Goal: Communication & Community: Answer question/provide support

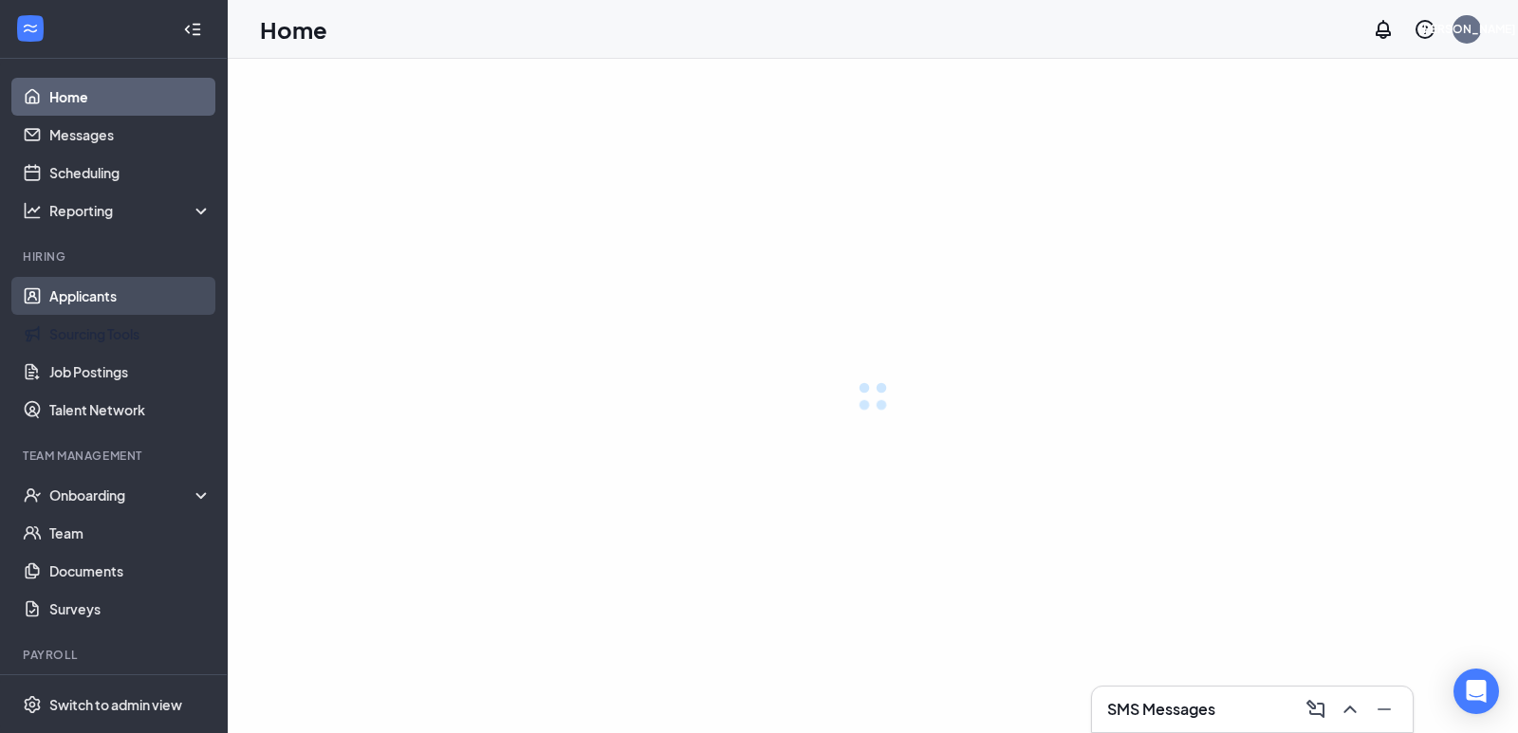
click at [116, 301] on link "Applicants" at bounding box center [130, 296] width 162 height 38
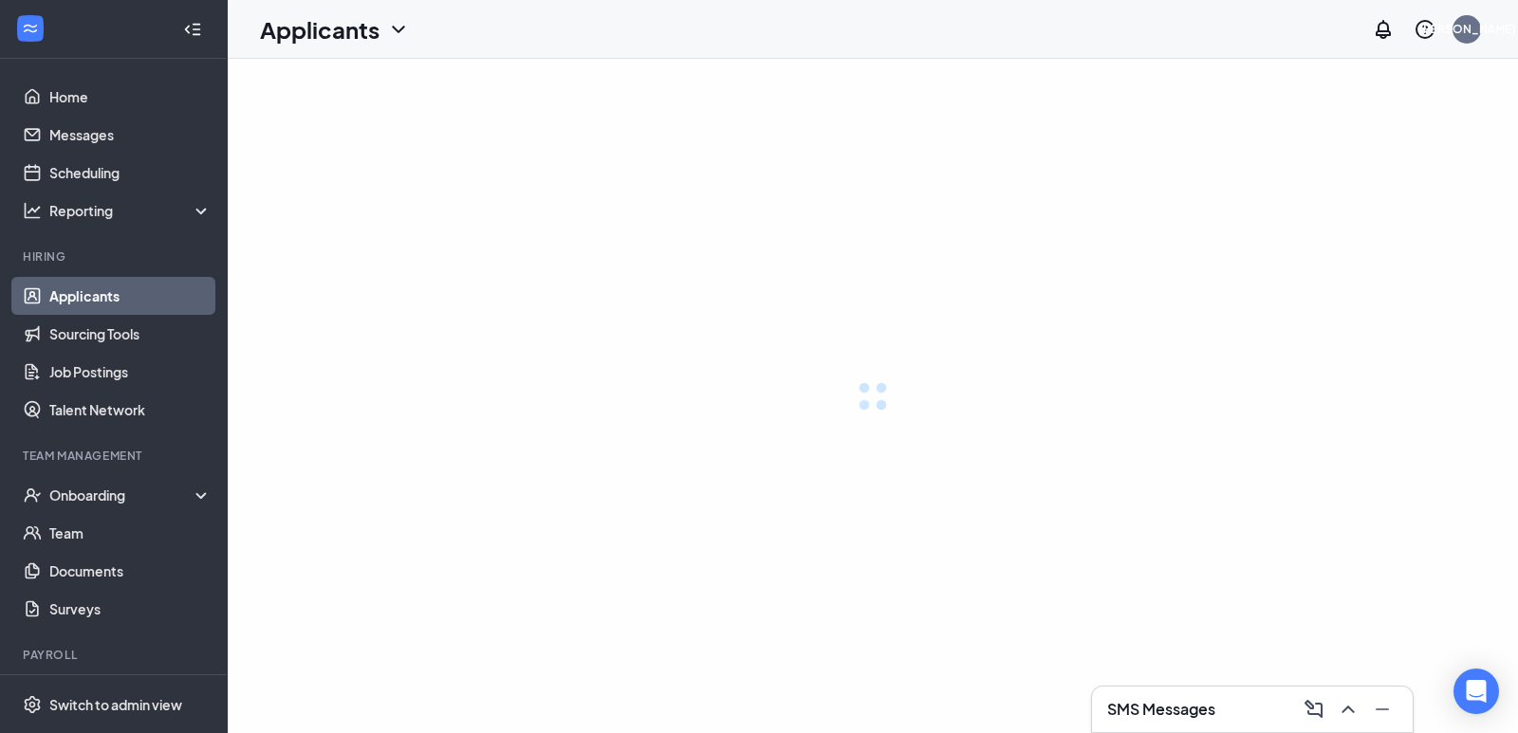
click at [117, 289] on link "Applicants" at bounding box center [130, 296] width 162 height 38
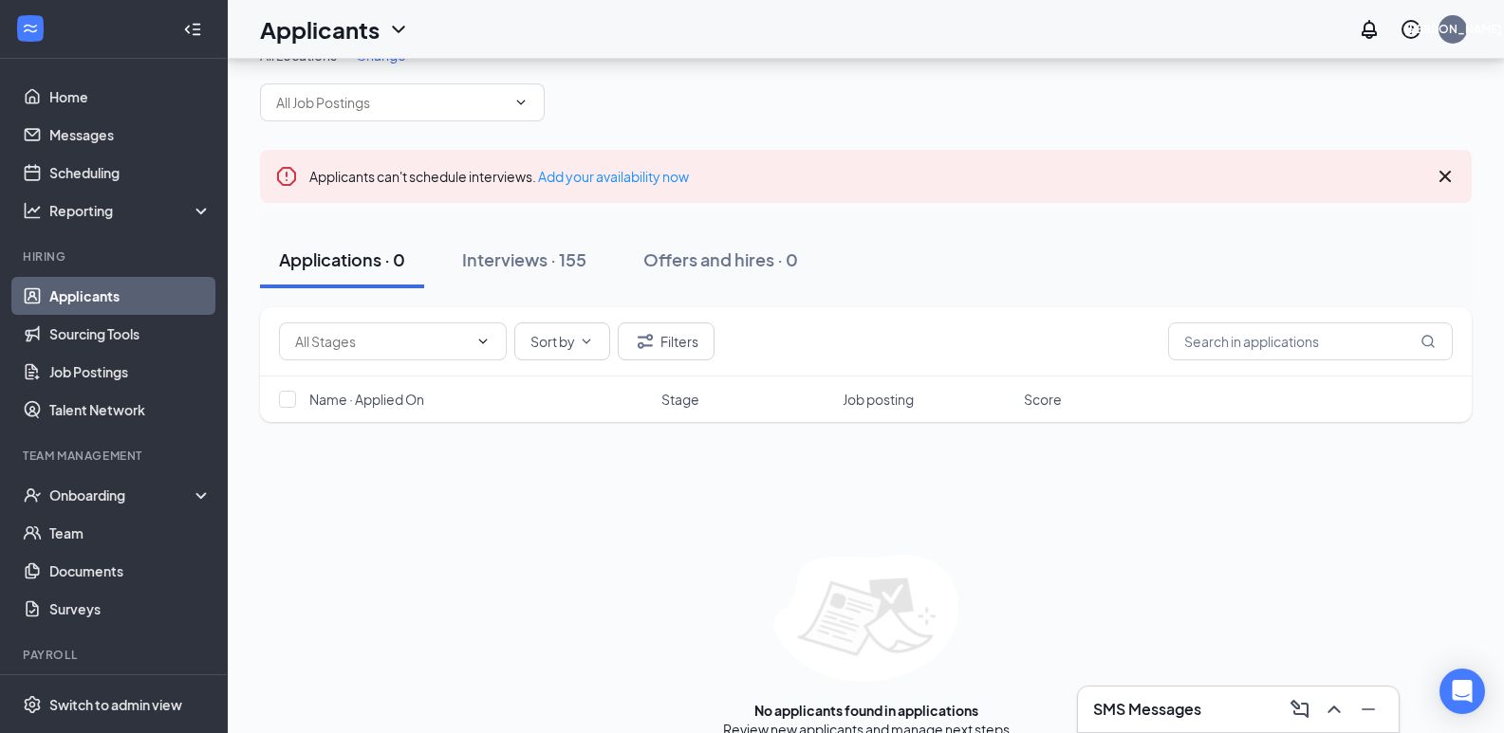
scroll to position [65, 0]
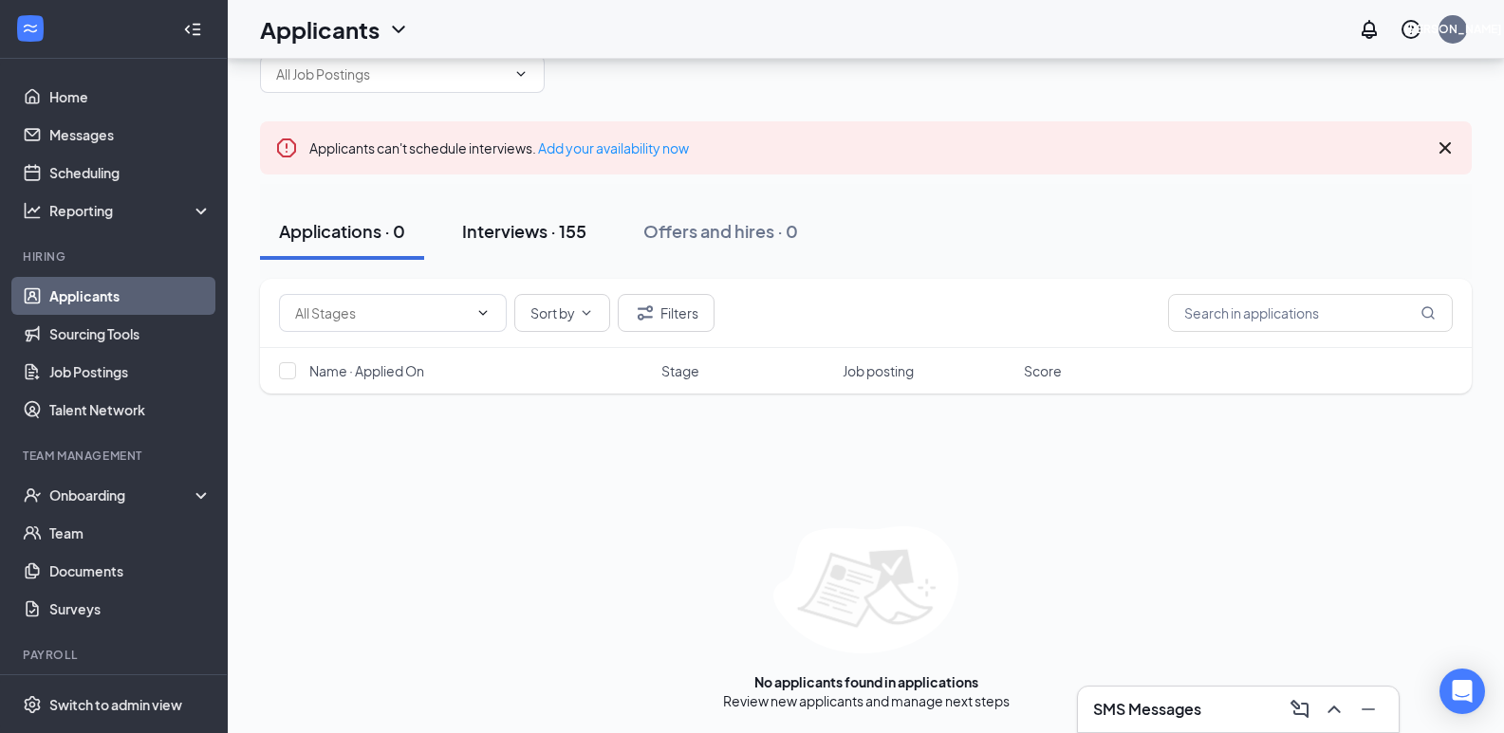
click at [529, 226] on div "Interviews · 155" at bounding box center [524, 231] width 124 height 24
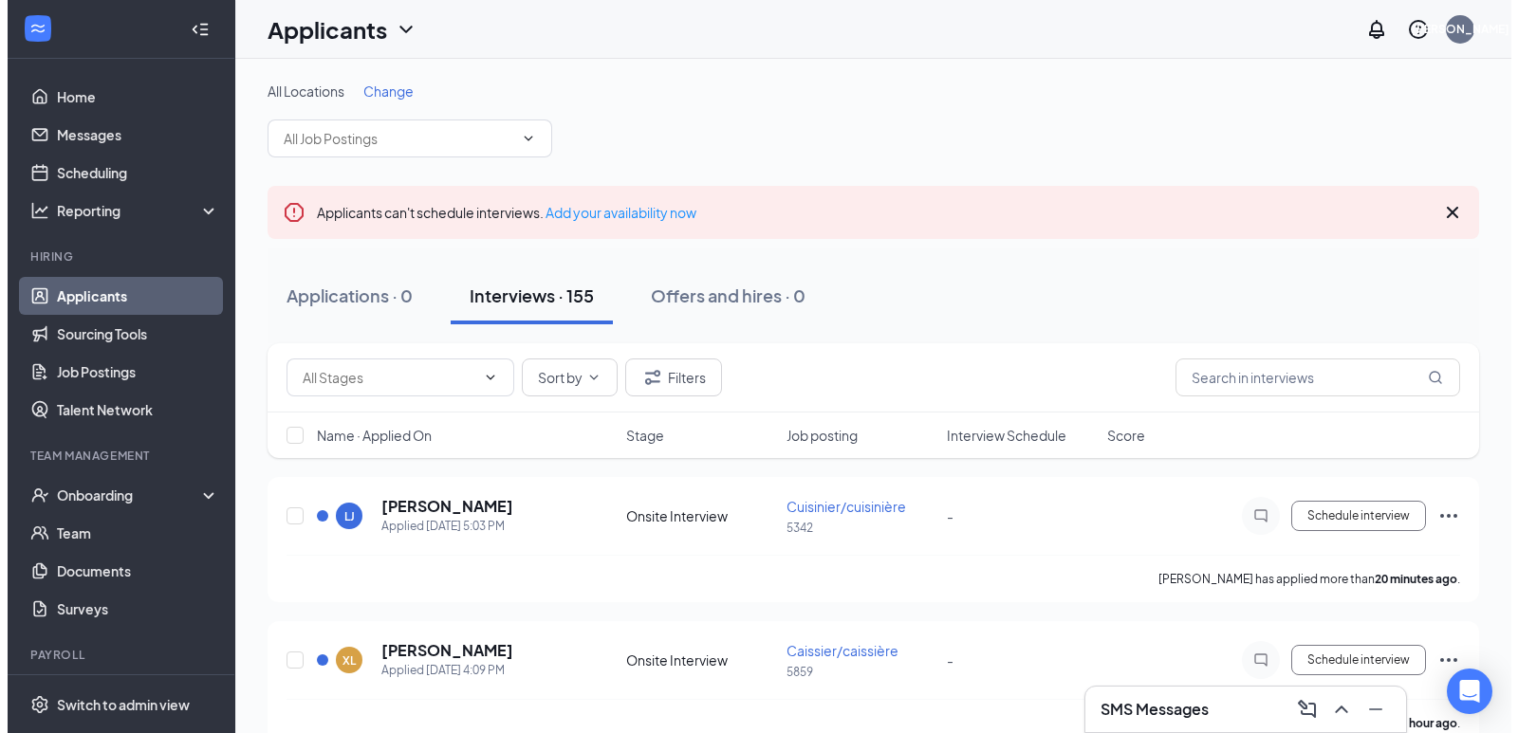
scroll to position [95, 0]
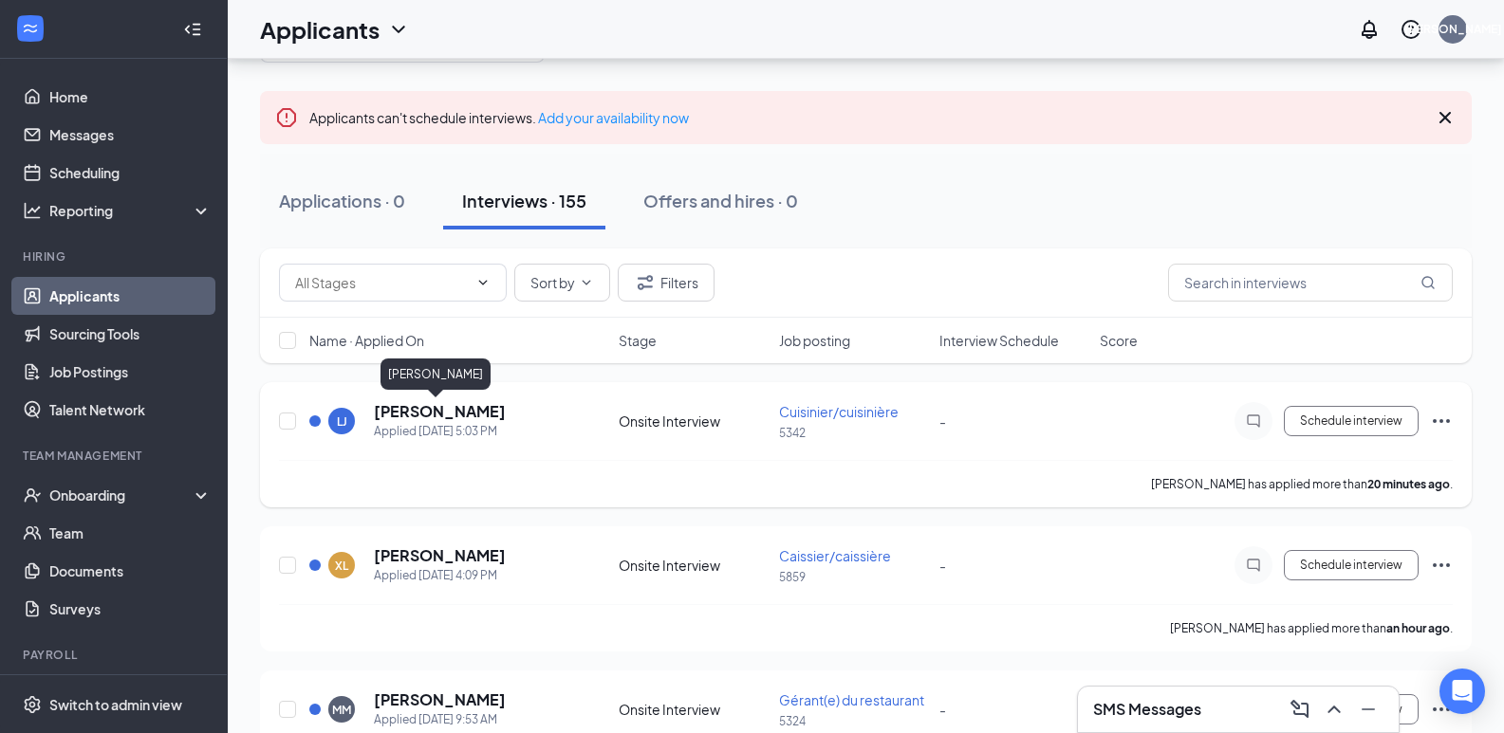
click at [426, 410] on h5 "[PERSON_NAME]" at bounding box center [440, 411] width 132 height 21
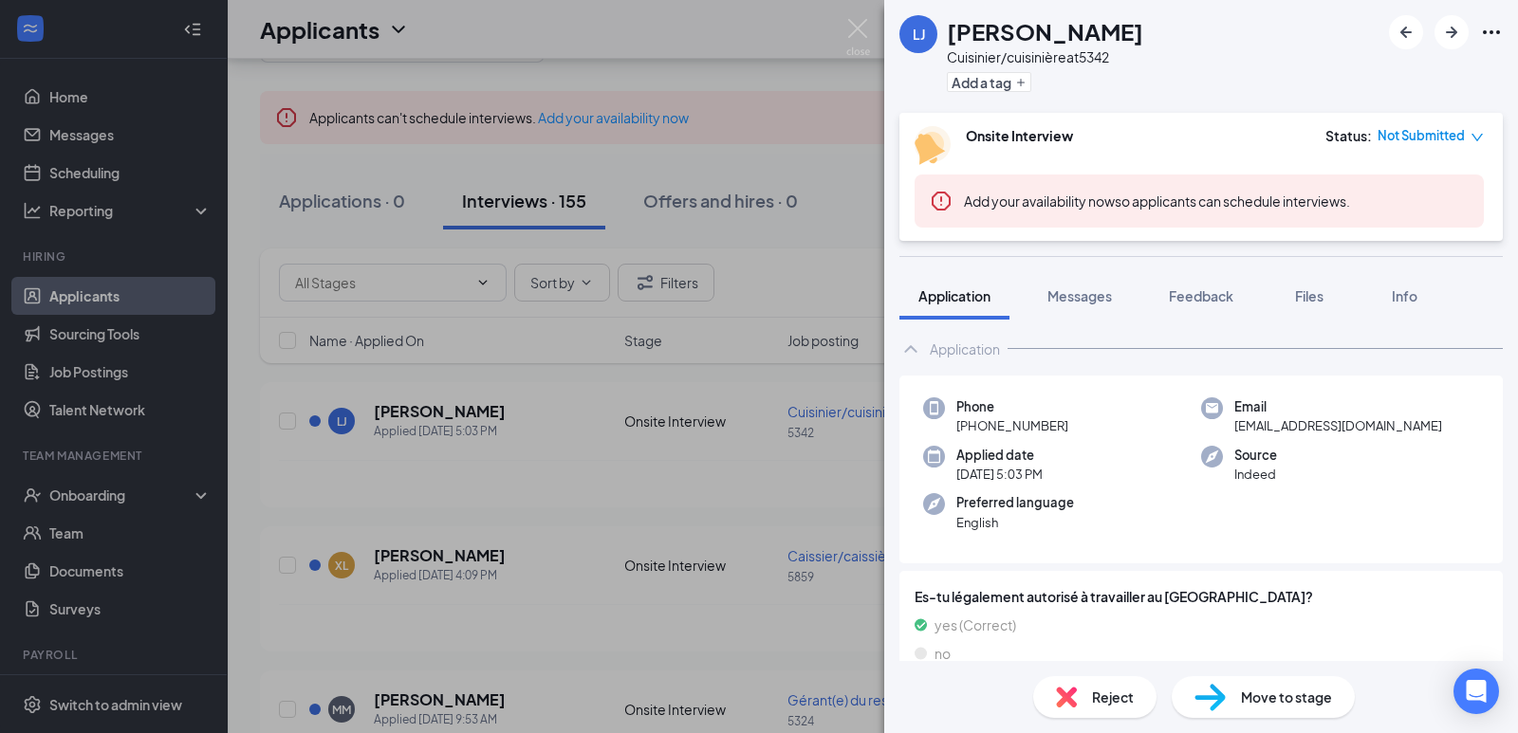
scroll to position [53, 0]
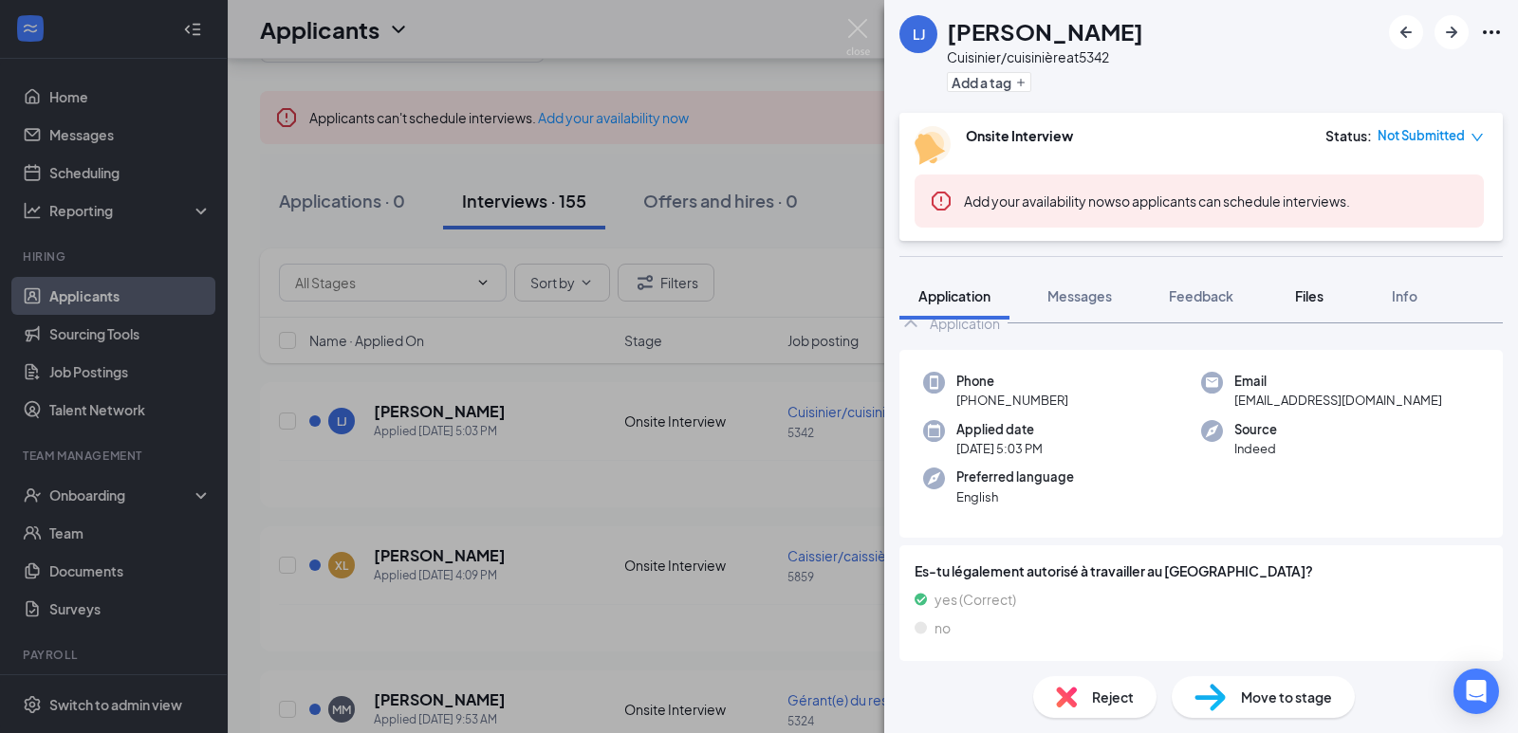
click at [1290, 292] on button "Files" at bounding box center [1309, 295] width 76 height 47
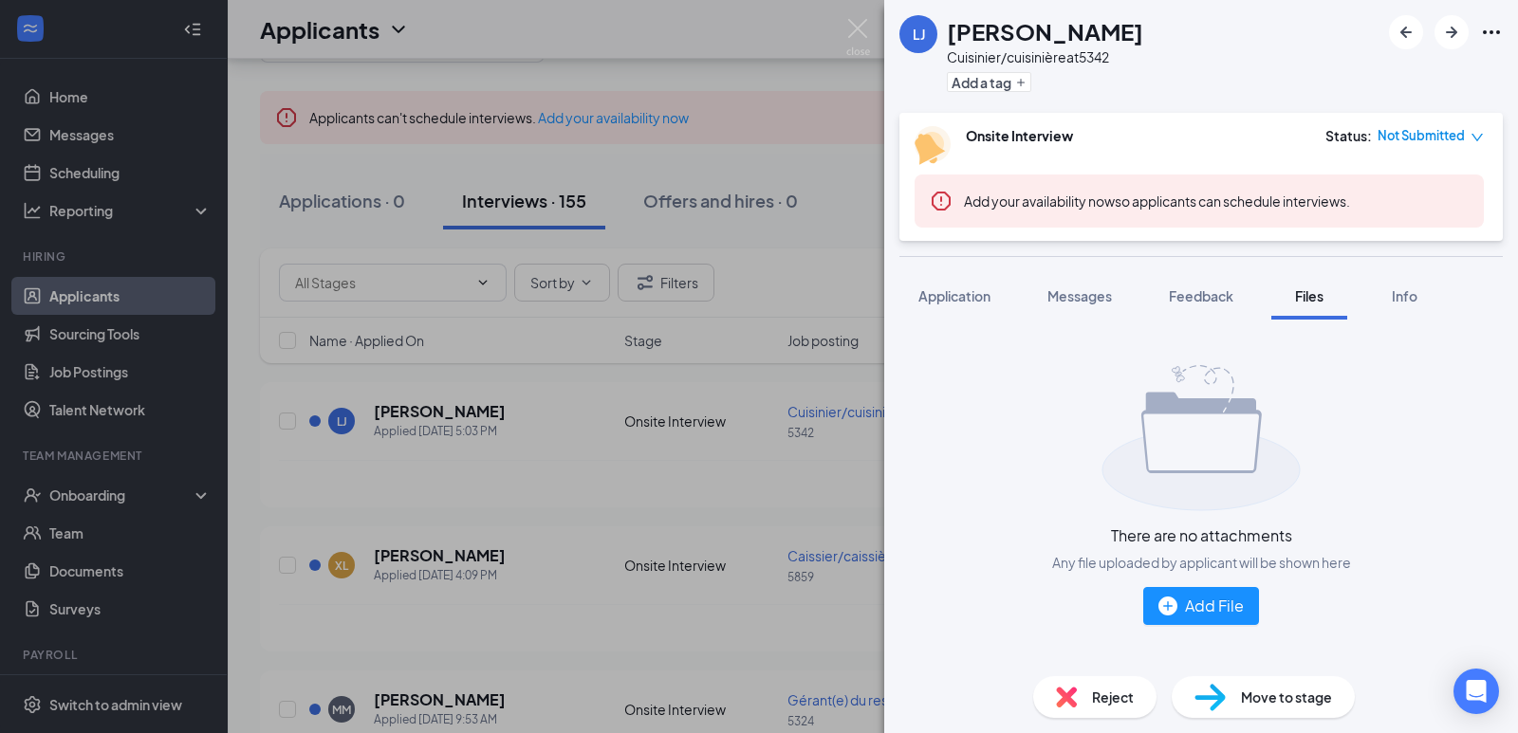
click at [801, 280] on div "LJ [PERSON_NAME] Cuisinier/cuisinière at 5342 Add a tag Onsite Interview Status…" at bounding box center [759, 366] width 1518 height 733
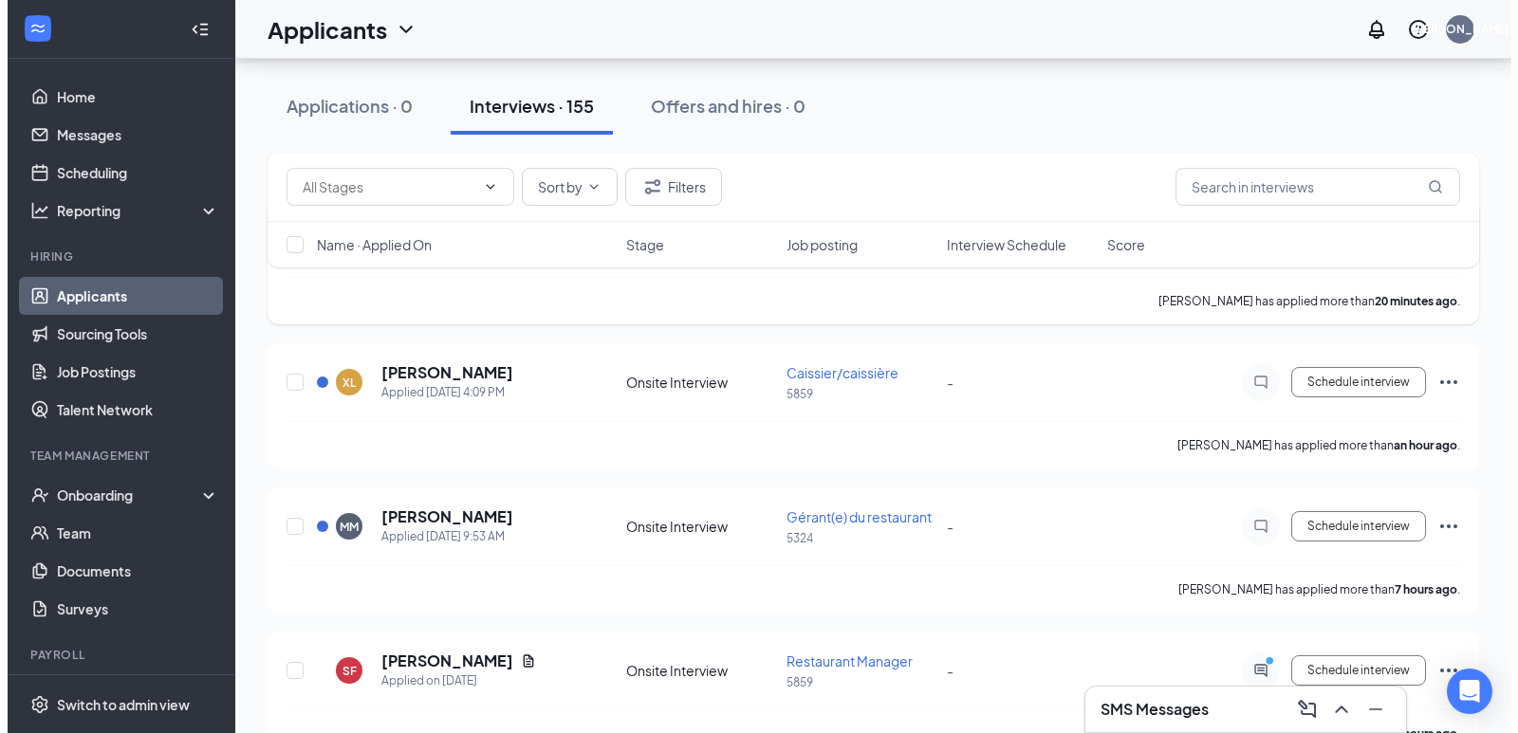
scroll to position [285, 0]
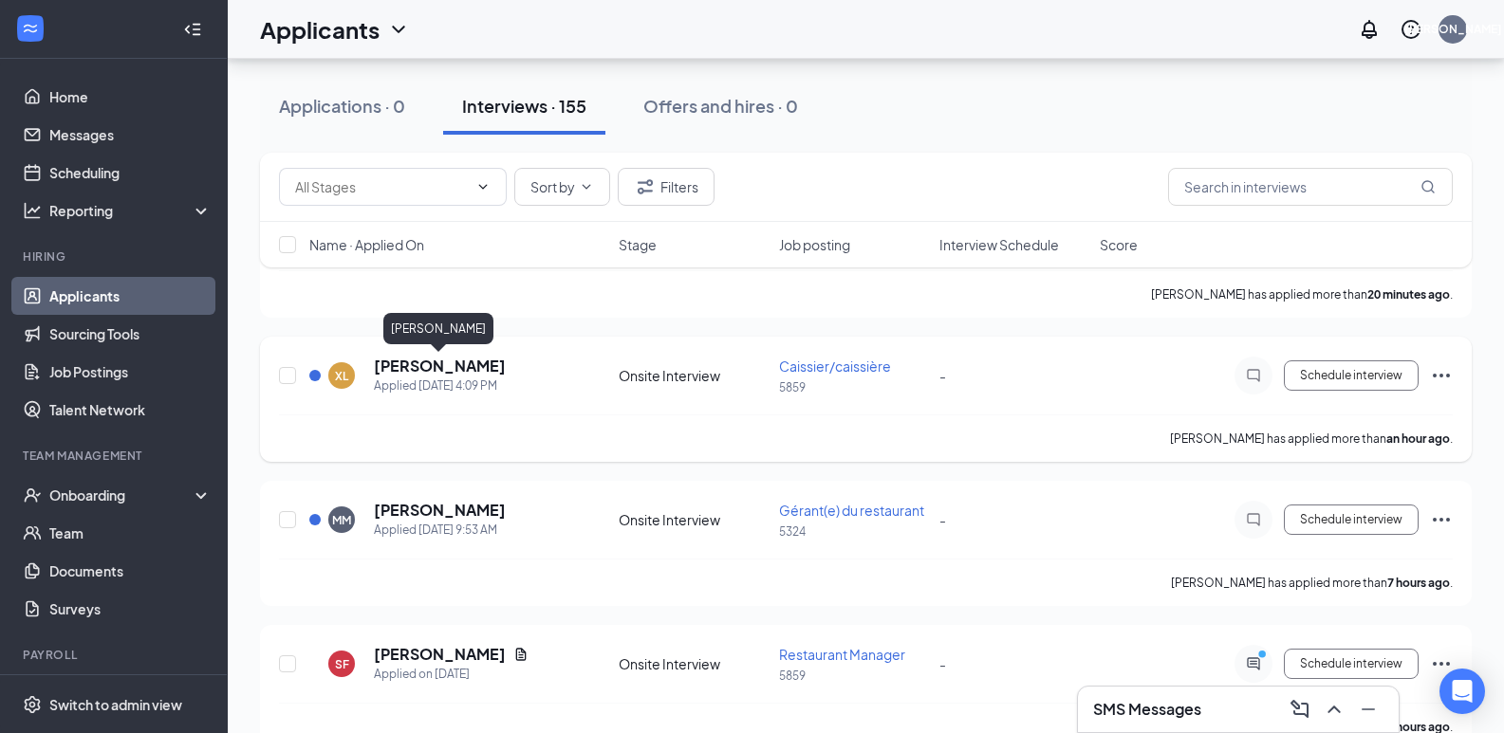
click at [462, 372] on h5 "[PERSON_NAME]" at bounding box center [440, 366] width 132 height 21
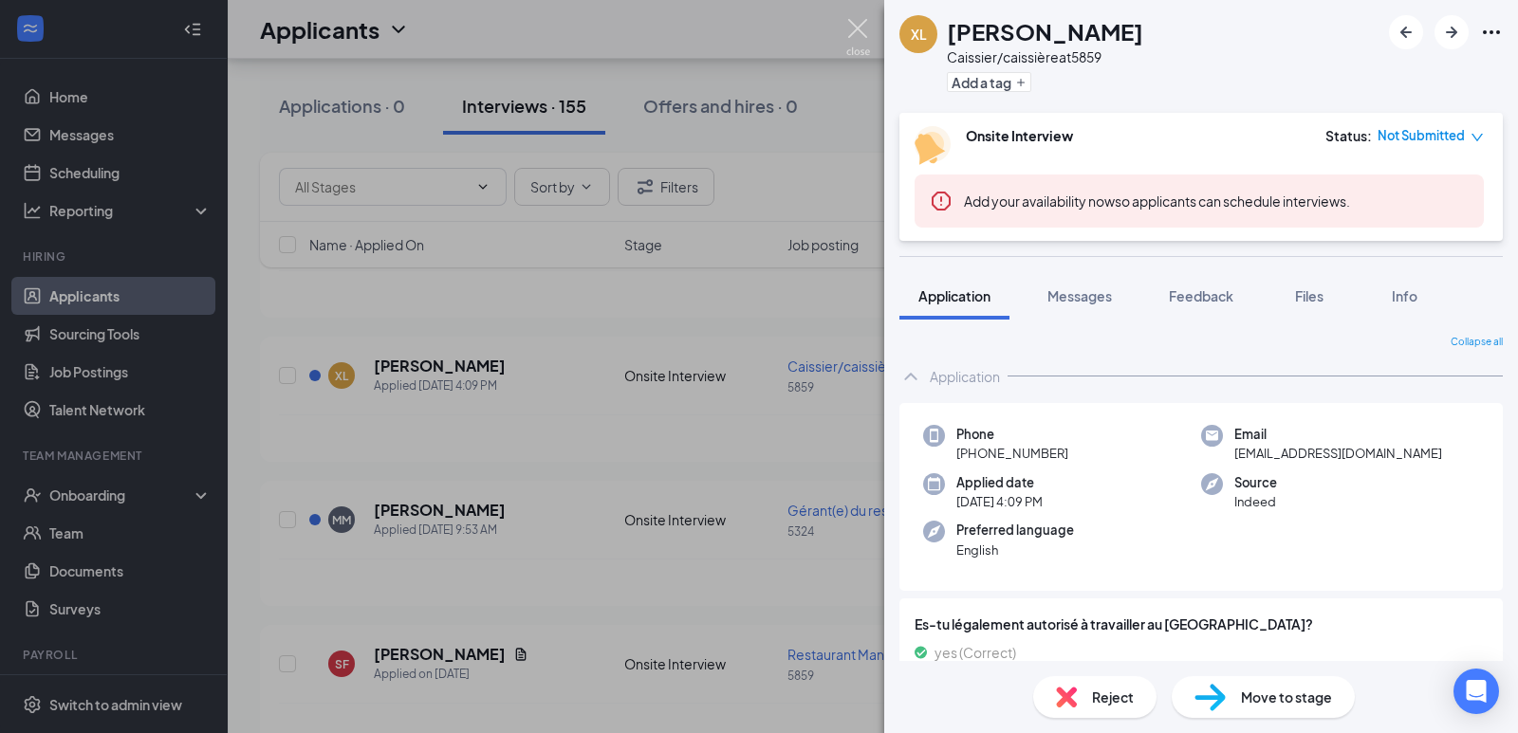
click at [869, 46] on img at bounding box center [858, 37] width 24 height 37
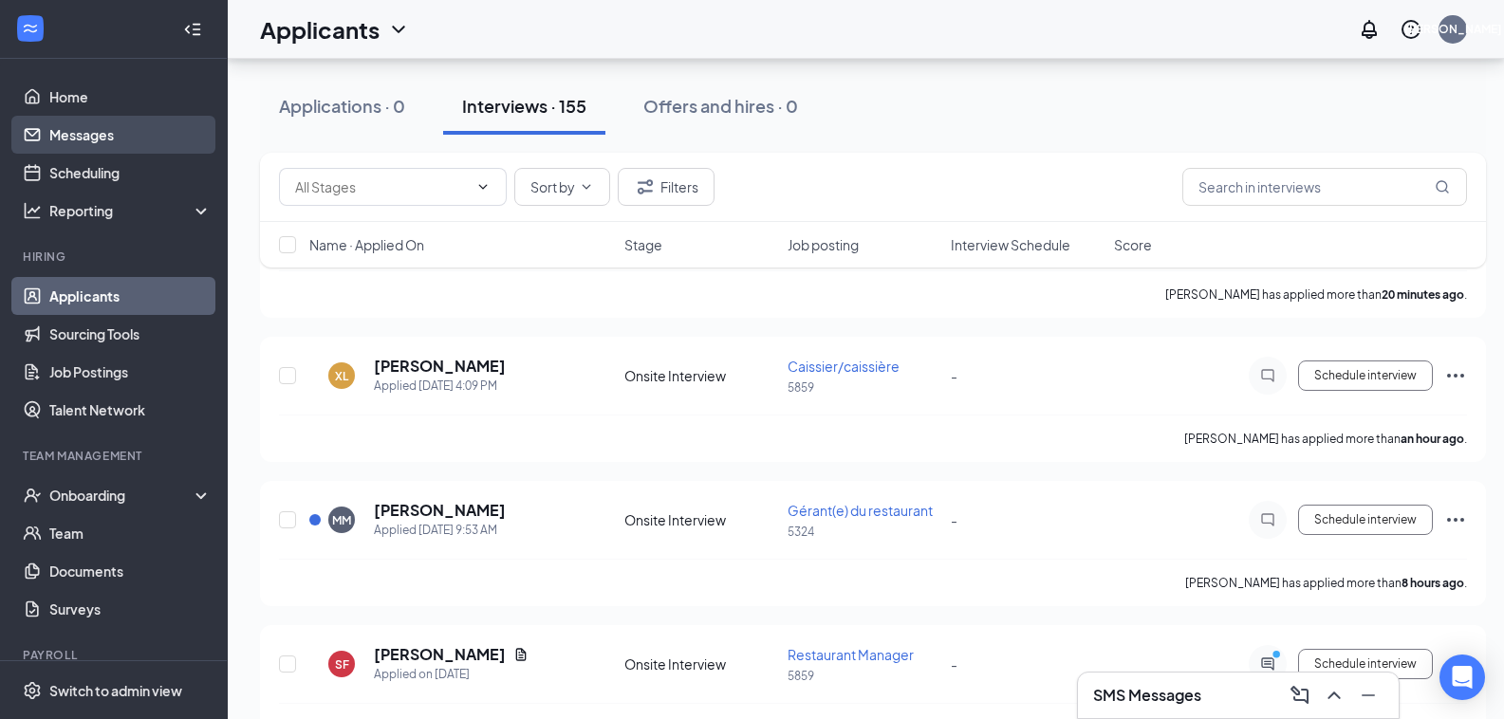
click at [130, 122] on link "Messages" at bounding box center [130, 135] width 162 height 38
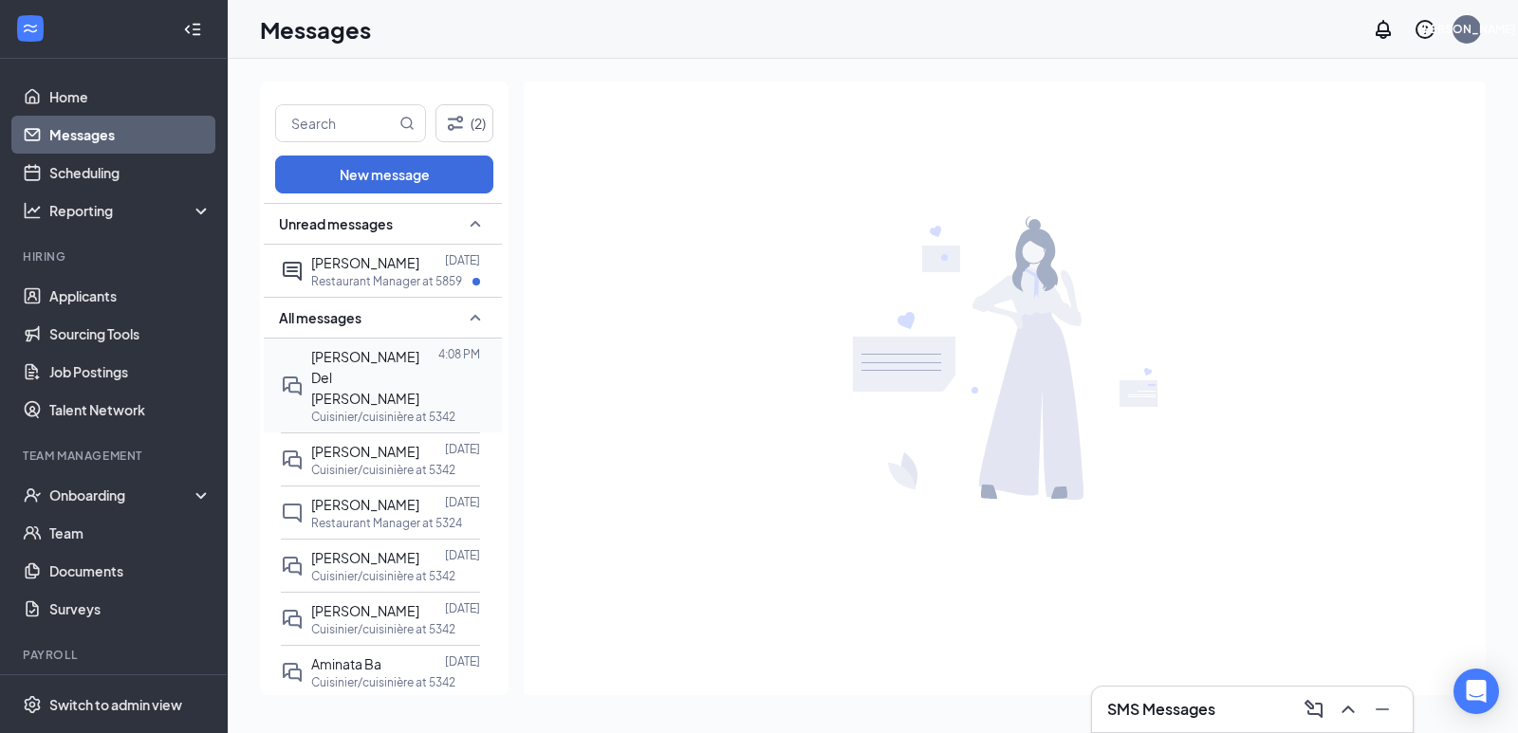
click at [381, 366] on div "[PERSON_NAME] Del [PERSON_NAME]" at bounding box center [374, 377] width 127 height 63
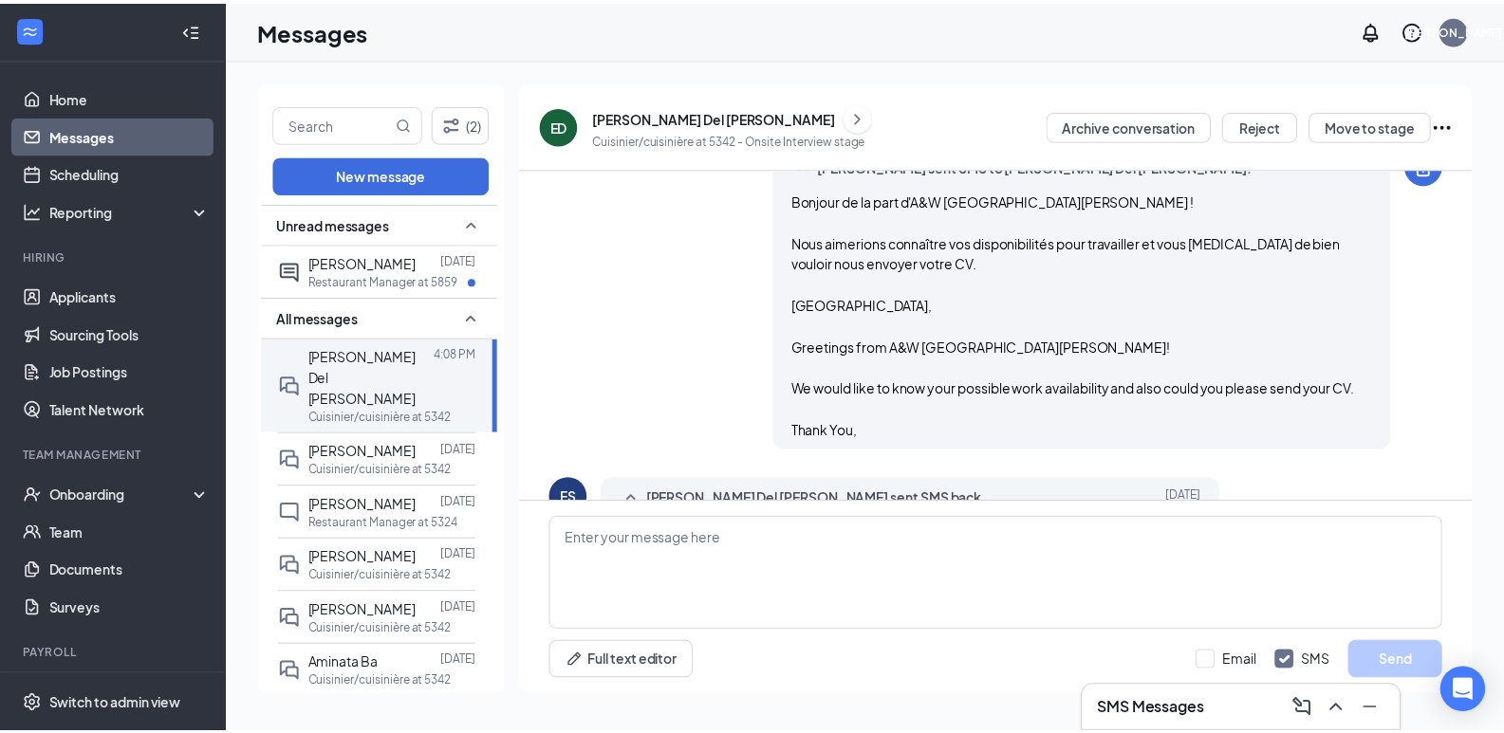
scroll to position [190, 0]
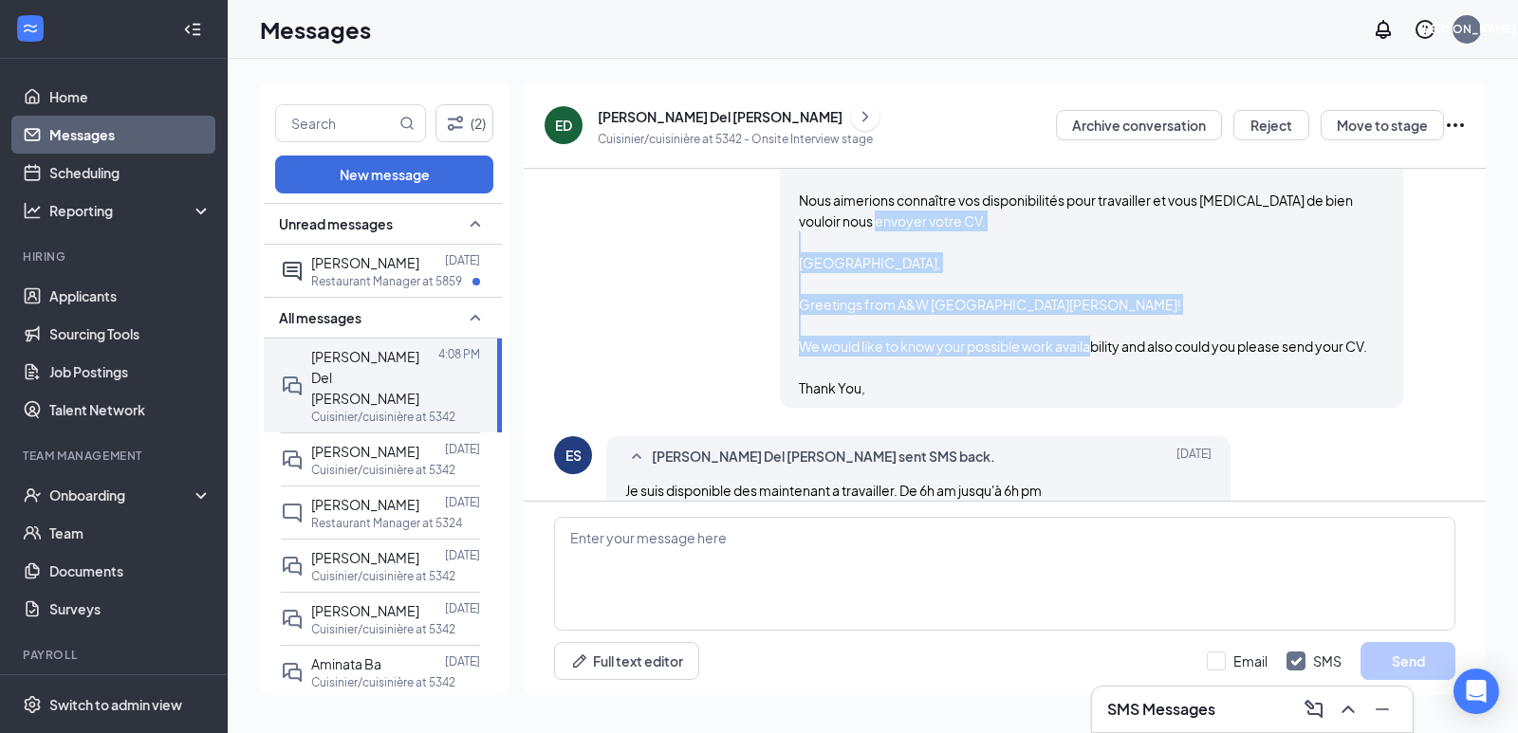
drag, startPoint x: 797, startPoint y: 304, endPoint x: 885, endPoint y: 419, distance: 145.5
click at [875, 408] on div "[PERSON_NAME] sent SMS to [PERSON_NAME] Del [PERSON_NAME]. [DATE] Bonjour de la…" at bounding box center [1092, 256] width 624 height 304
copy span "Greetings from A&W [GEOGRAPHIC_DATA][PERSON_NAME]! We would like to know your p…"
click at [121, 126] on link "Messages" at bounding box center [130, 135] width 162 height 38
click at [114, 298] on link "Applicants" at bounding box center [130, 296] width 162 height 38
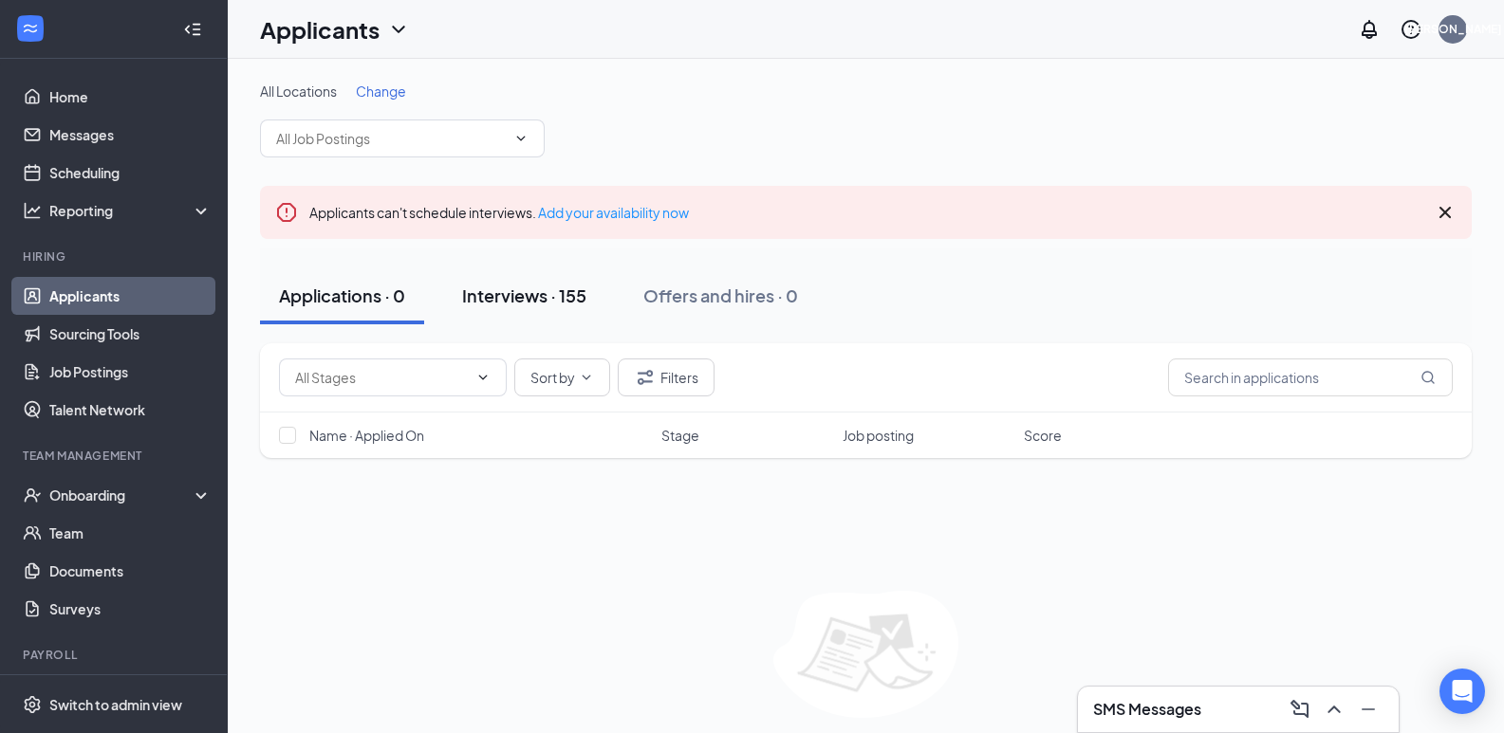
click at [538, 296] on div "Interviews · 155" at bounding box center [524, 296] width 124 height 24
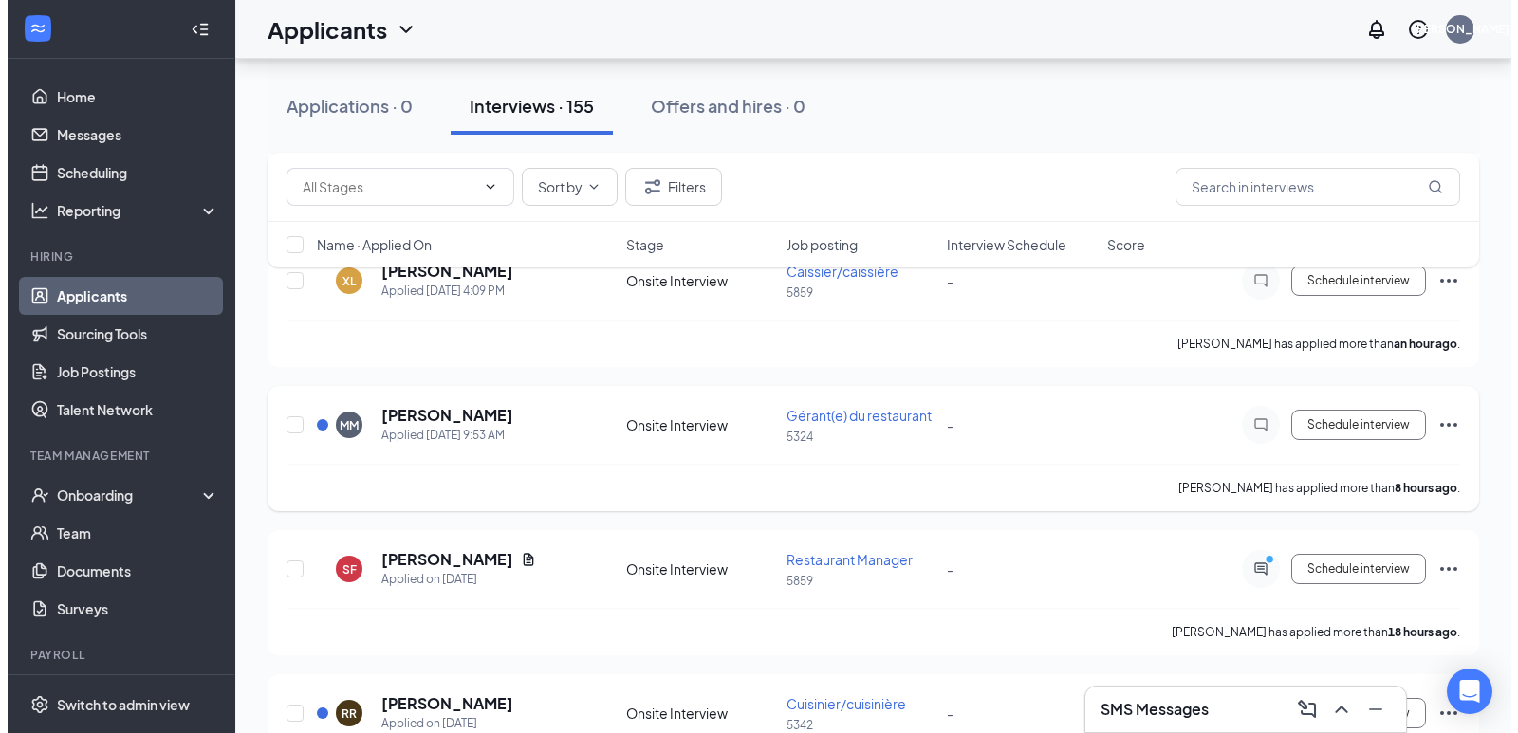
scroll to position [285, 0]
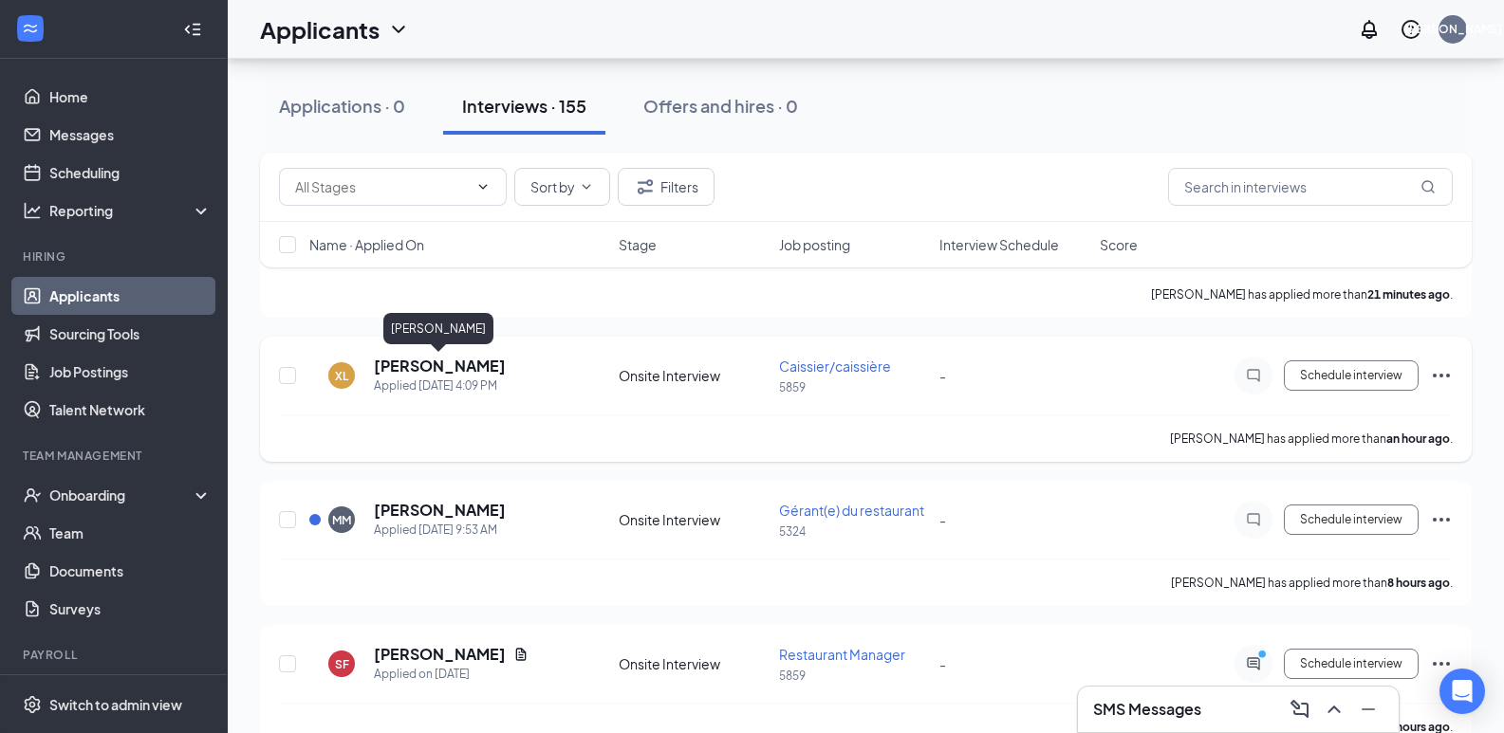
click at [437, 362] on h5 "[PERSON_NAME]" at bounding box center [440, 366] width 132 height 21
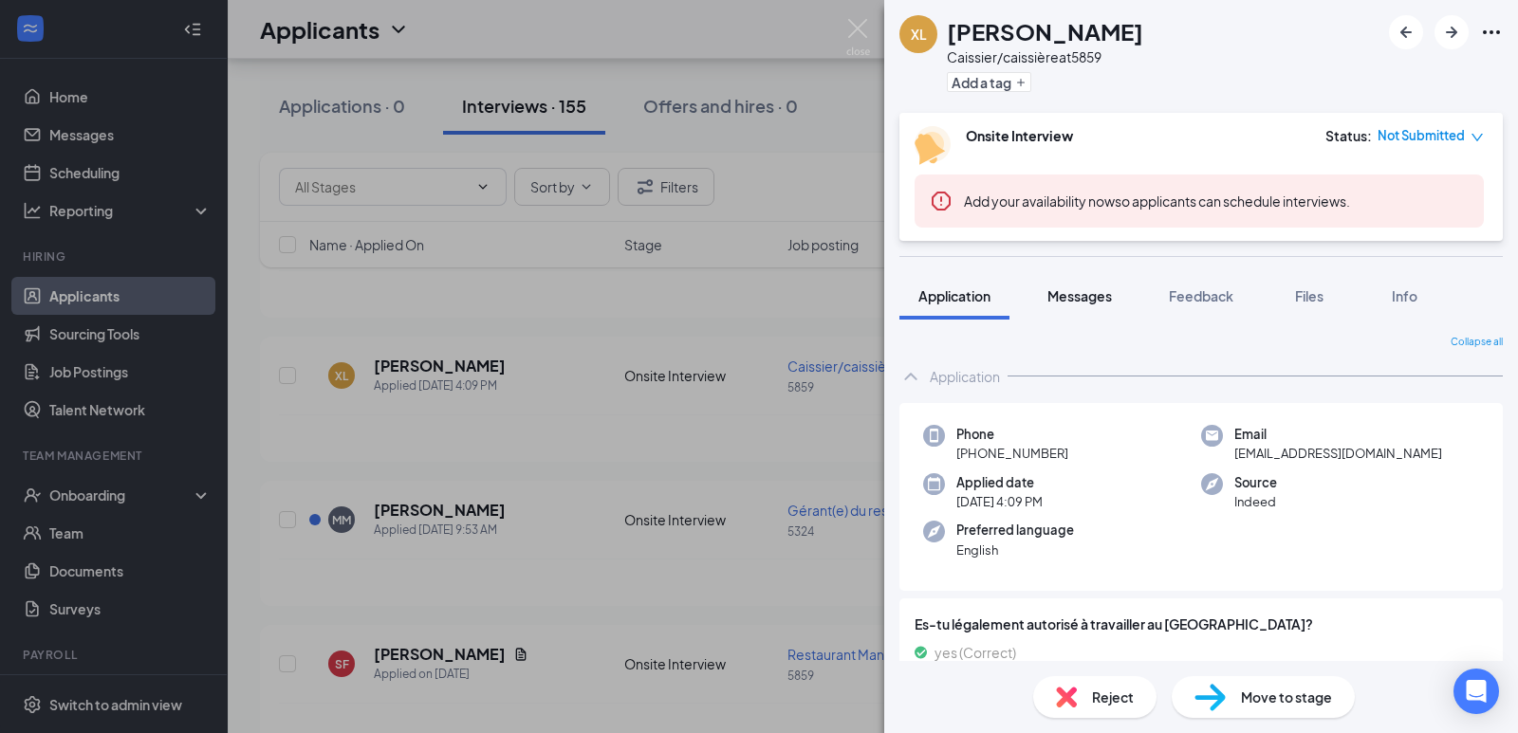
click at [1086, 305] on button "Messages" at bounding box center [1079, 295] width 102 height 47
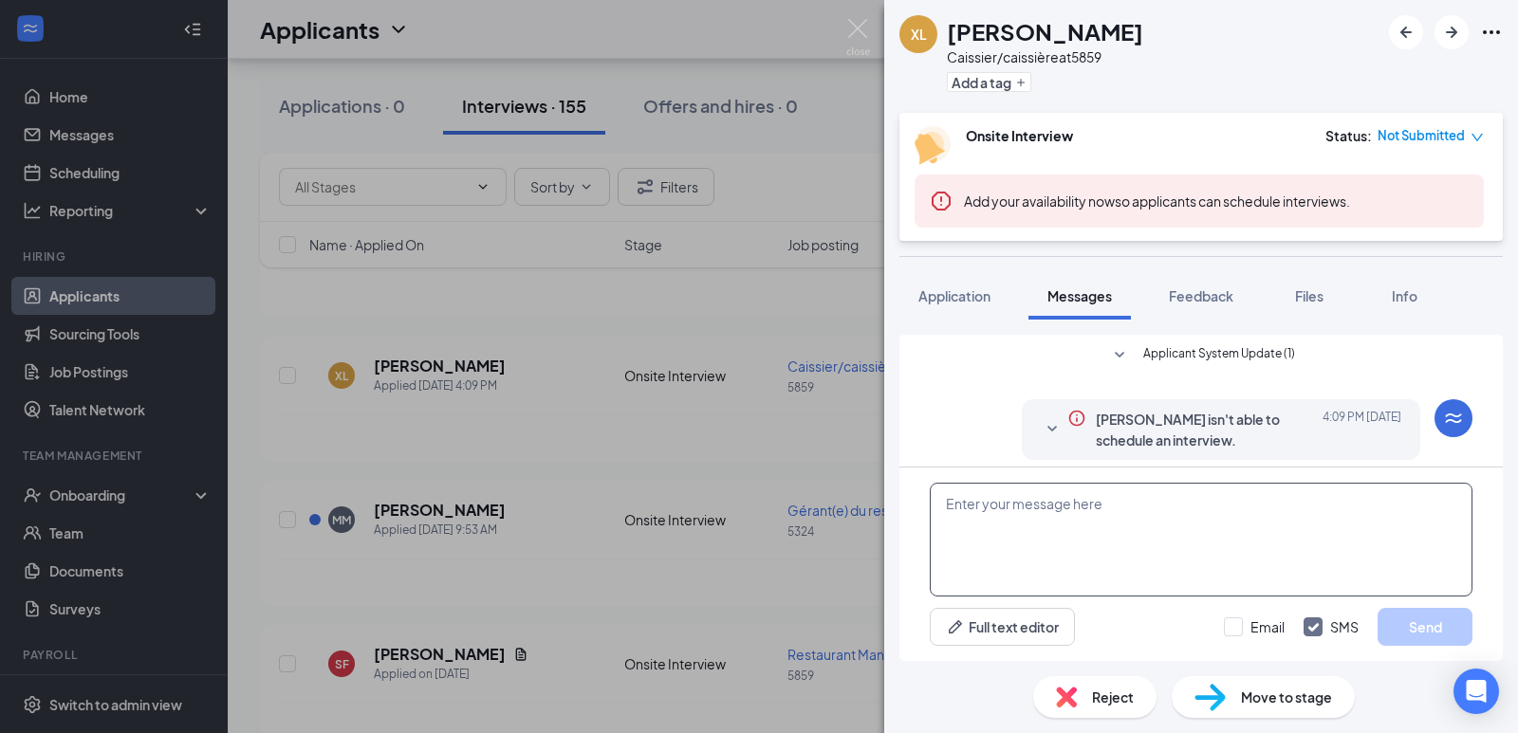
scroll to position [67, 0]
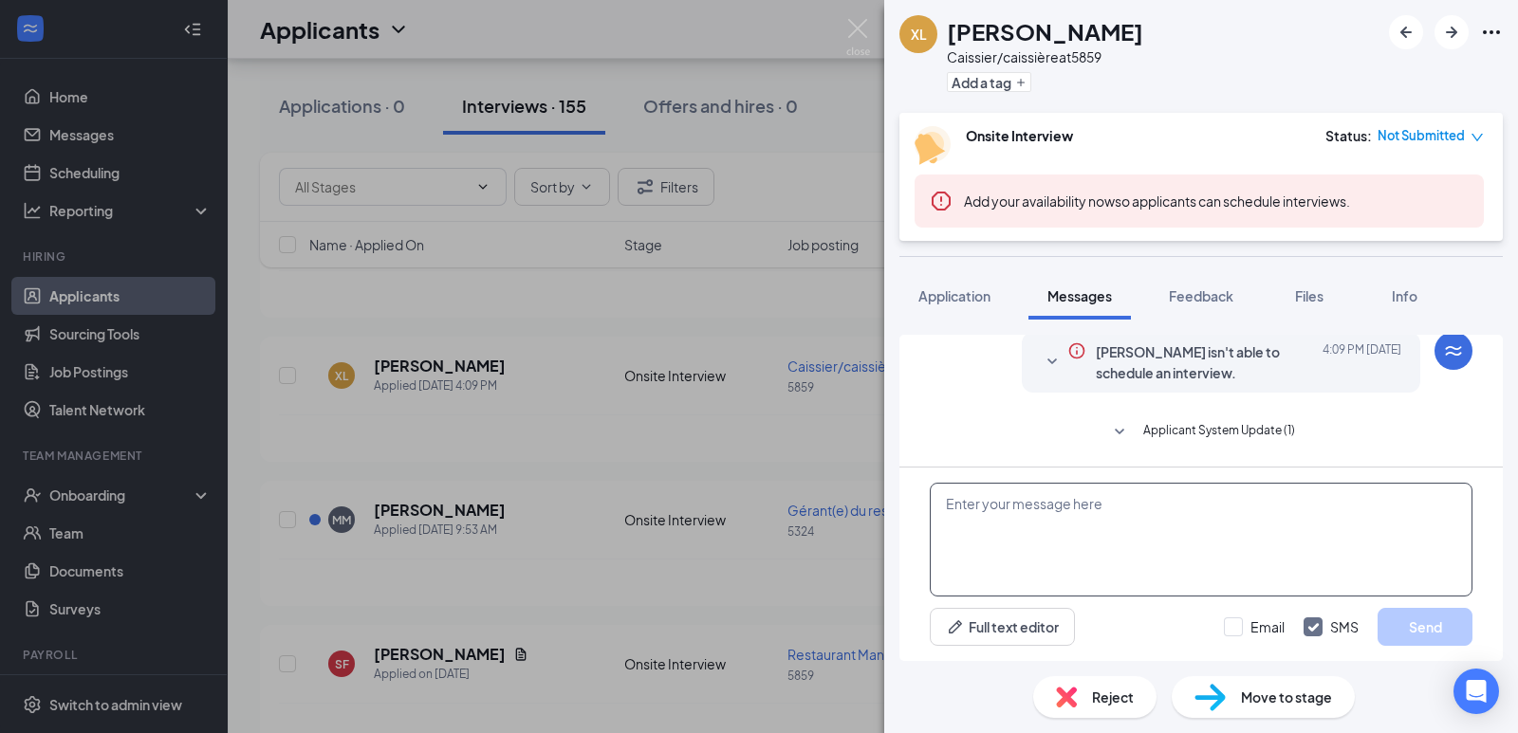
click at [1037, 499] on textarea at bounding box center [1201, 540] width 543 height 114
paste textarea "Greetings from A&W [GEOGRAPHIC_DATA][PERSON_NAME]! We would like to know your p…"
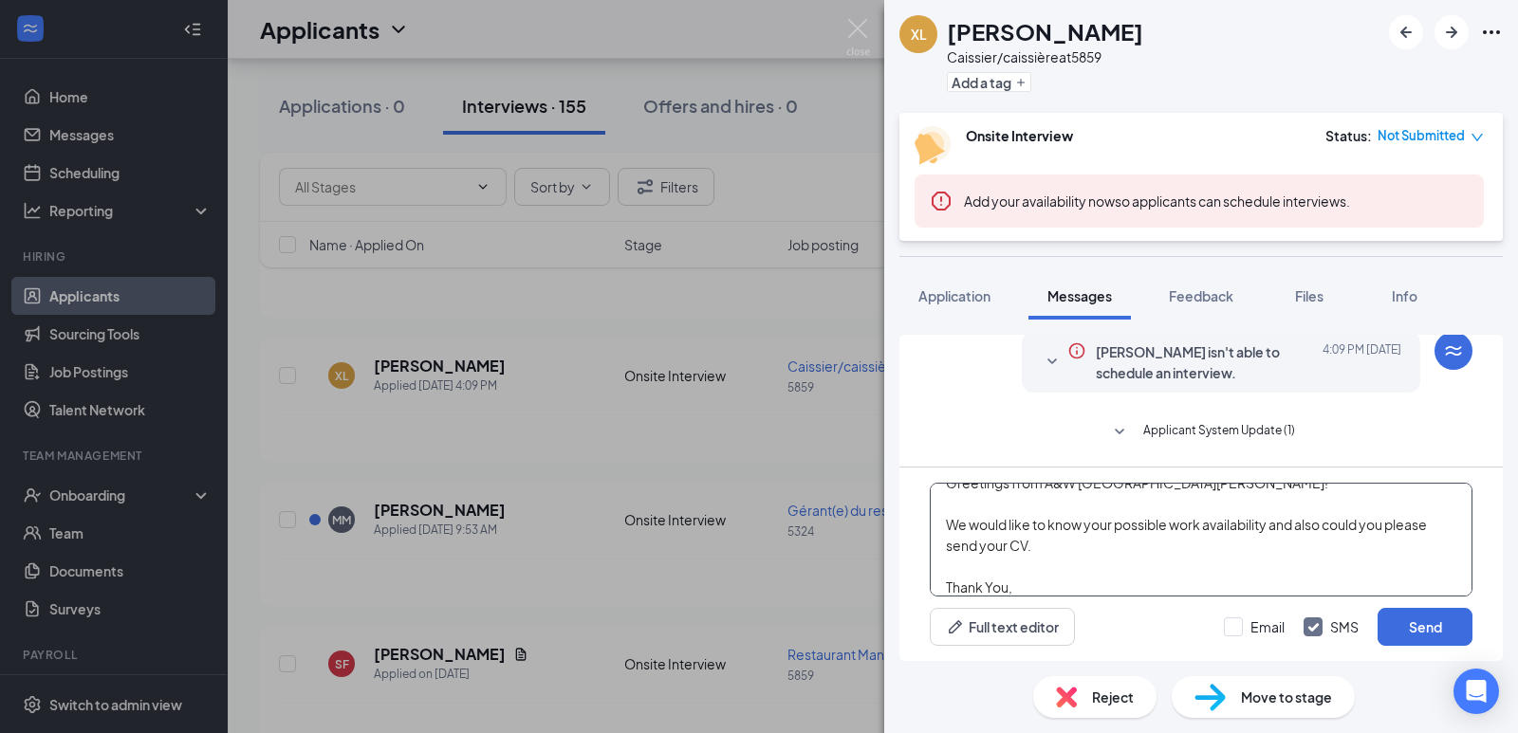
click at [1031, 546] on textarea "Greetings from A&W [GEOGRAPHIC_DATA][PERSON_NAME]! We would like to know your p…" at bounding box center [1201, 540] width 543 height 114
click at [1031, 556] on textarea "Greetings from A&W [GEOGRAPHIC_DATA][PERSON_NAME]! We would like to know your p…" at bounding box center [1201, 540] width 543 height 114
click at [1027, 548] on textarea "Greetings from A&W [GEOGRAPHIC_DATA][PERSON_NAME]! We would like to know your p…" at bounding box center [1201, 540] width 543 height 114
type textarea "Greetings from A&W [GEOGRAPHIC_DATA][PERSON_NAME]! We would like to know your p…"
click at [1410, 615] on button "Send" at bounding box center [1425, 627] width 95 height 38
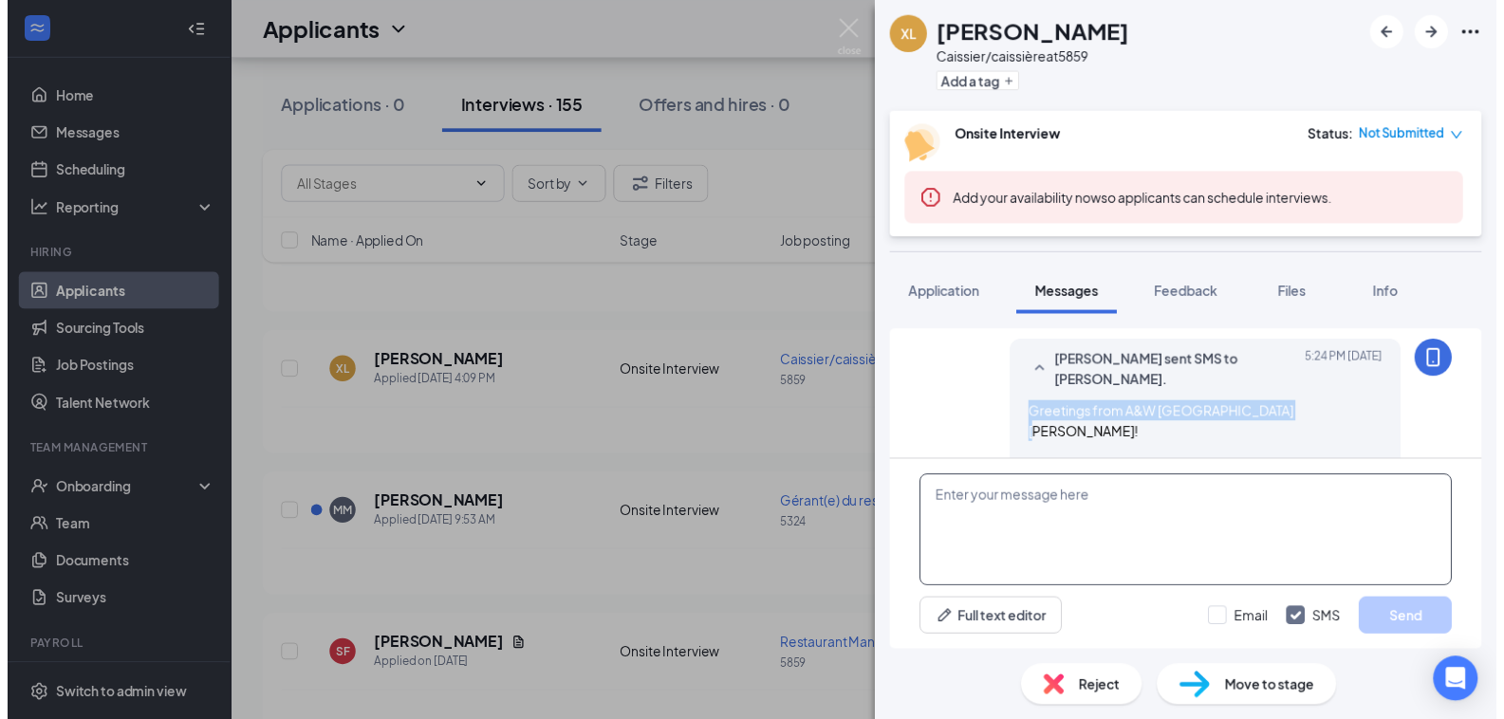
scroll to position [293, 0]
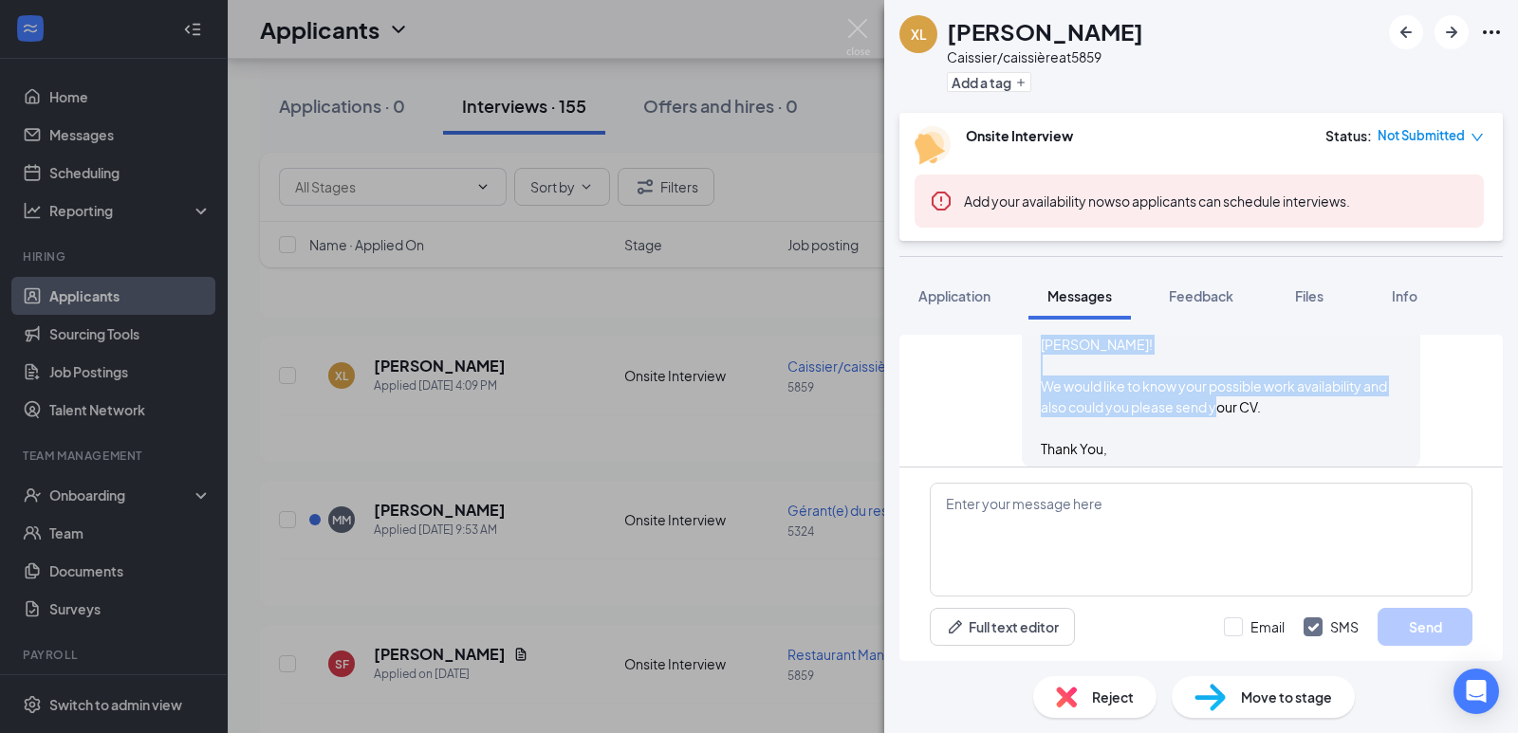
drag, startPoint x: 1023, startPoint y: 416, endPoint x: 1120, endPoint y: 440, distance: 100.8
click at [1120, 440] on div "[PERSON_NAME] sent SMS to [PERSON_NAME]. [DATE] 5:24 PM Greetings from A&W [GEO…" at bounding box center [1221, 359] width 398 height 218
copy span "Greetings from A&W [GEOGRAPHIC_DATA][PERSON_NAME]! We would like to know your p…"
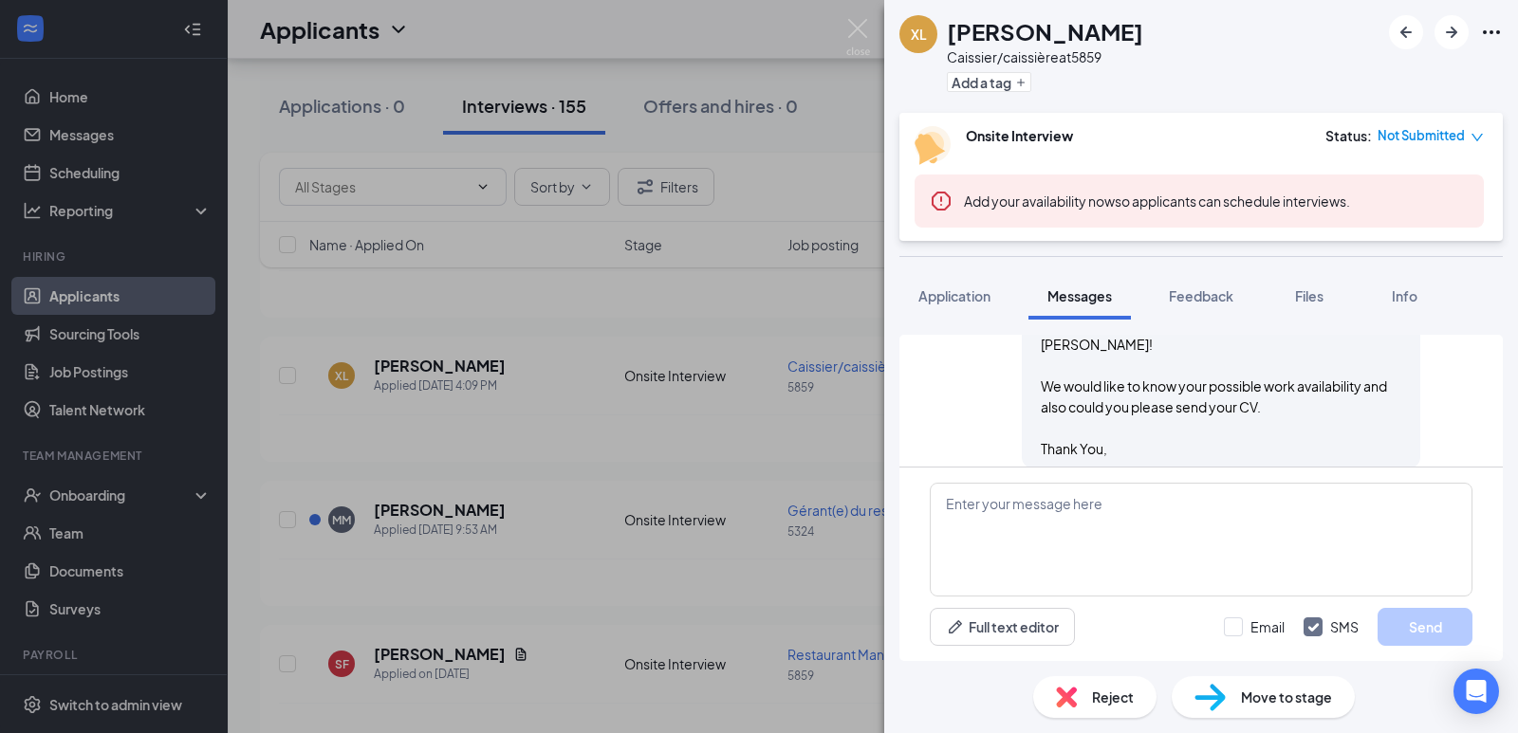
click at [754, 260] on div "XL [PERSON_NAME]/caissière at 5859 Add a tag Onsite Interview Status : Not Subm…" at bounding box center [759, 366] width 1518 height 733
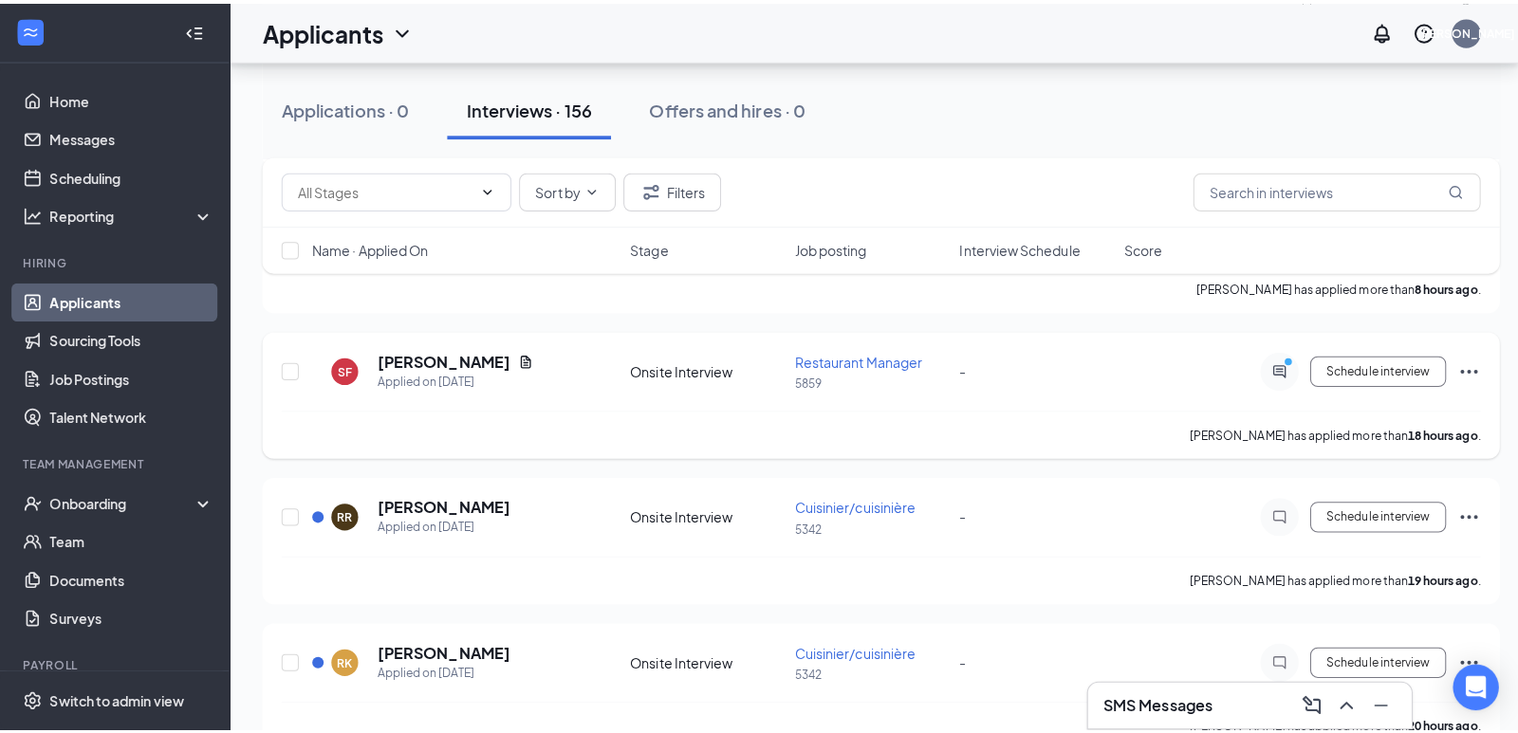
scroll to position [759, 0]
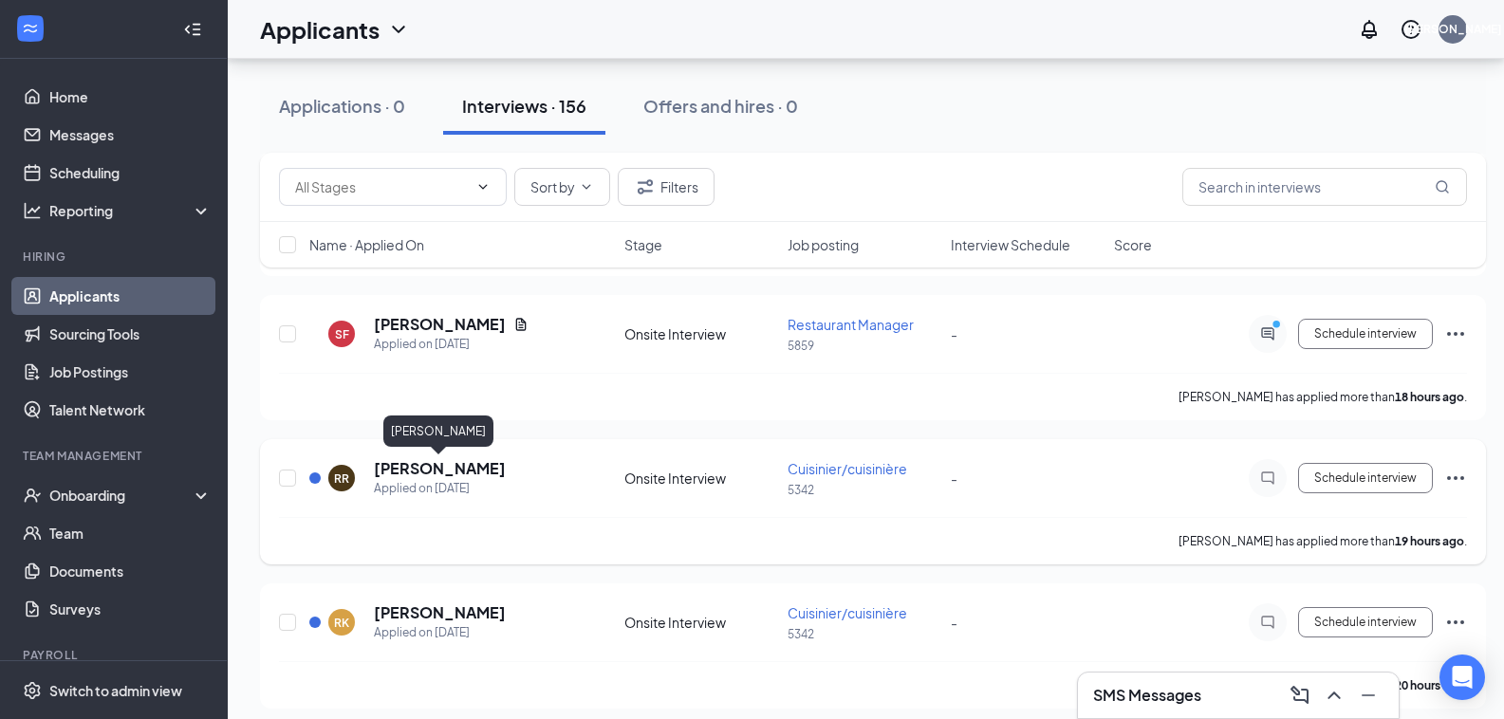
click at [472, 472] on h5 "[PERSON_NAME]" at bounding box center [440, 468] width 132 height 21
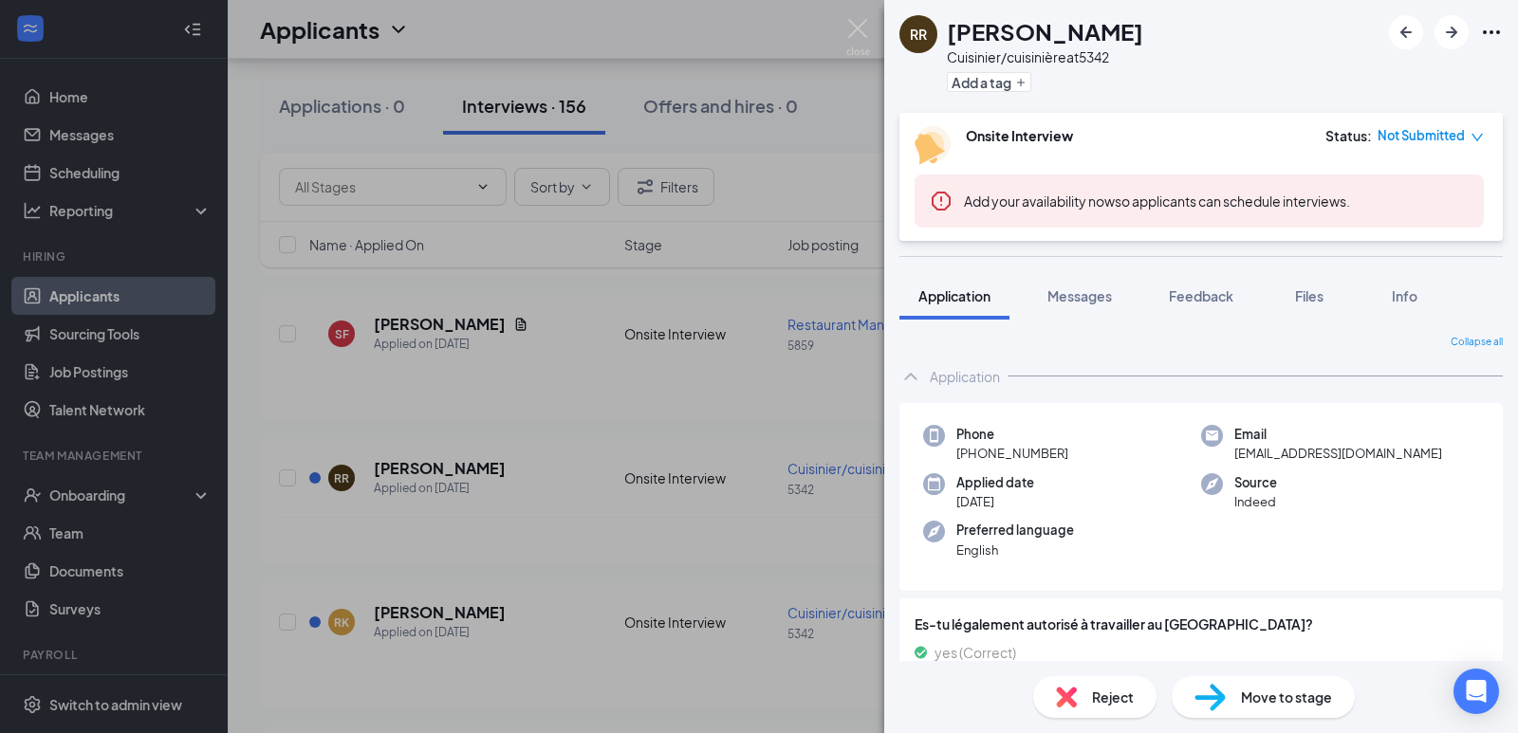
scroll to position [53, 0]
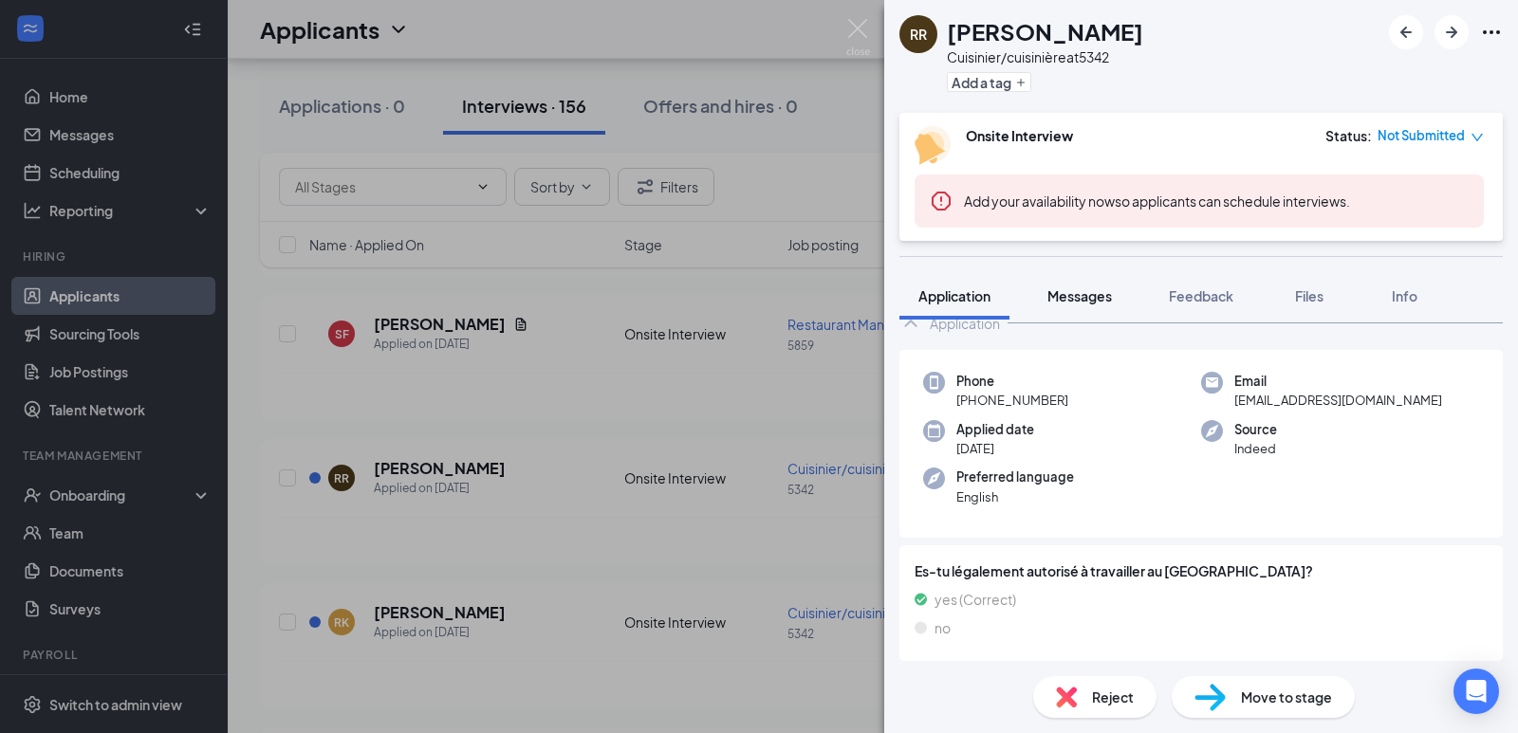
click at [1082, 301] on span "Messages" at bounding box center [1079, 295] width 65 height 17
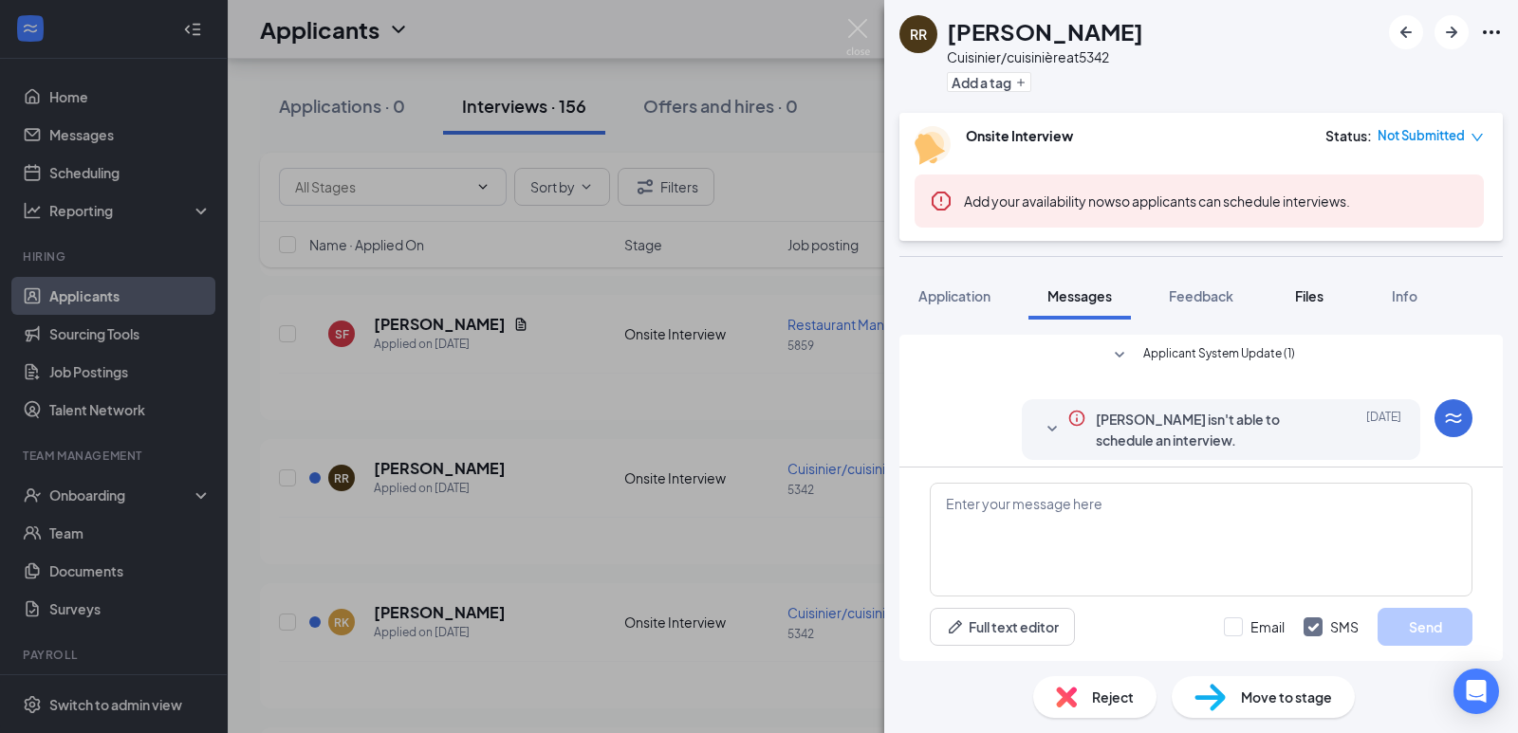
scroll to position [67, 0]
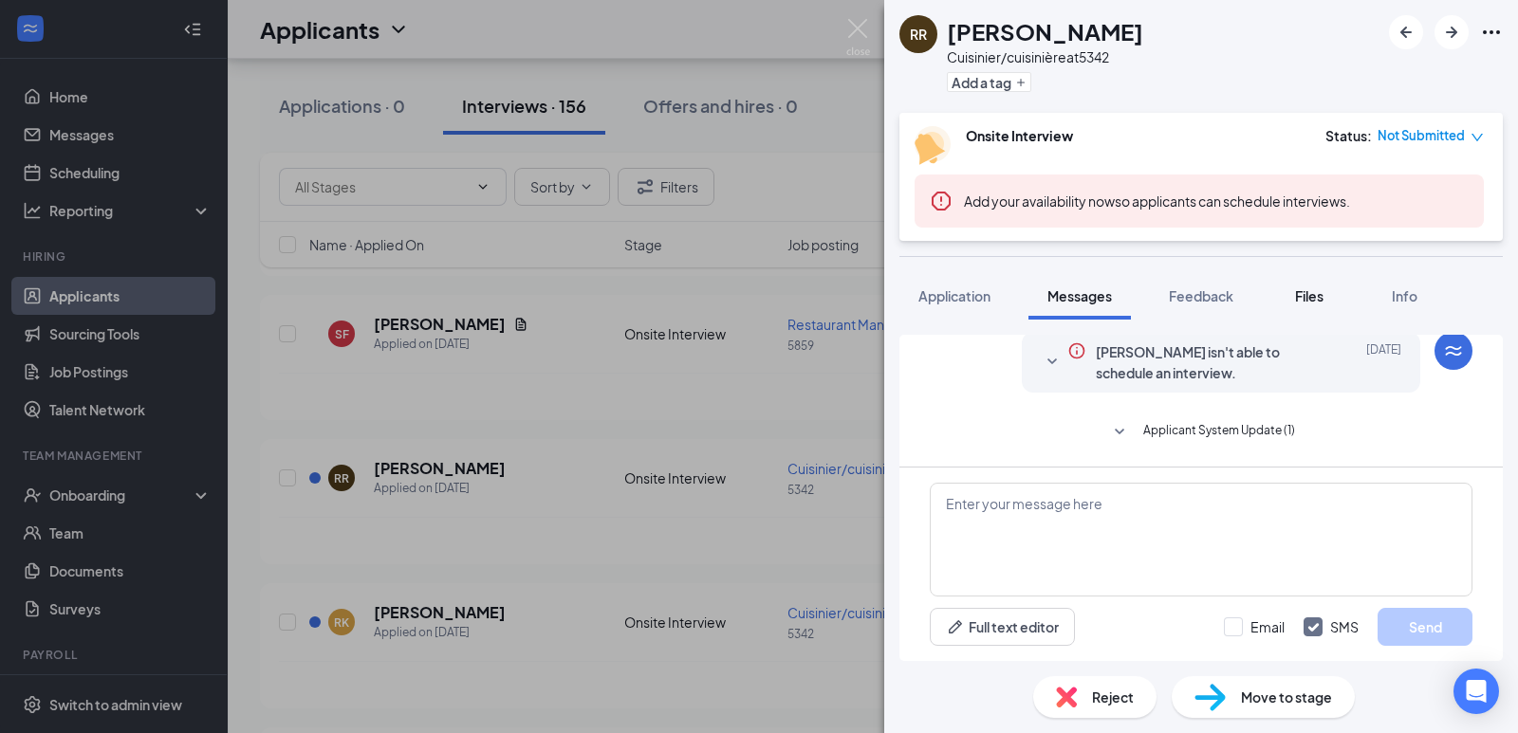
click at [1295, 301] on div "Files" at bounding box center [1309, 296] width 38 height 19
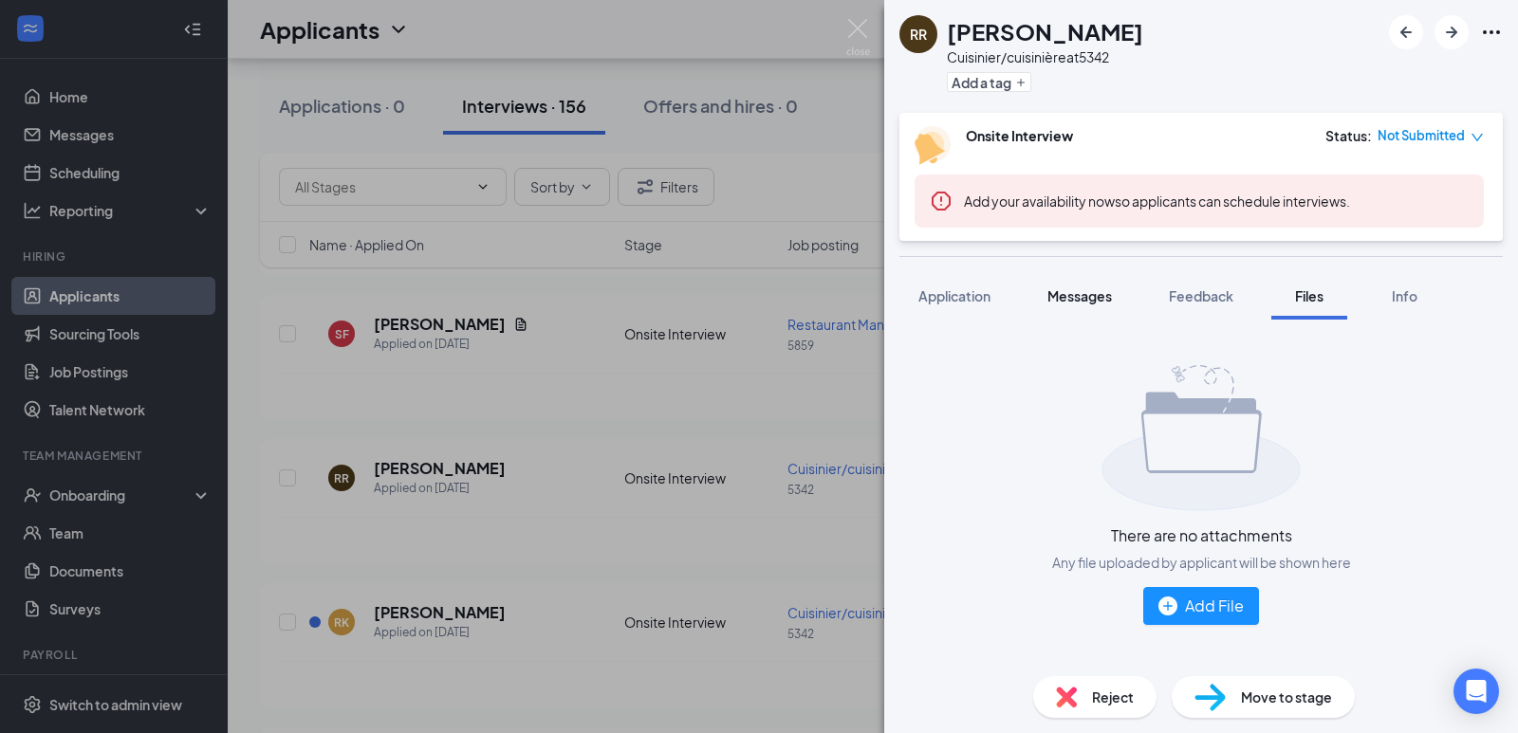
click at [1065, 291] on span "Messages" at bounding box center [1079, 295] width 65 height 17
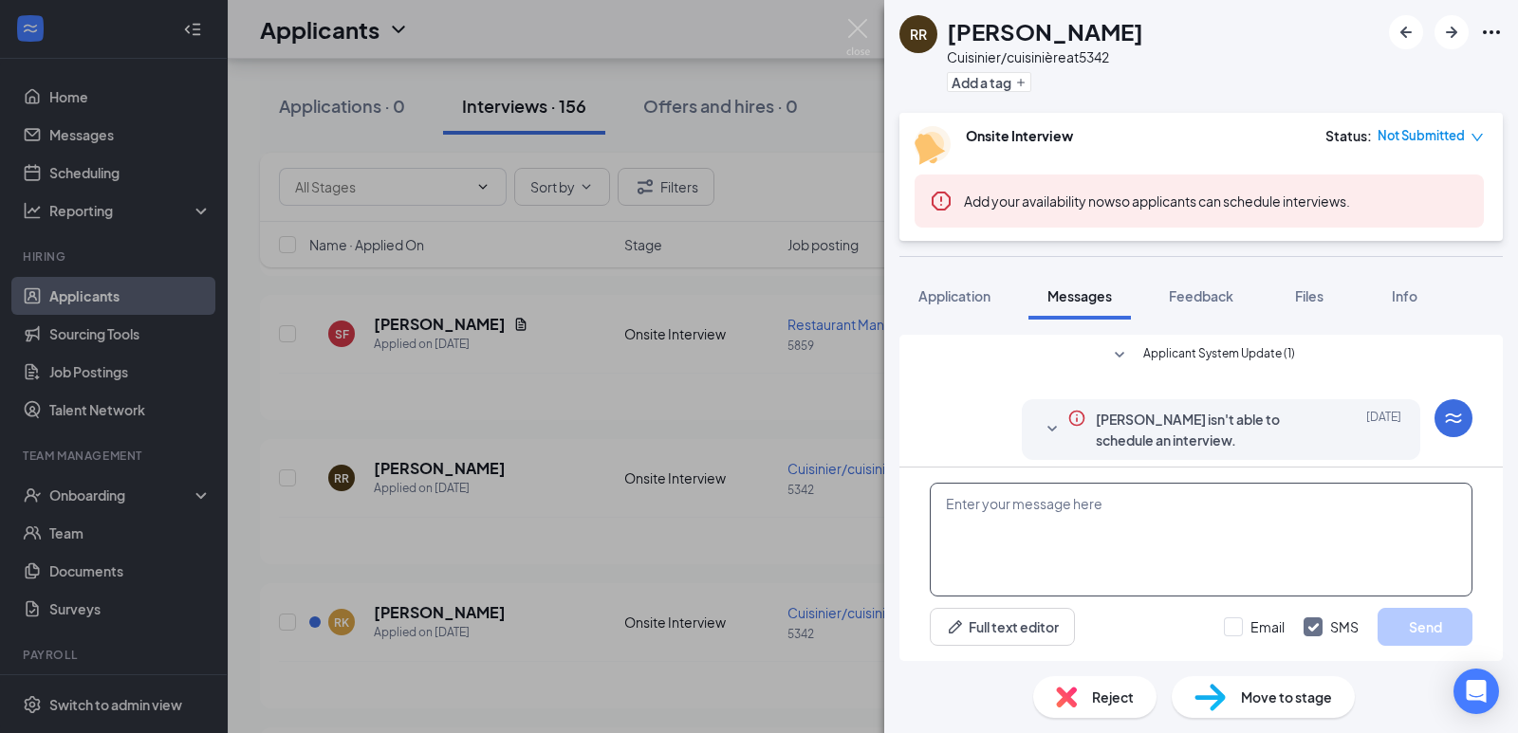
click at [1031, 486] on textarea at bounding box center [1201, 540] width 543 height 114
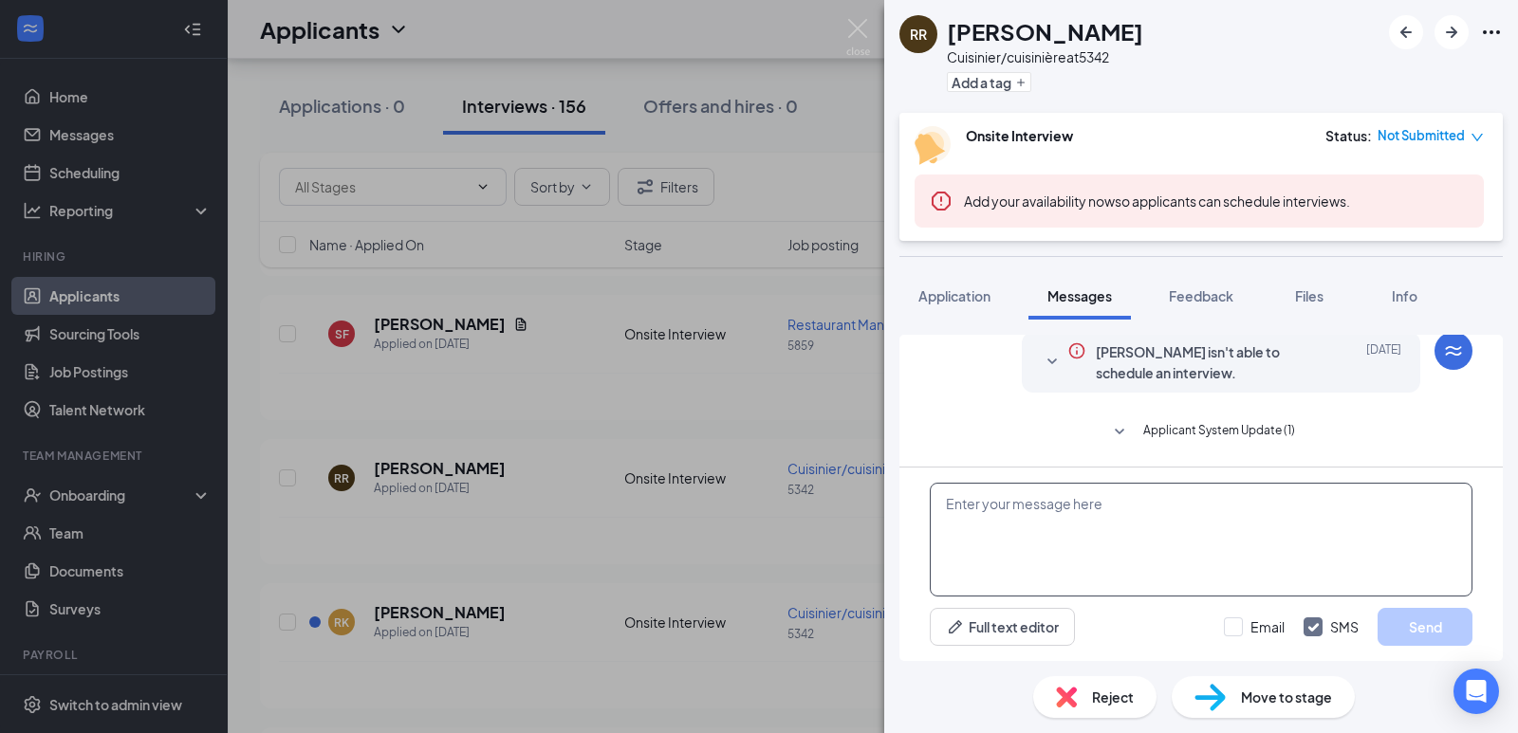
paste textarea "Greetings from A&W [GEOGRAPHIC_DATA][PERSON_NAME]! We would like to know your p…"
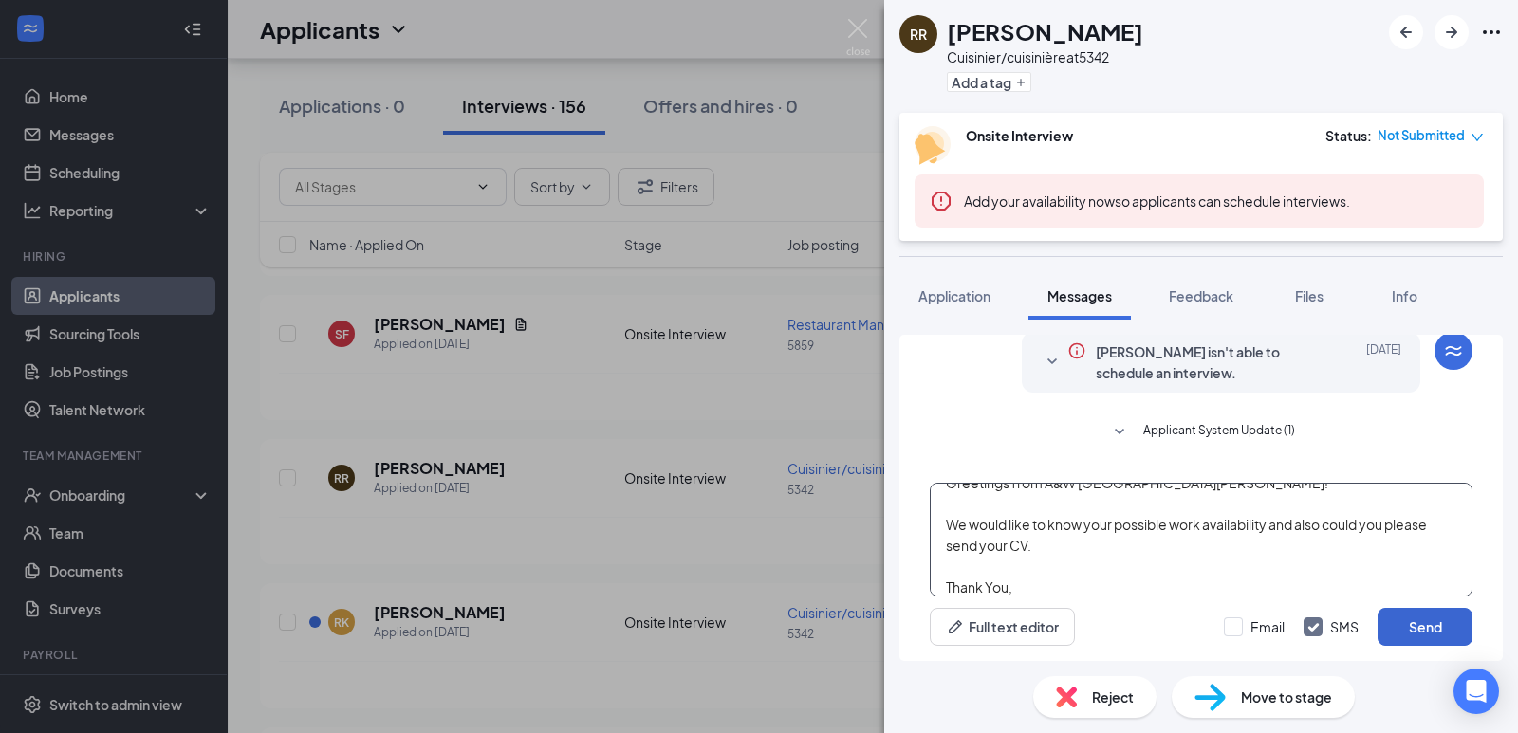
type textarea "Greetings from A&W [GEOGRAPHIC_DATA][PERSON_NAME]! We would like to know your p…"
click at [1386, 622] on button "Send" at bounding box center [1425, 627] width 95 height 38
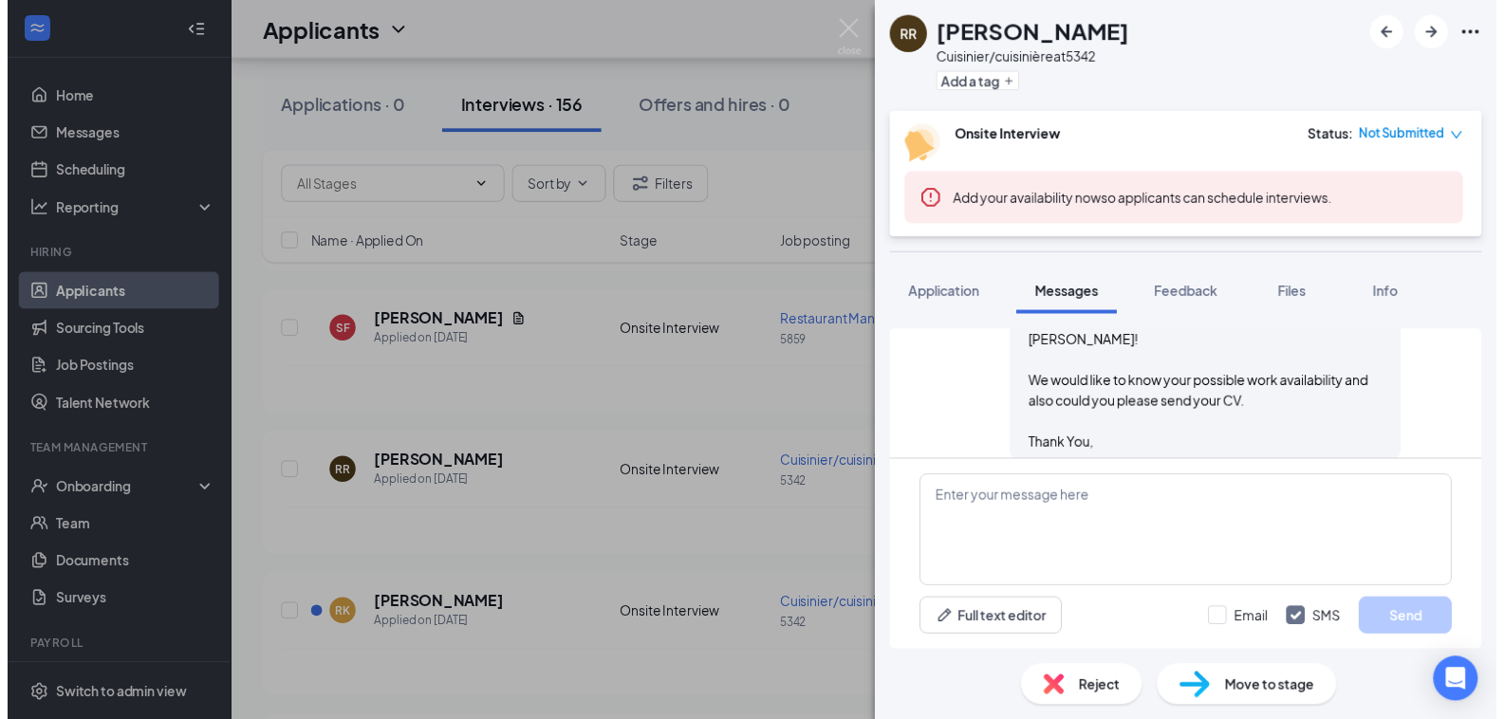
scroll to position [293, 0]
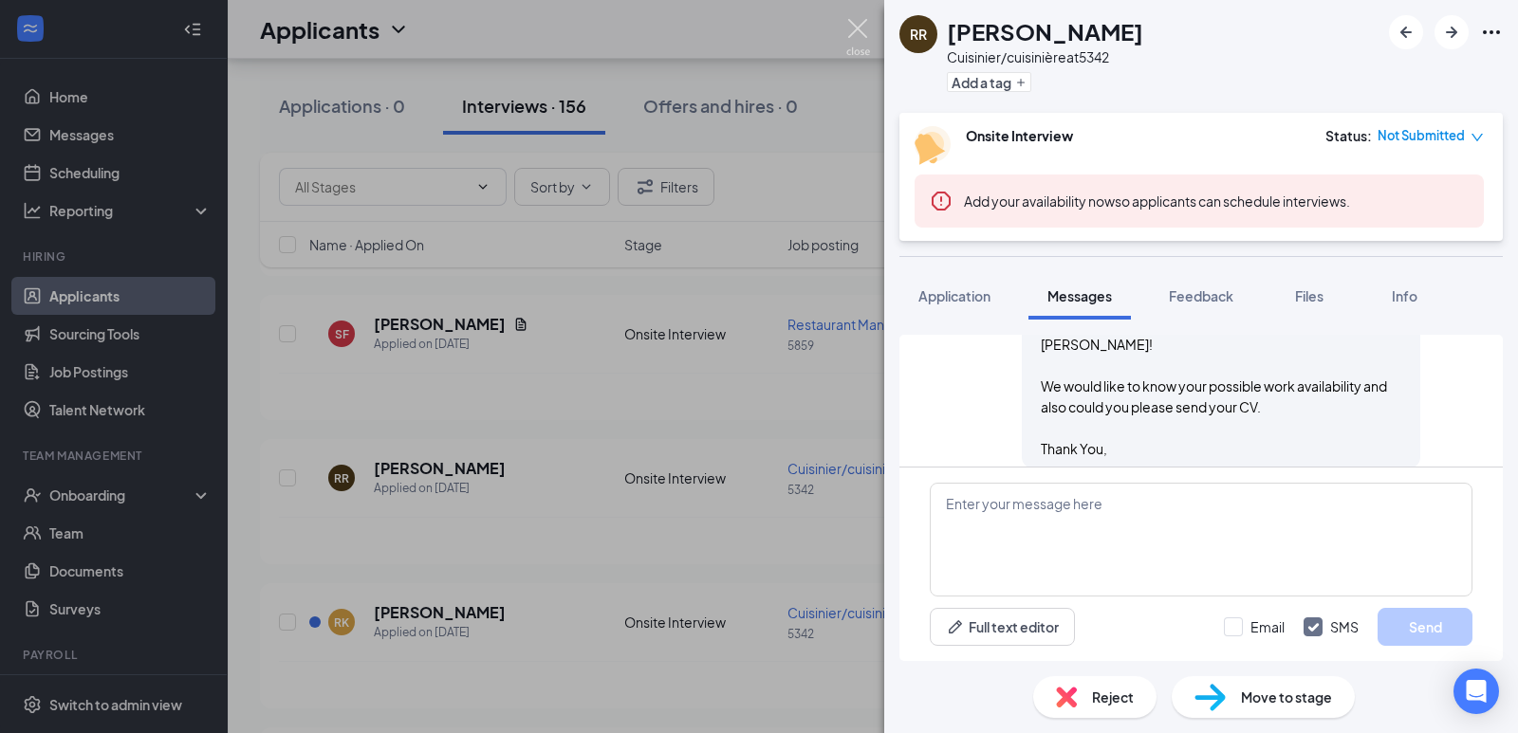
click at [863, 41] on img at bounding box center [858, 37] width 24 height 37
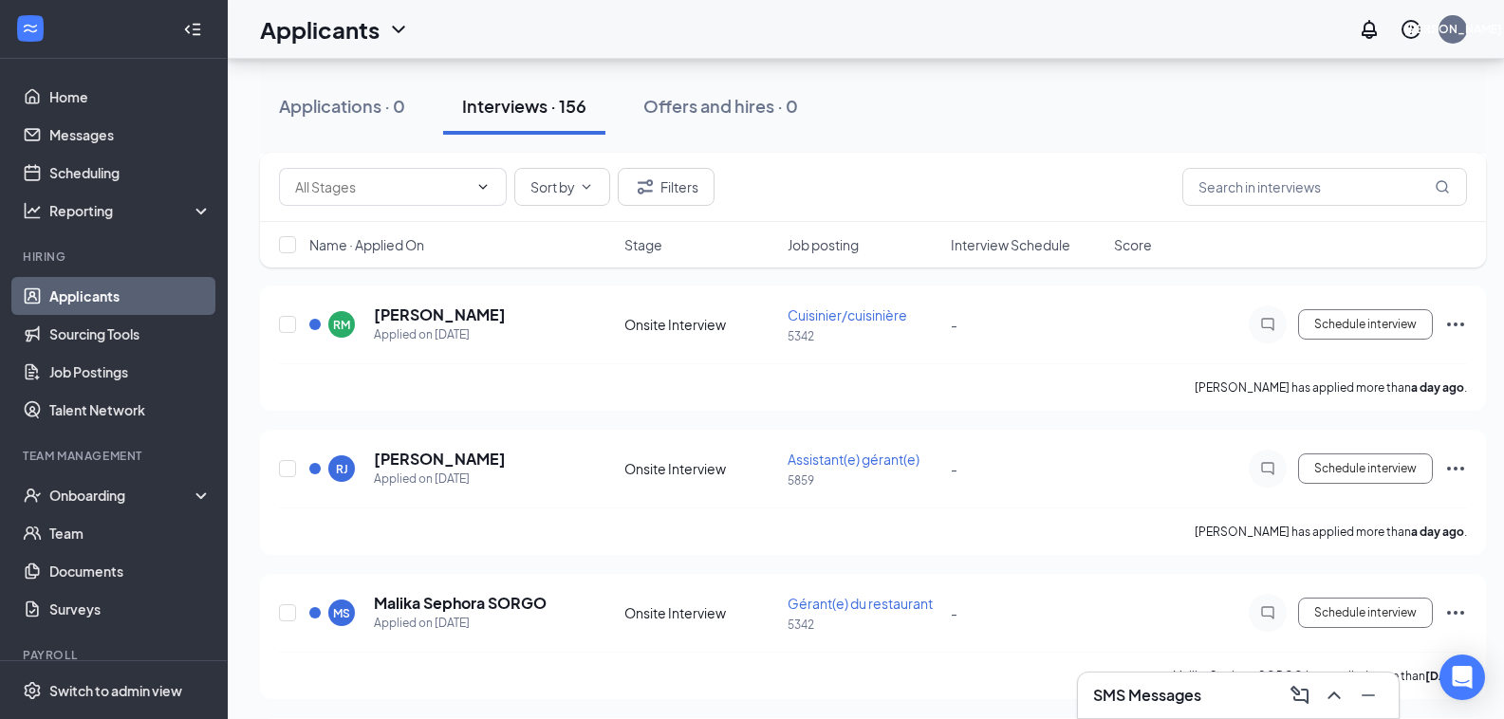
scroll to position [1211, 0]
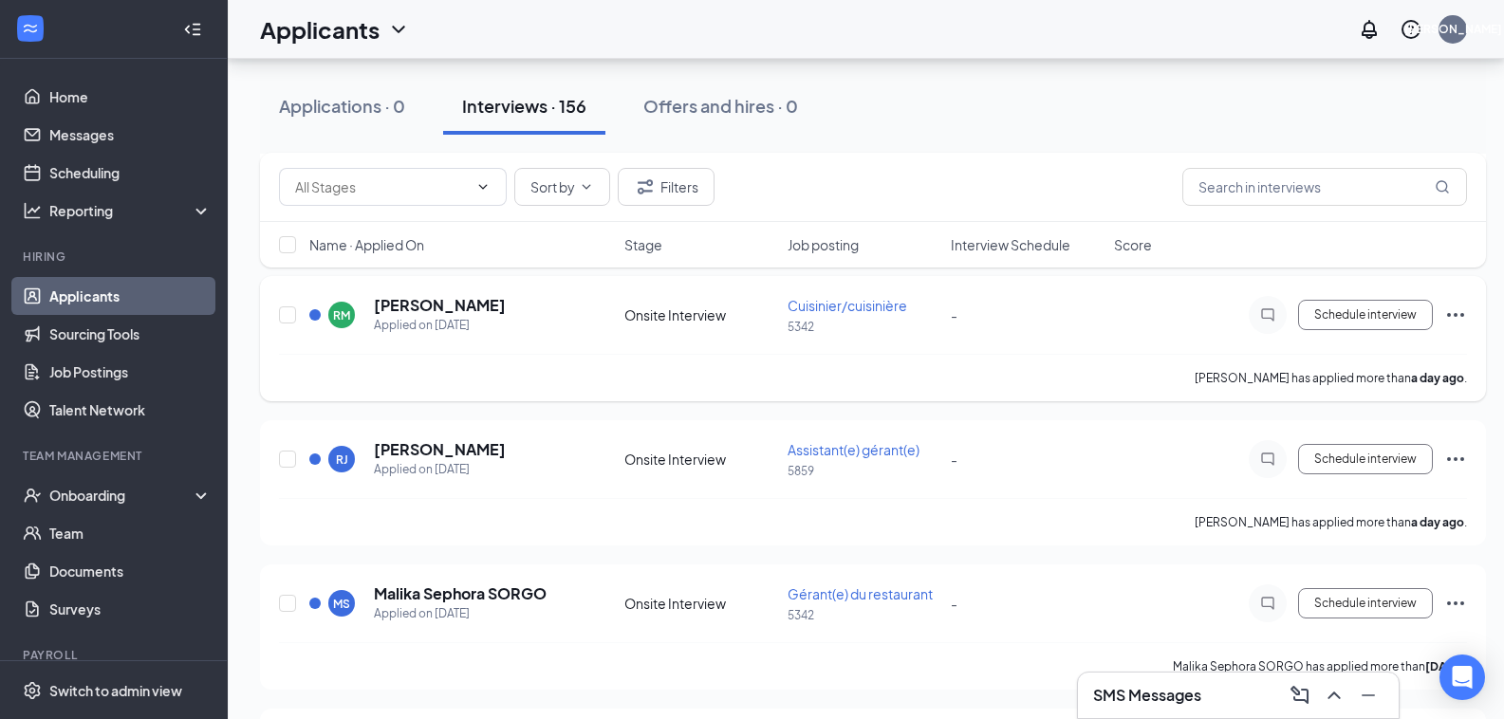
click at [846, 310] on span "Cuisinier/cuisinière" at bounding box center [847, 305] width 120 height 17
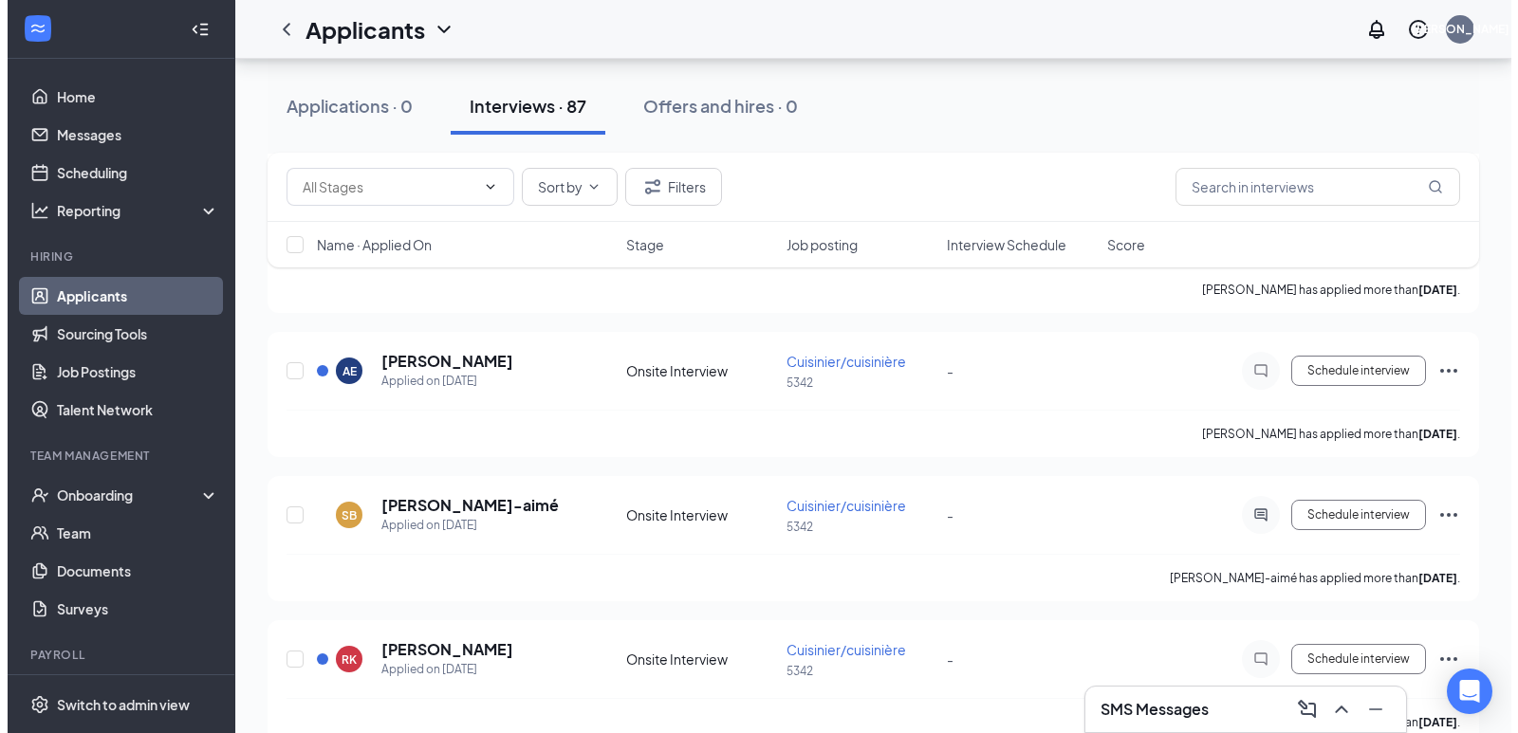
scroll to position [1337, 0]
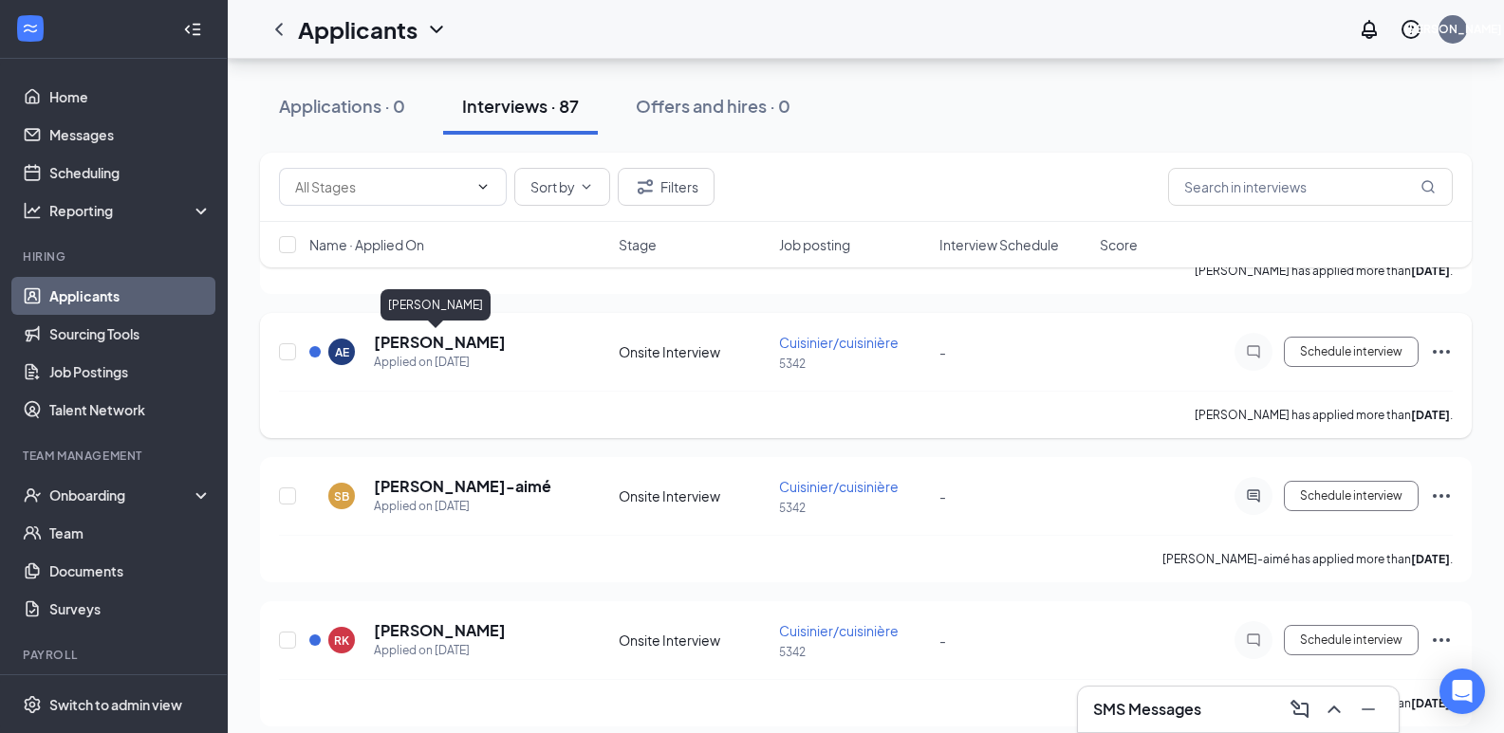
click at [447, 340] on h5 "[PERSON_NAME]" at bounding box center [440, 342] width 132 height 21
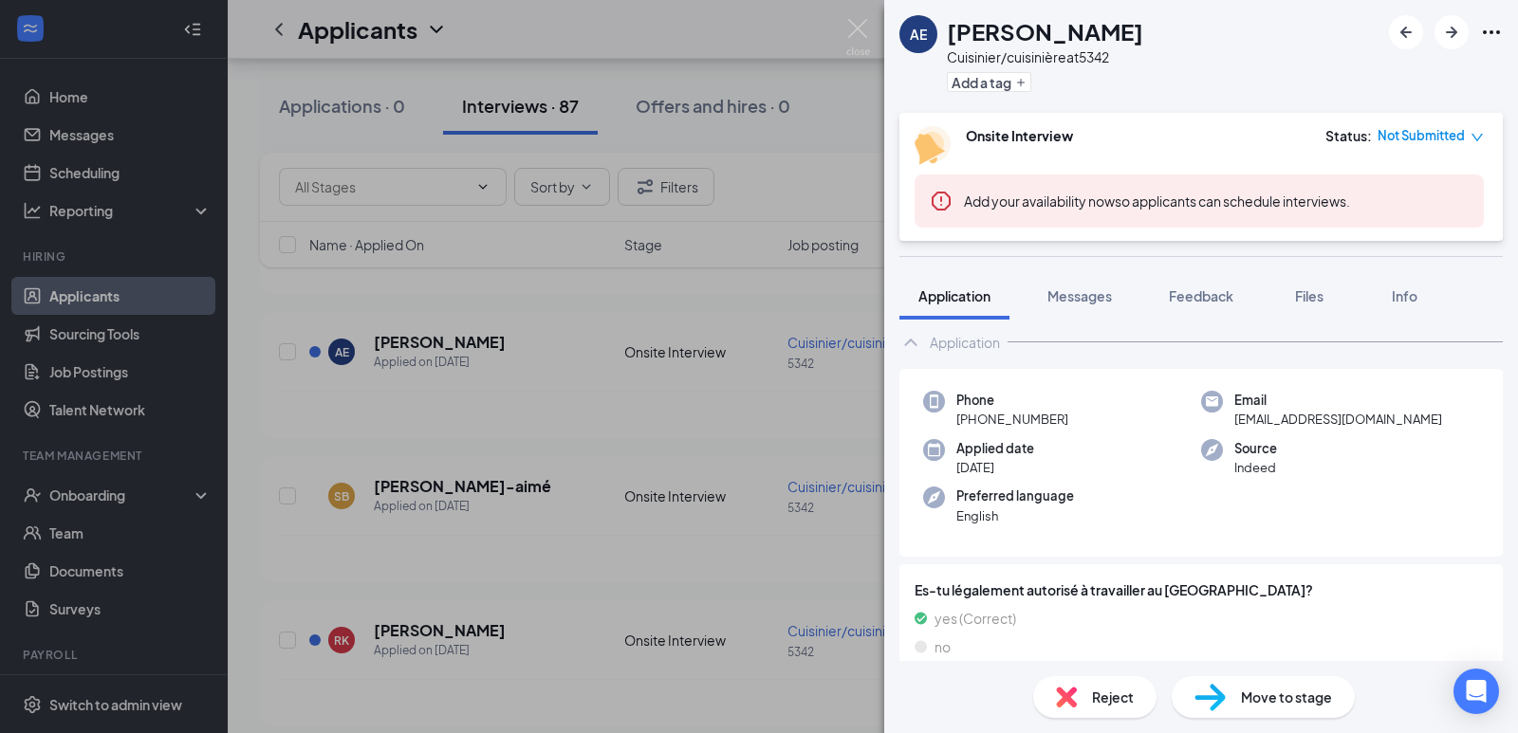
scroll to position [53, 0]
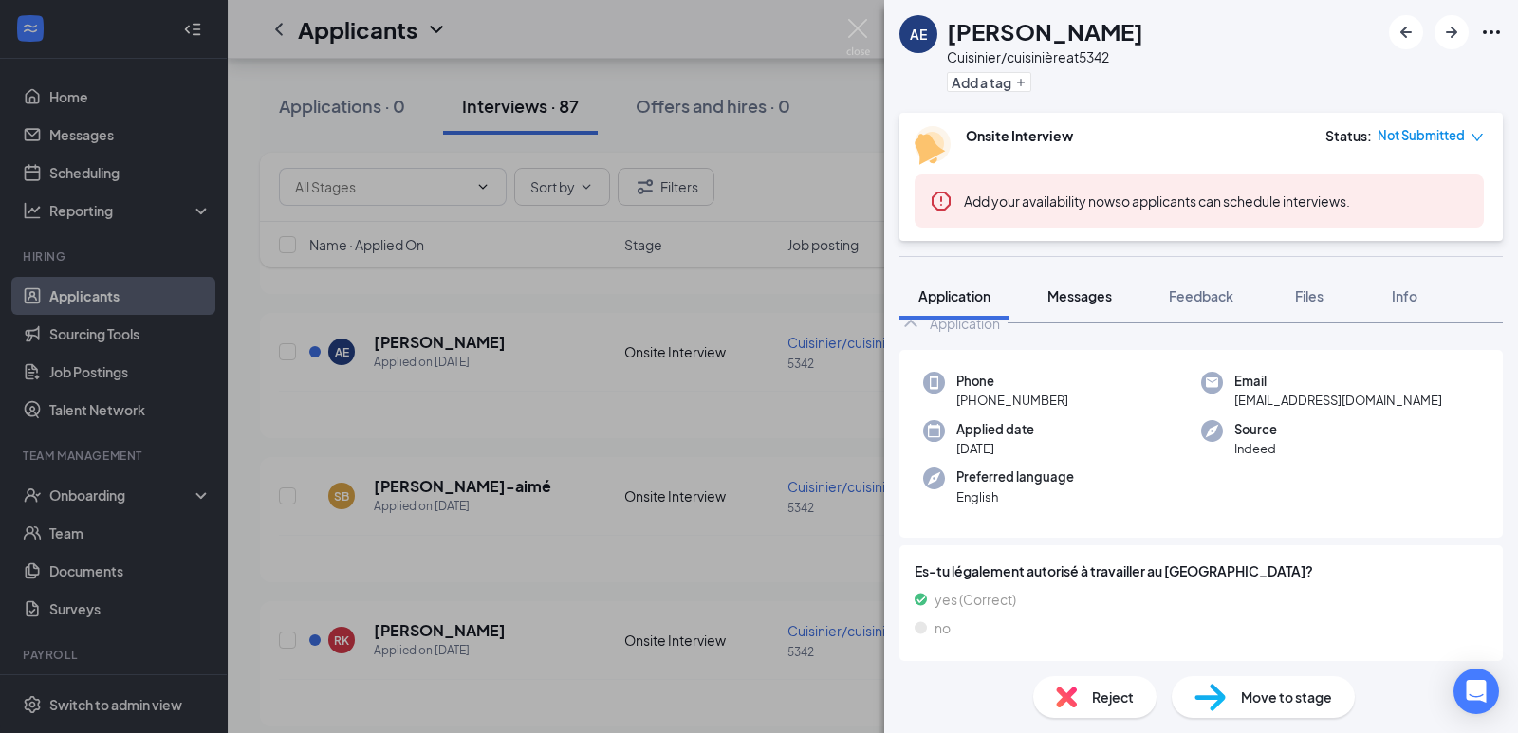
click at [1103, 295] on span "Messages" at bounding box center [1079, 295] width 65 height 17
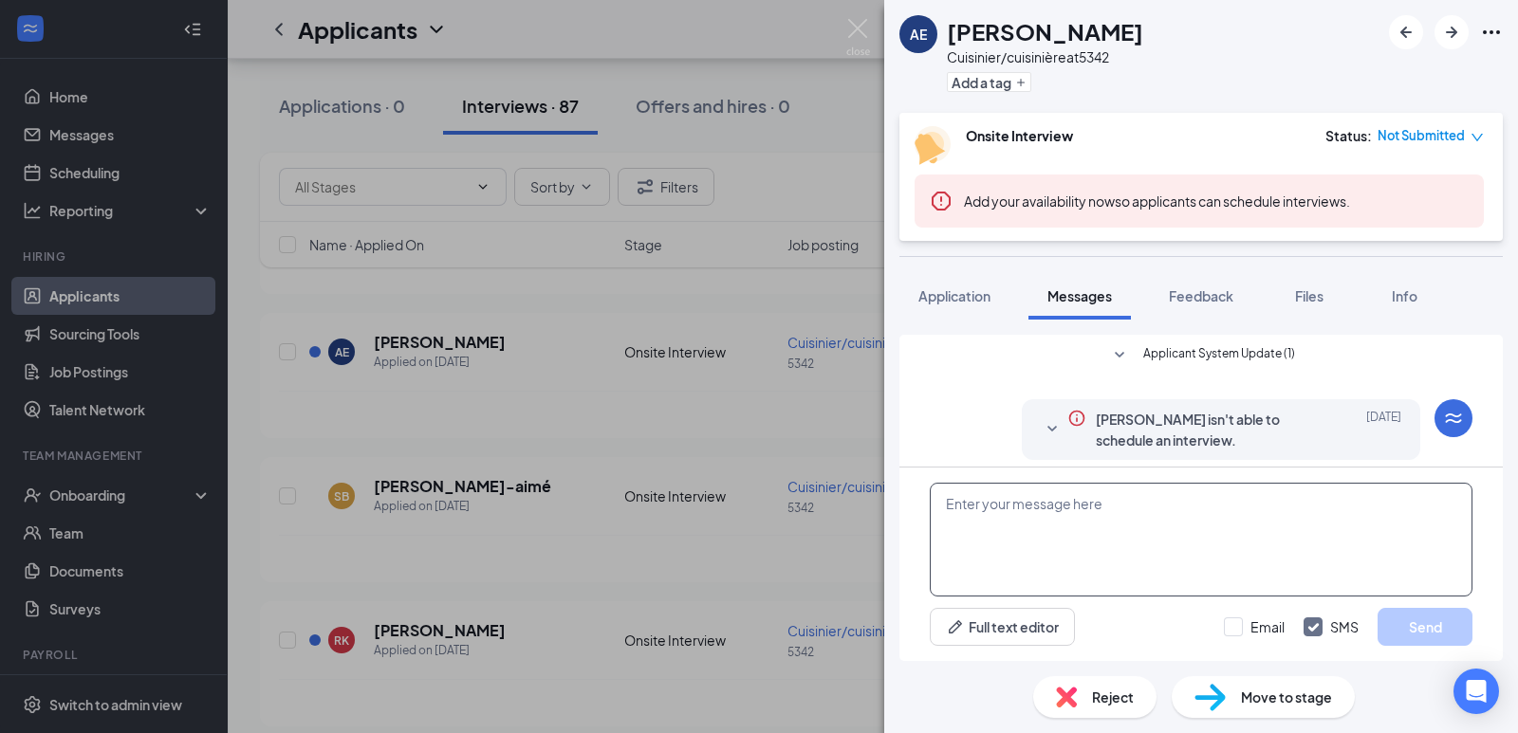
click at [1085, 502] on textarea at bounding box center [1201, 540] width 543 height 114
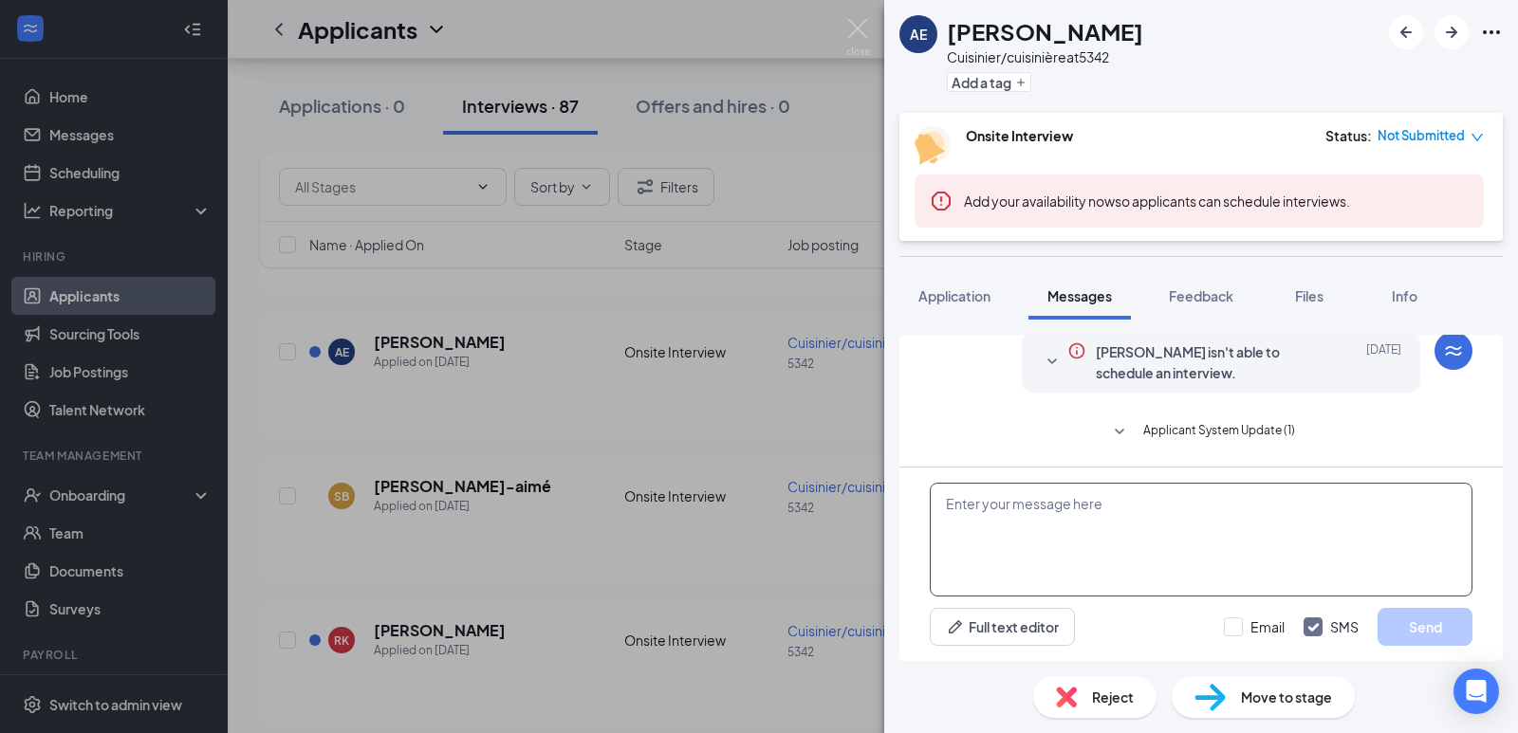
paste textarea "Greetings from A&W [GEOGRAPHIC_DATA][PERSON_NAME]! We would like to know your p…"
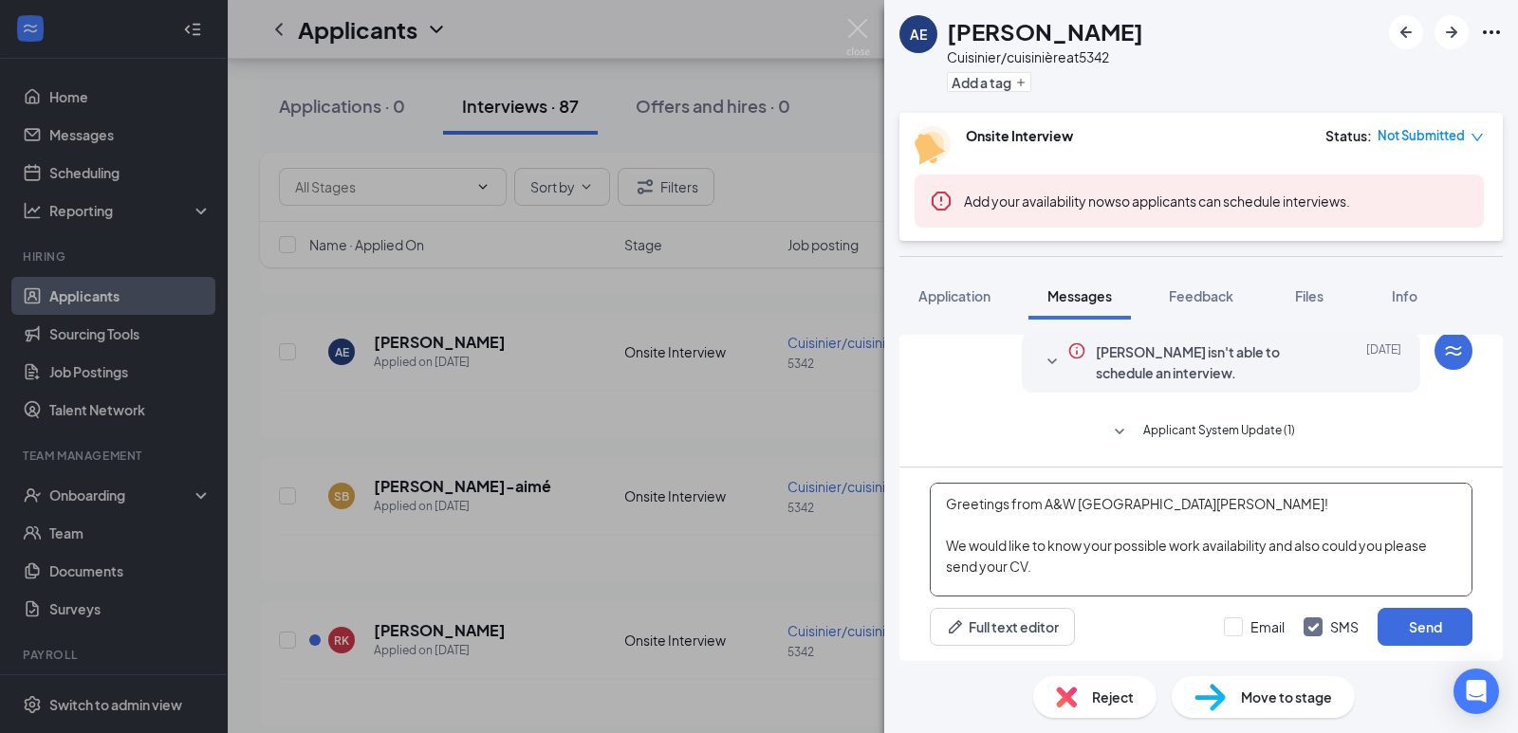
scroll to position [21, 0]
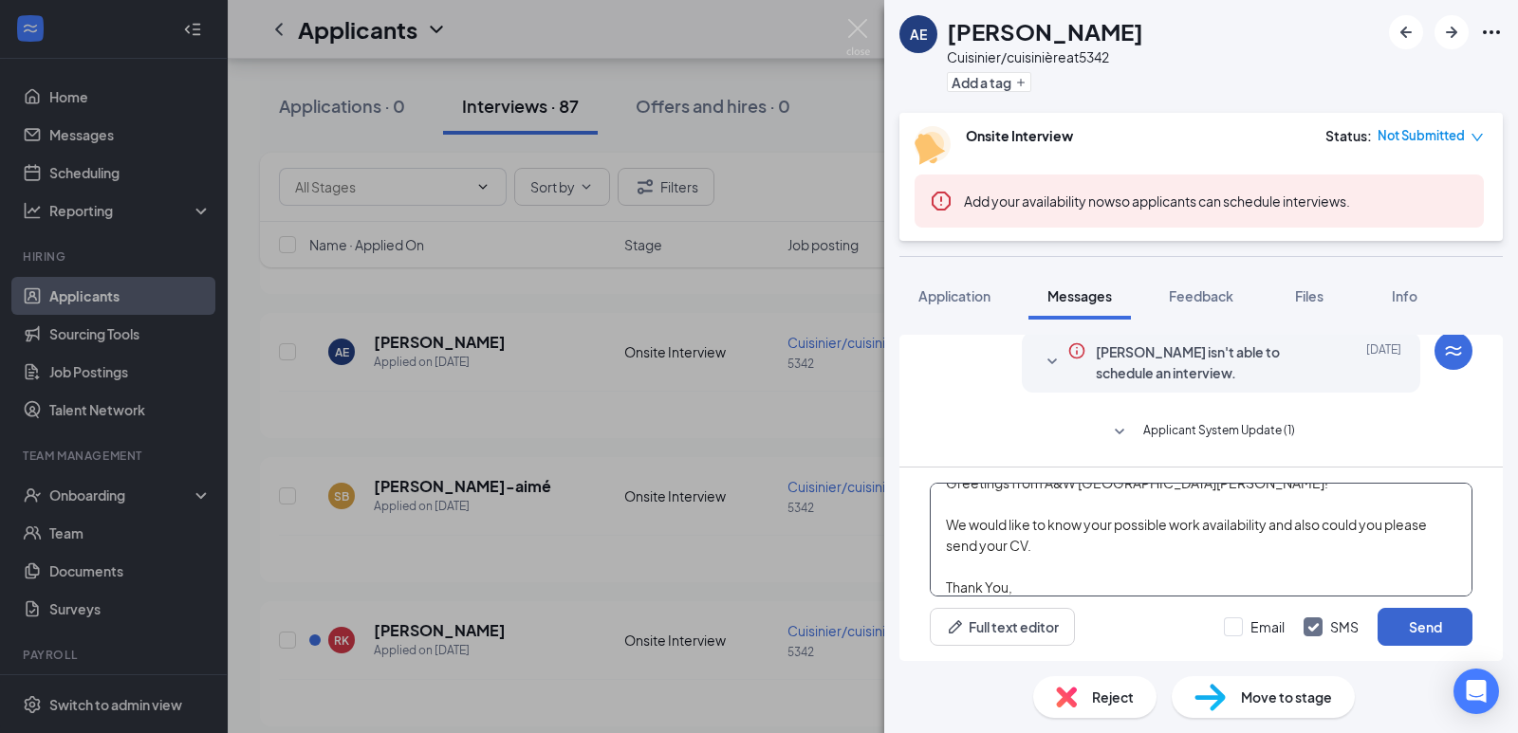
type textarea "Greetings from A&W [GEOGRAPHIC_DATA][PERSON_NAME]! We would like to know your p…"
click at [1405, 633] on button "Send" at bounding box center [1425, 627] width 95 height 38
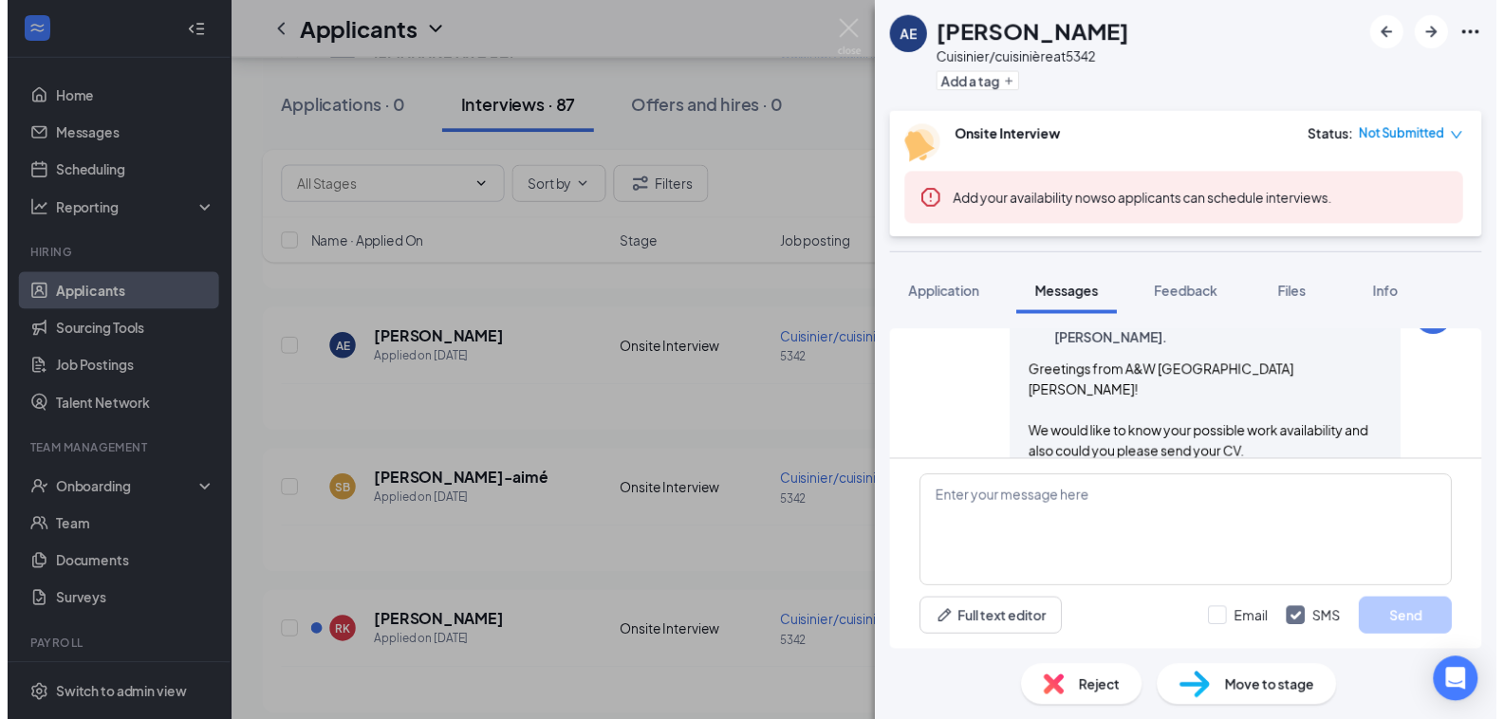
scroll to position [274, 0]
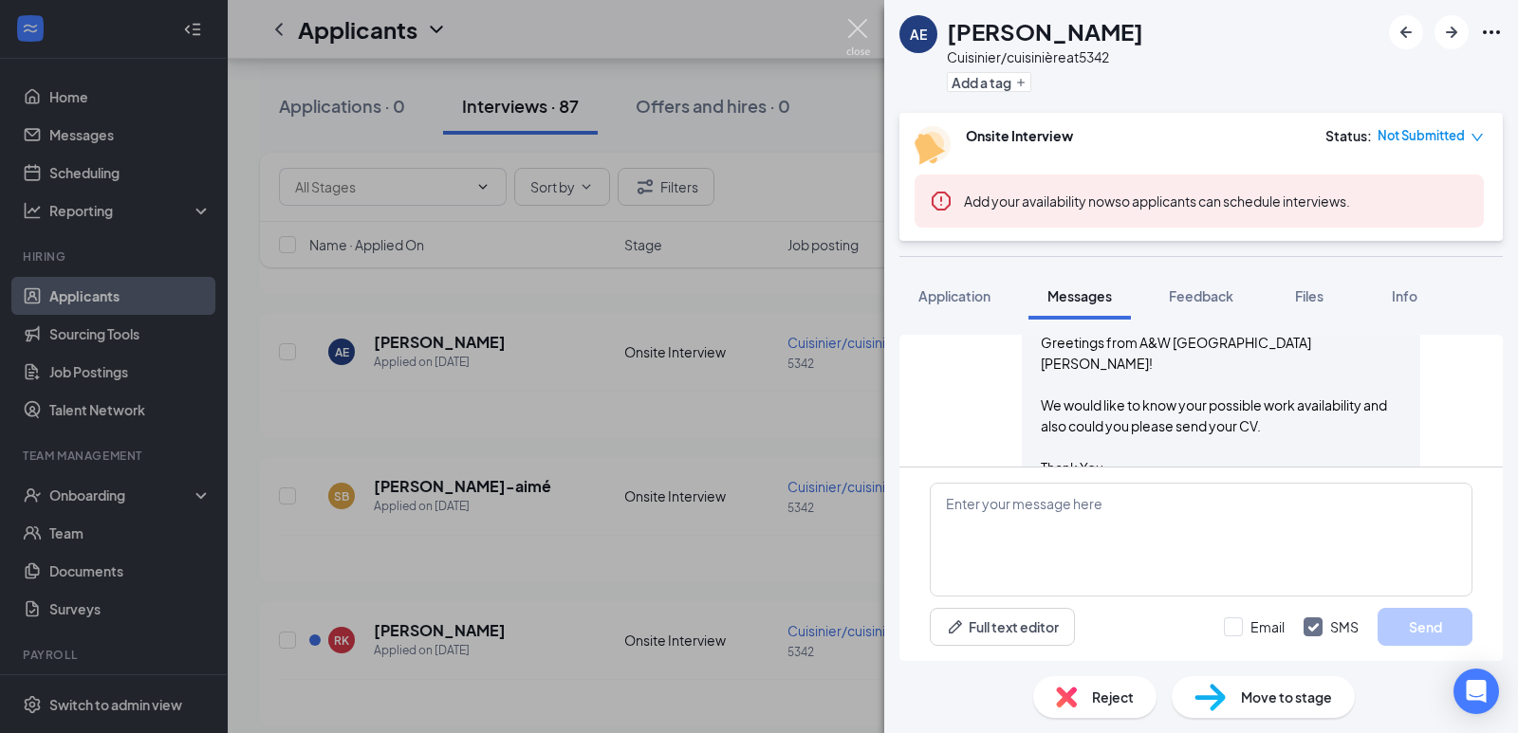
click at [866, 24] on img at bounding box center [858, 37] width 24 height 37
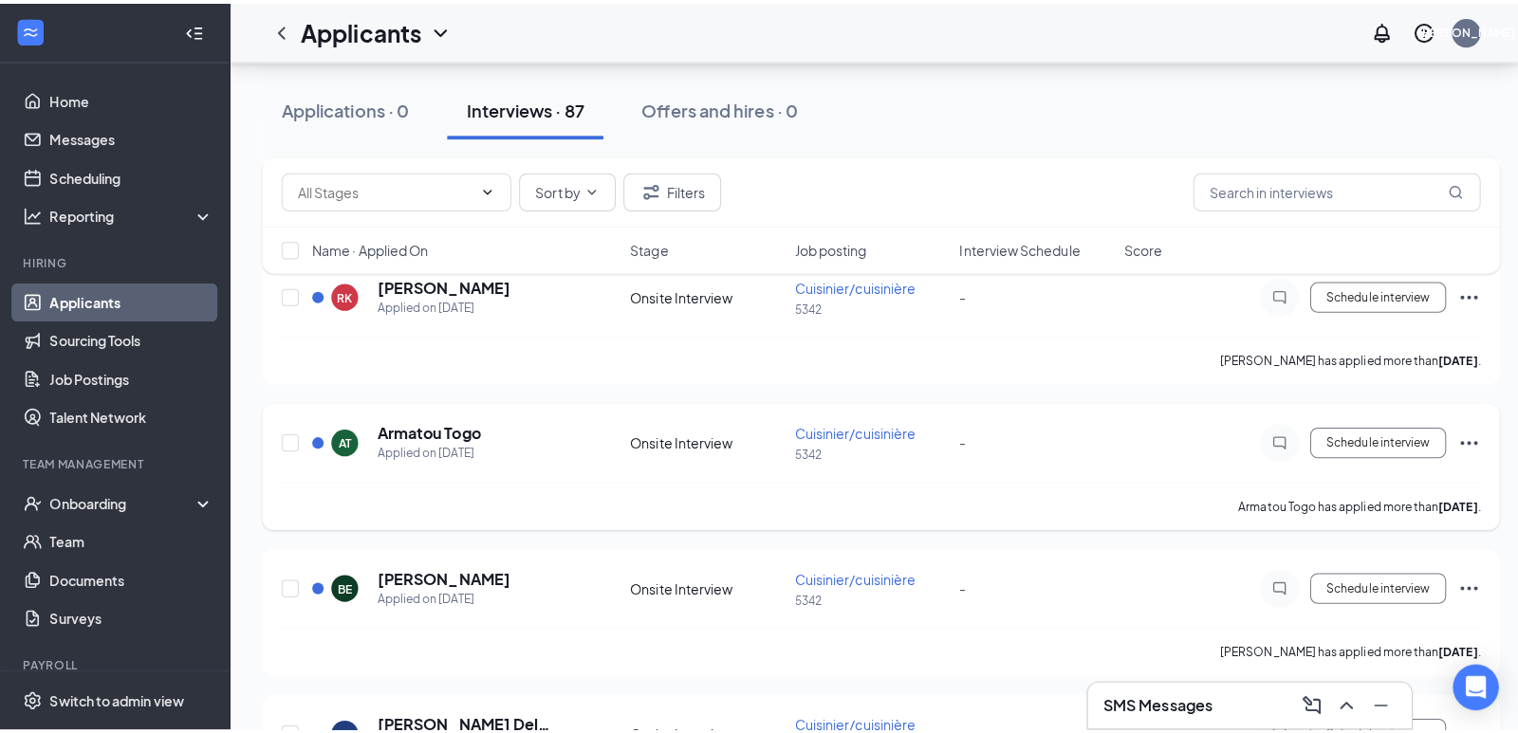
scroll to position [1716, 0]
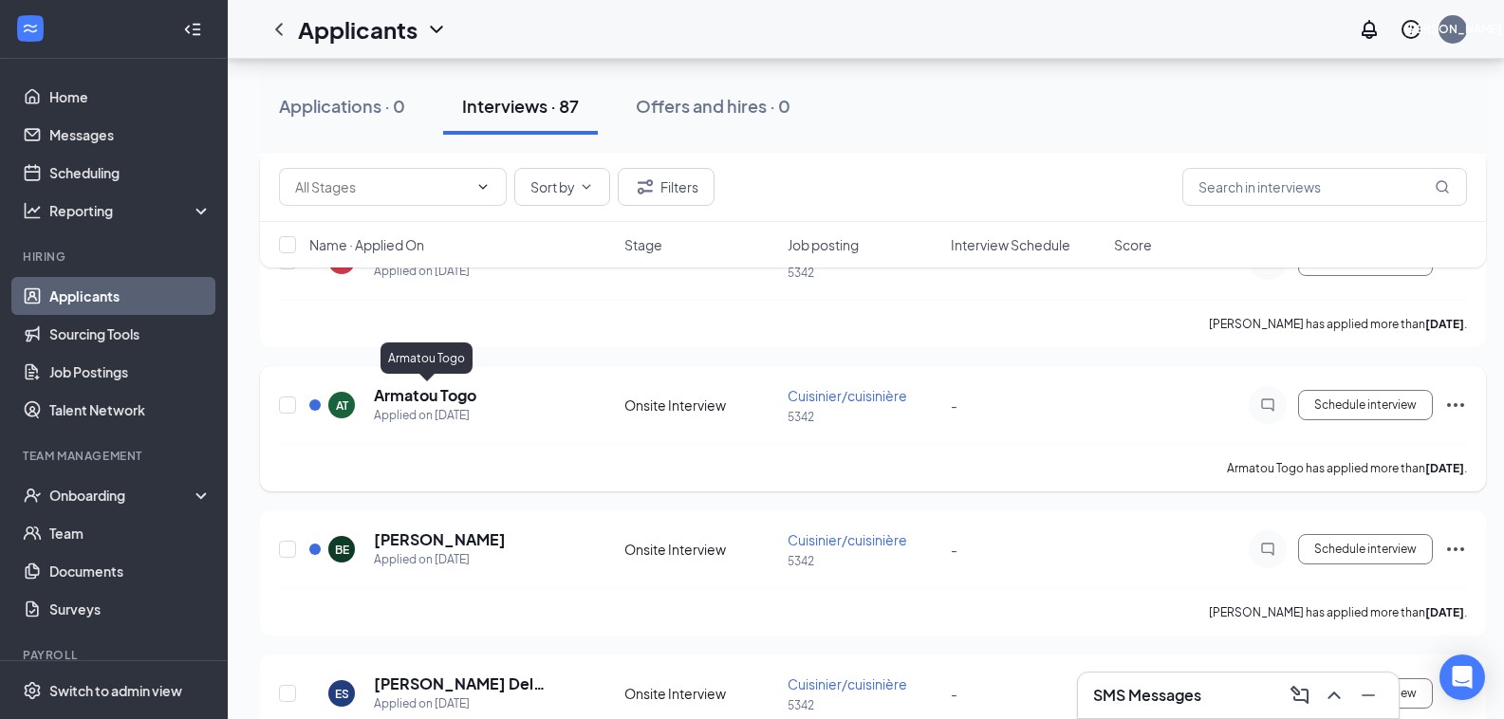
click at [438, 398] on h5 "Armatou Togo" at bounding box center [425, 395] width 102 height 21
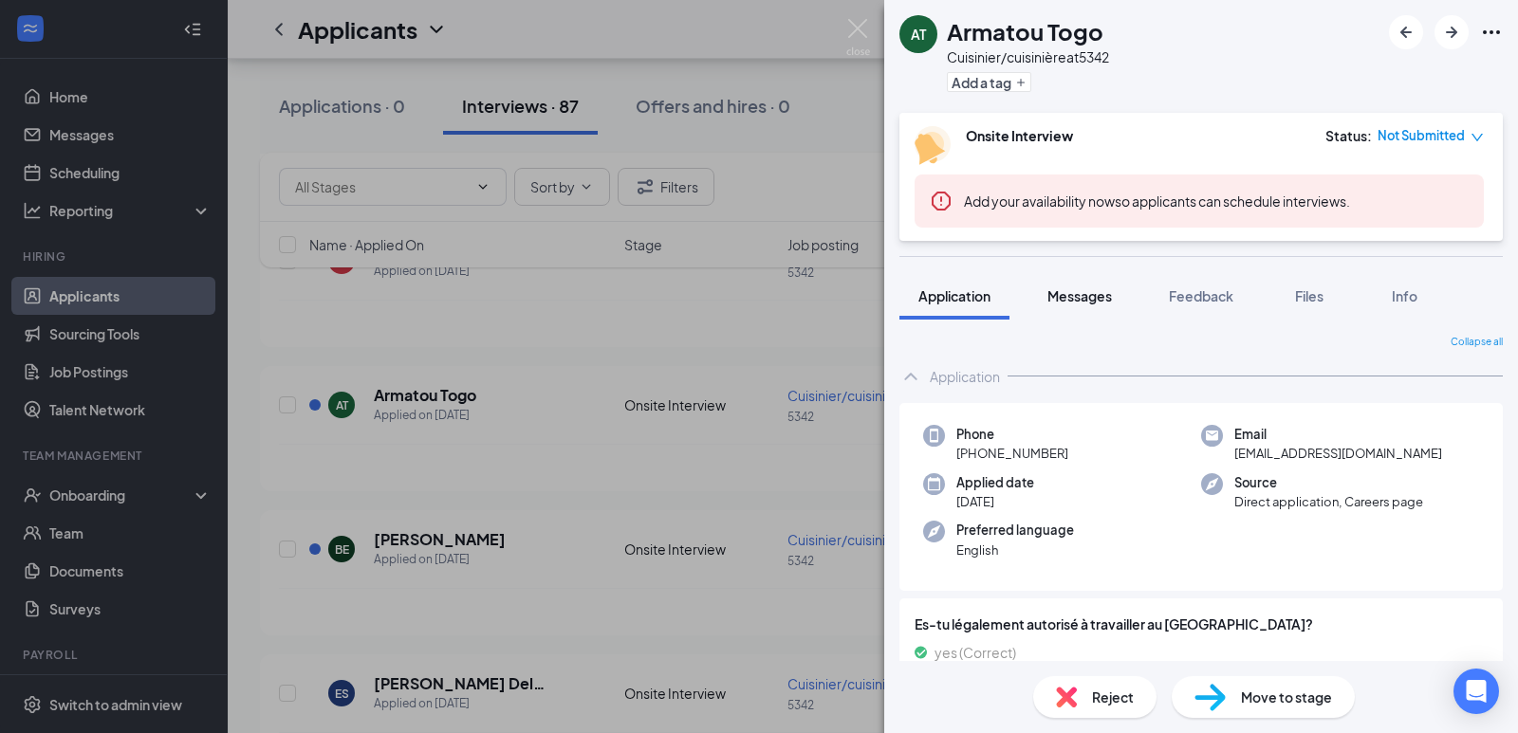
click at [1115, 292] on button "Messages" at bounding box center [1079, 295] width 102 height 47
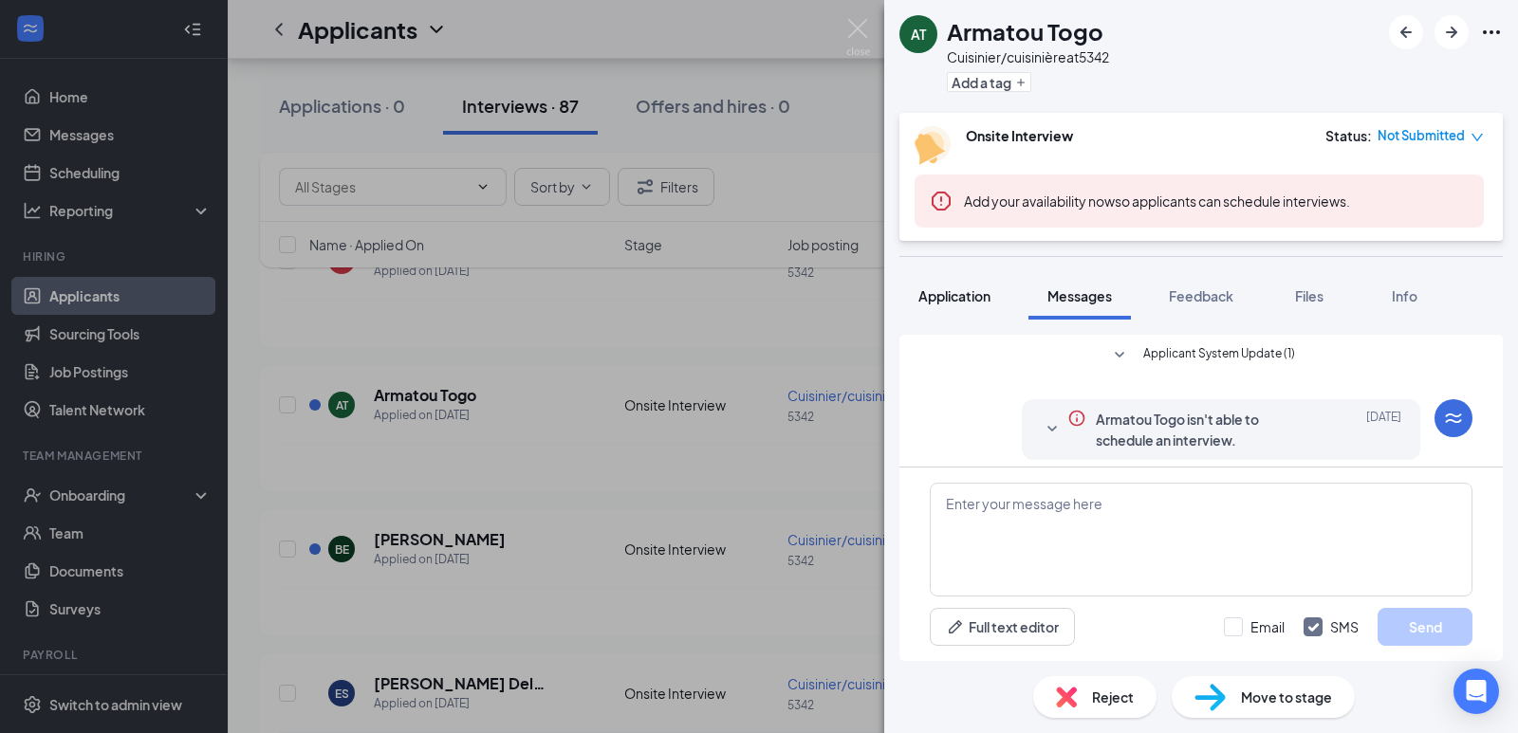
click at [961, 298] on span "Application" at bounding box center [954, 295] width 72 height 17
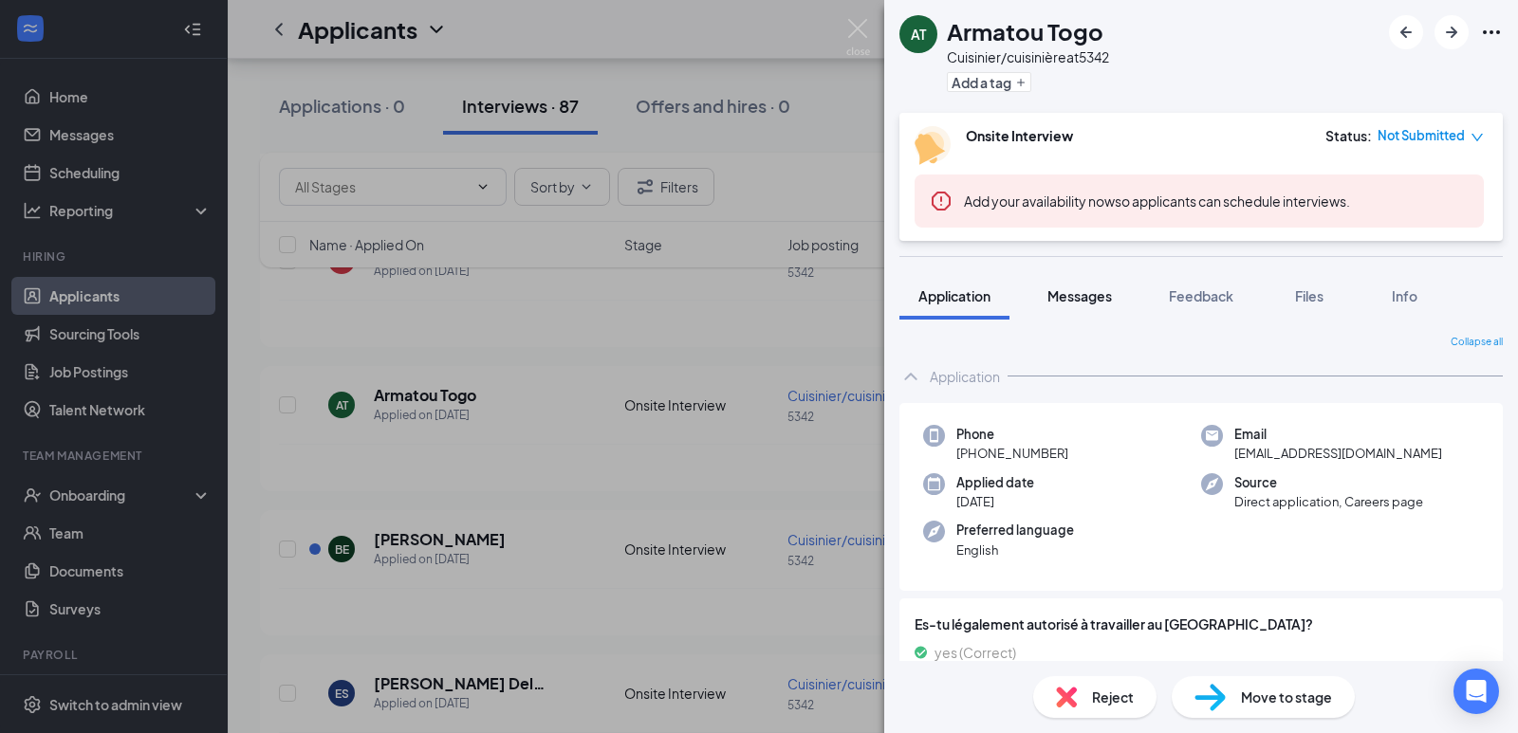
click at [1094, 288] on span "Messages" at bounding box center [1079, 295] width 65 height 17
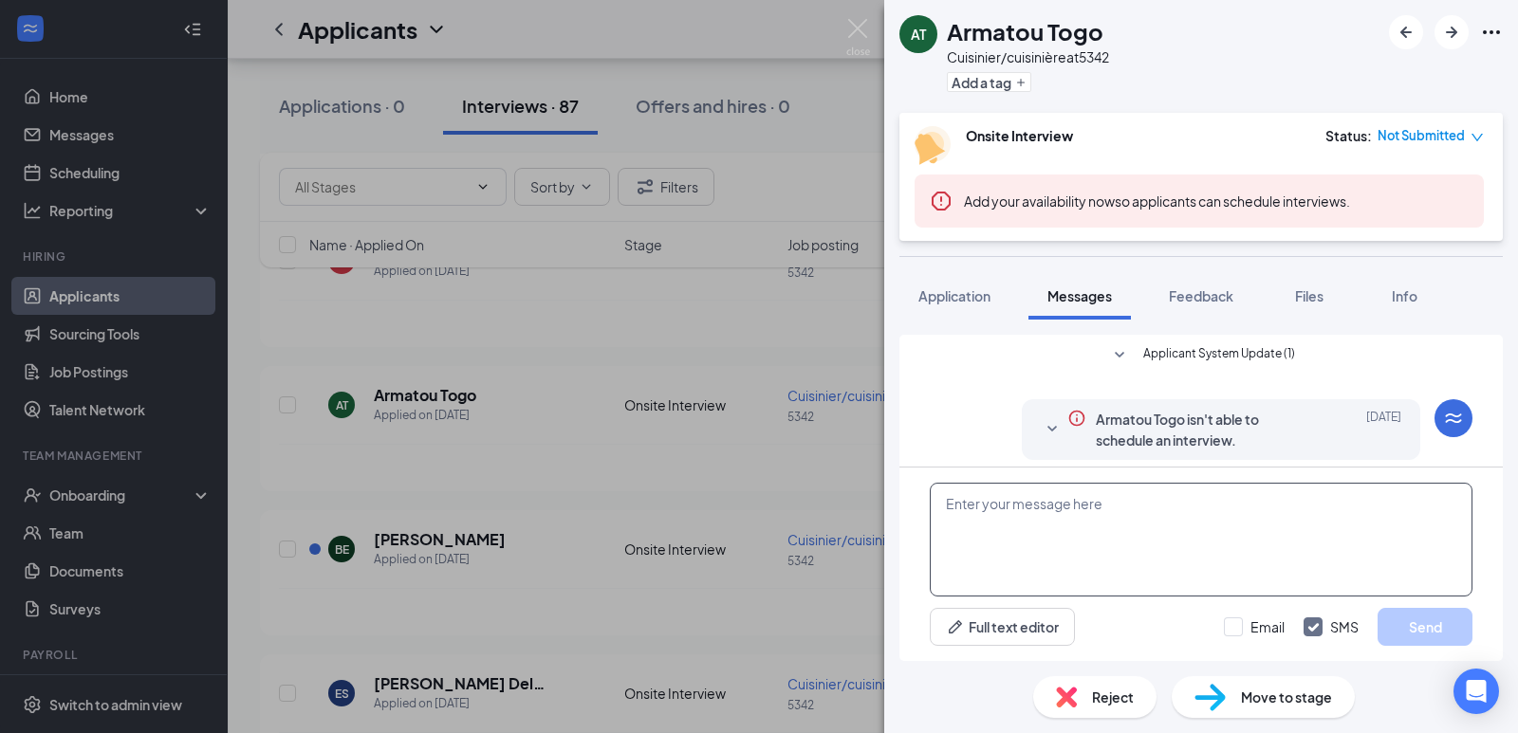
click at [1023, 508] on textarea at bounding box center [1201, 540] width 543 height 114
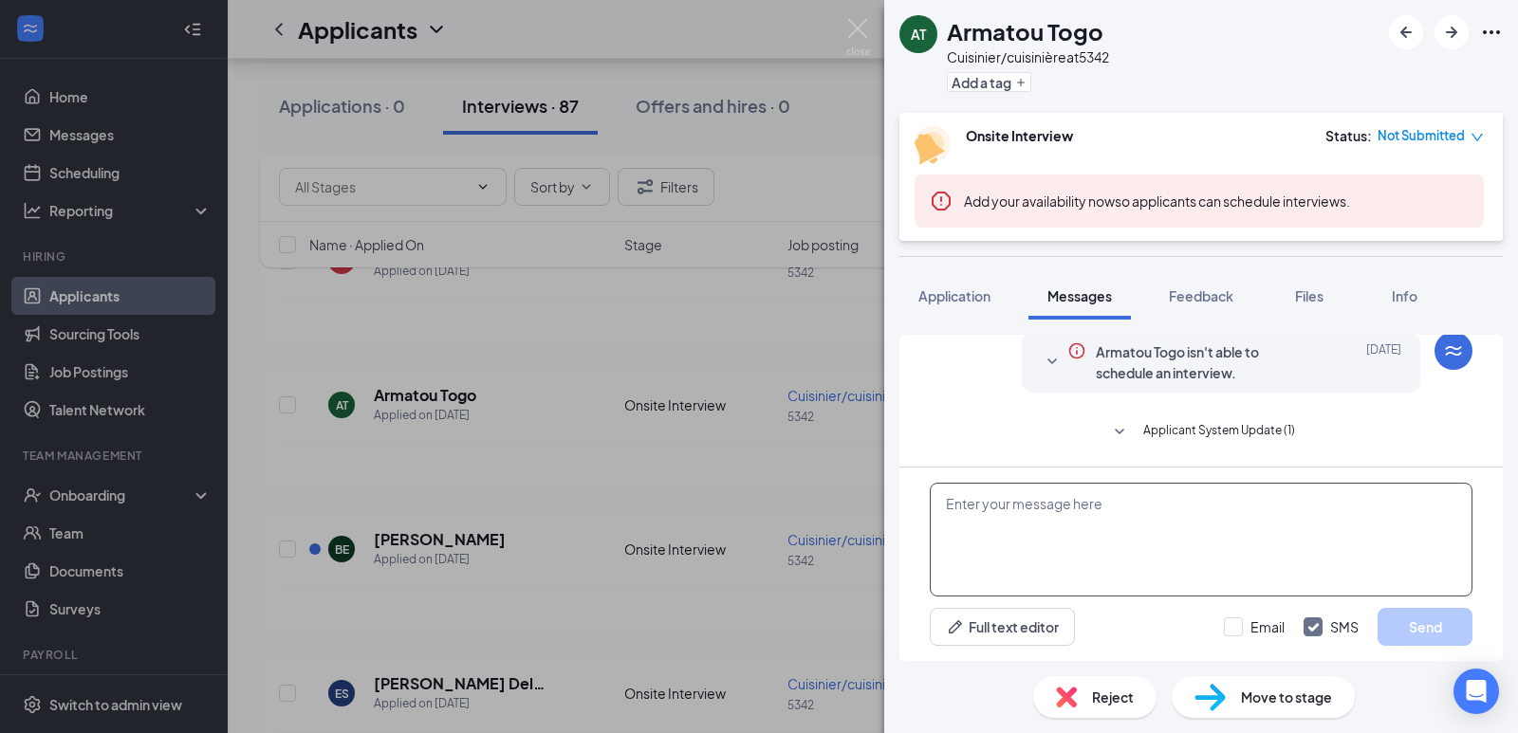
paste textarea "Greetings from A&W [GEOGRAPHIC_DATA][PERSON_NAME]! We would like to know your p…"
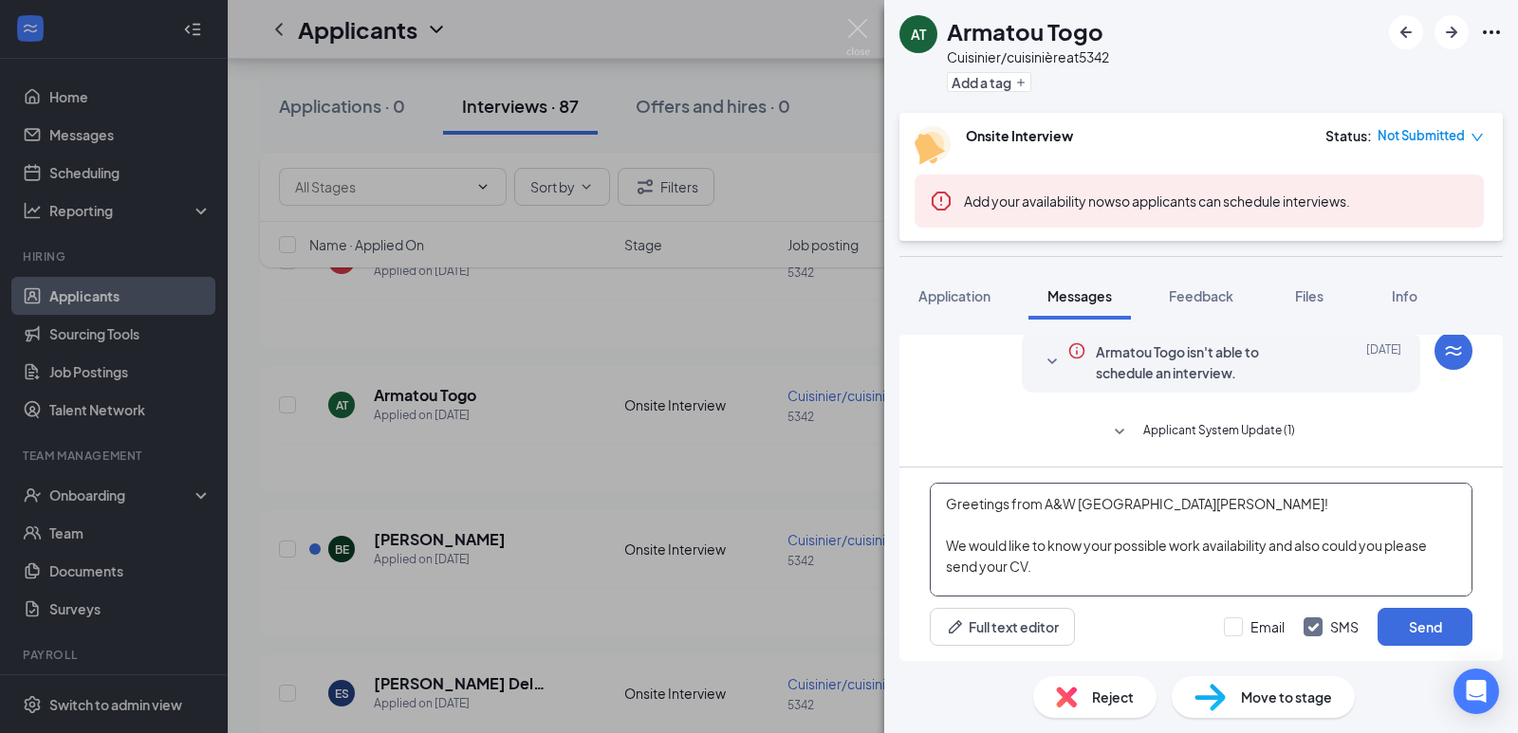
scroll to position [21, 0]
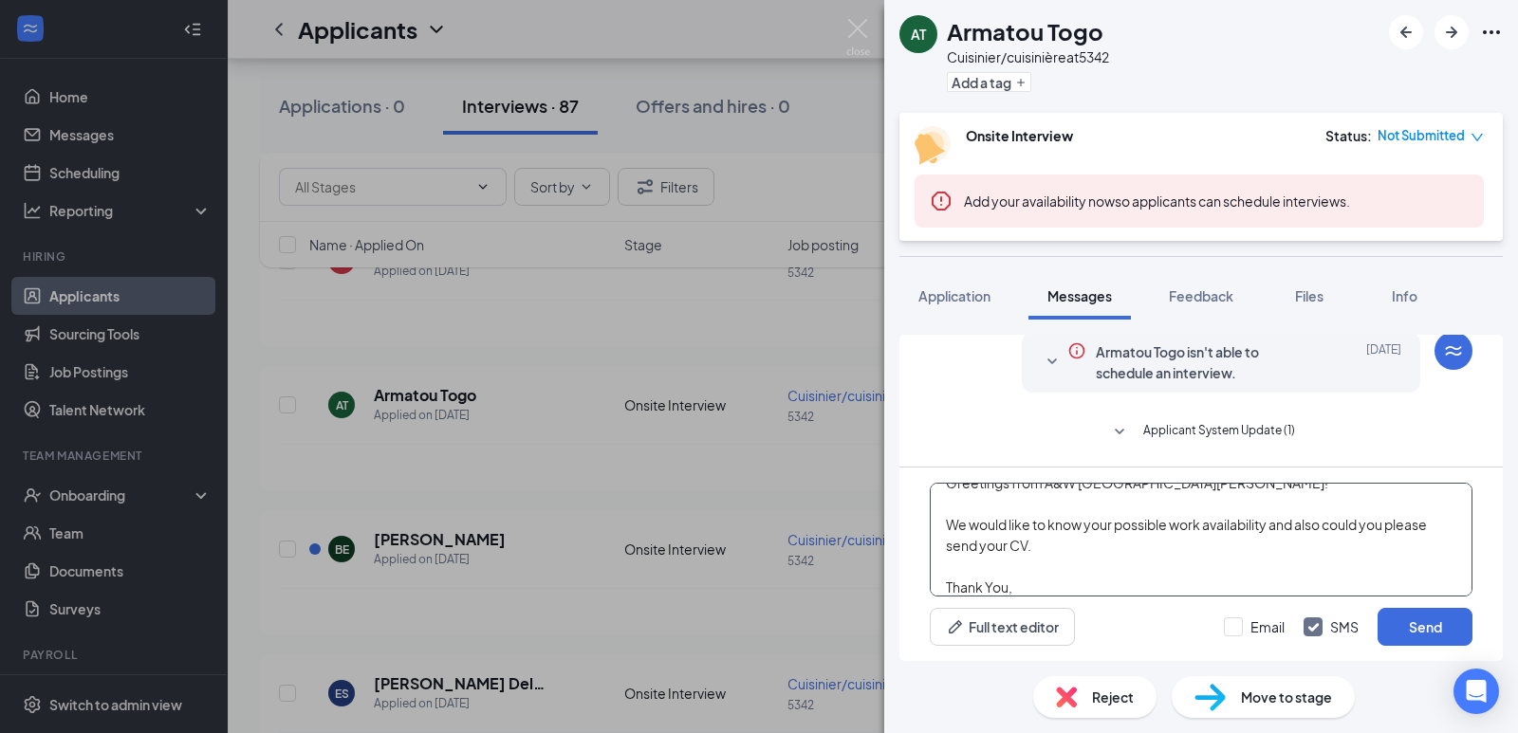
type textarea "Greetings from A&W [GEOGRAPHIC_DATA][PERSON_NAME]! We would like to know your p…"
click at [1416, 607] on div "Greetings from A&W [GEOGRAPHIC_DATA][PERSON_NAME]! We would like to know your p…" at bounding box center [1200, 565] width 603 height 194
click at [1420, 624] on button "Send" at bounding box center [1425, 627] width 95 height 38
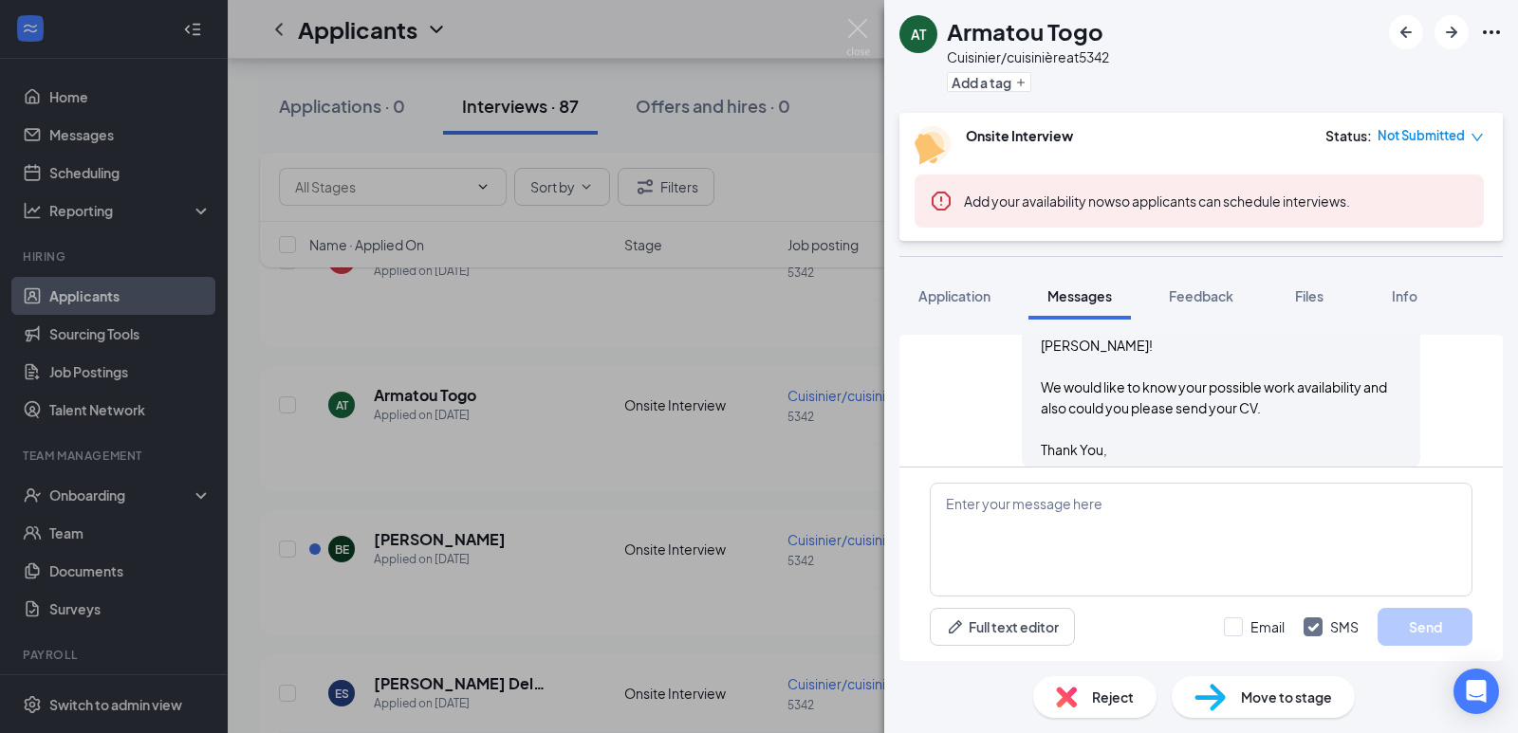
scroll to position [293, 0]
click at [96, 144] on div "AT Armatou Togo Cuisinier/cuisinière at 5342 Add a tag Onsite Interview Status …" at bounding box center [759, 366] width 1518 height 733
click at [102, 132] on link "Messages" at bounding box center [130, 135] width 162 height 38
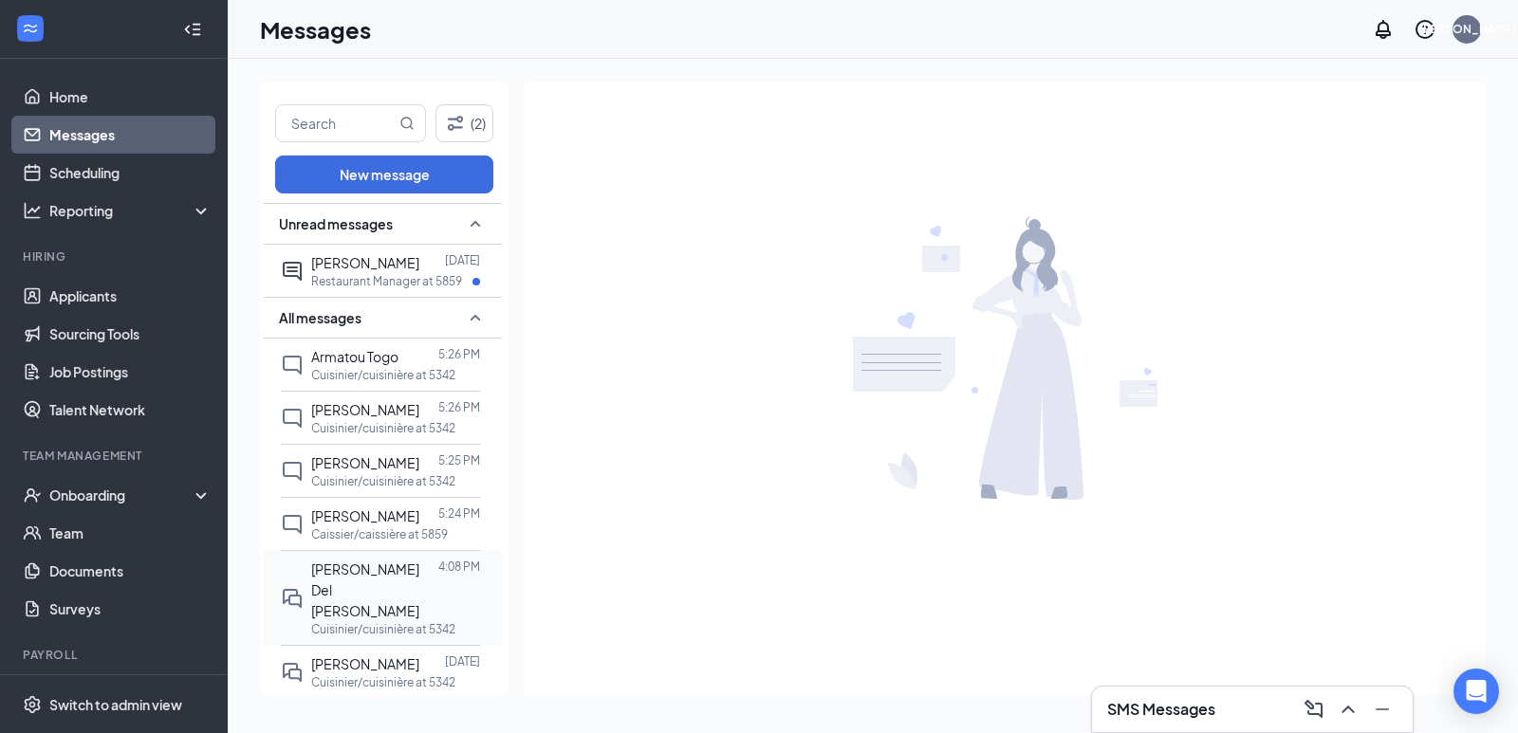
click at [339, 586] on span "[PERSON_NAME] Del [PERSON_NAME]" at bounding box center [365, 590] width 108 height 59
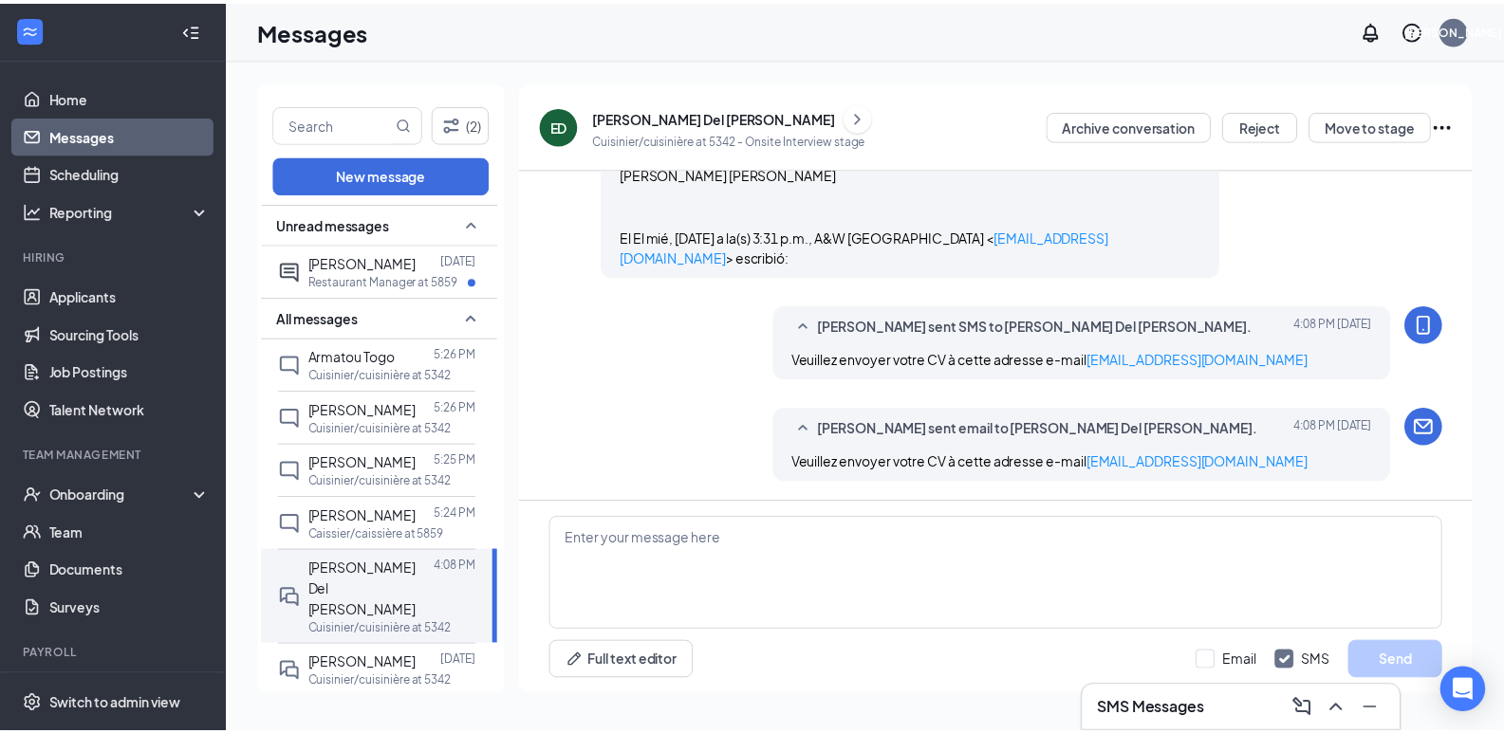
scroll to position [1311, 0]
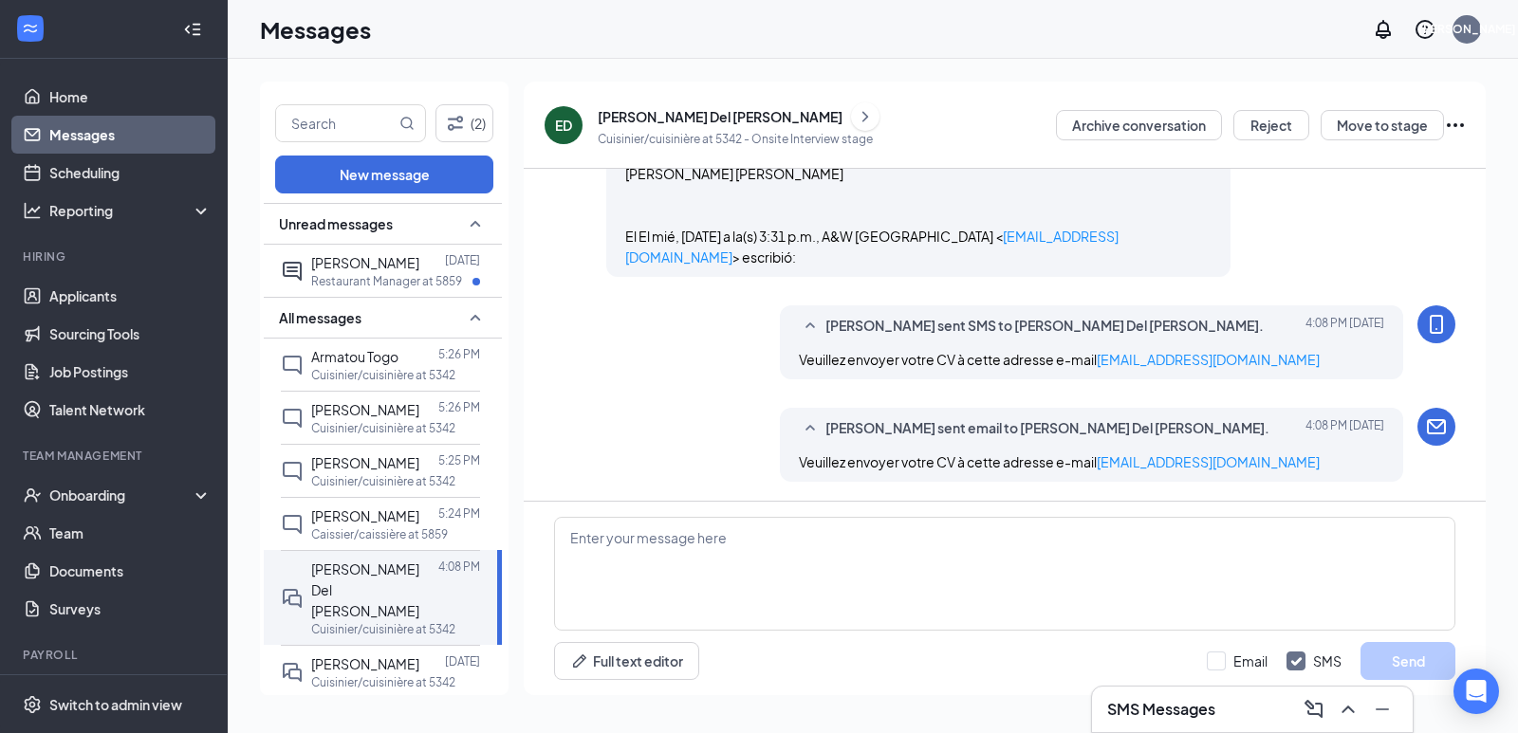
click at [856, 114] on icon "ChevronRight" at bounding box center [865, 116] width 19 height 23
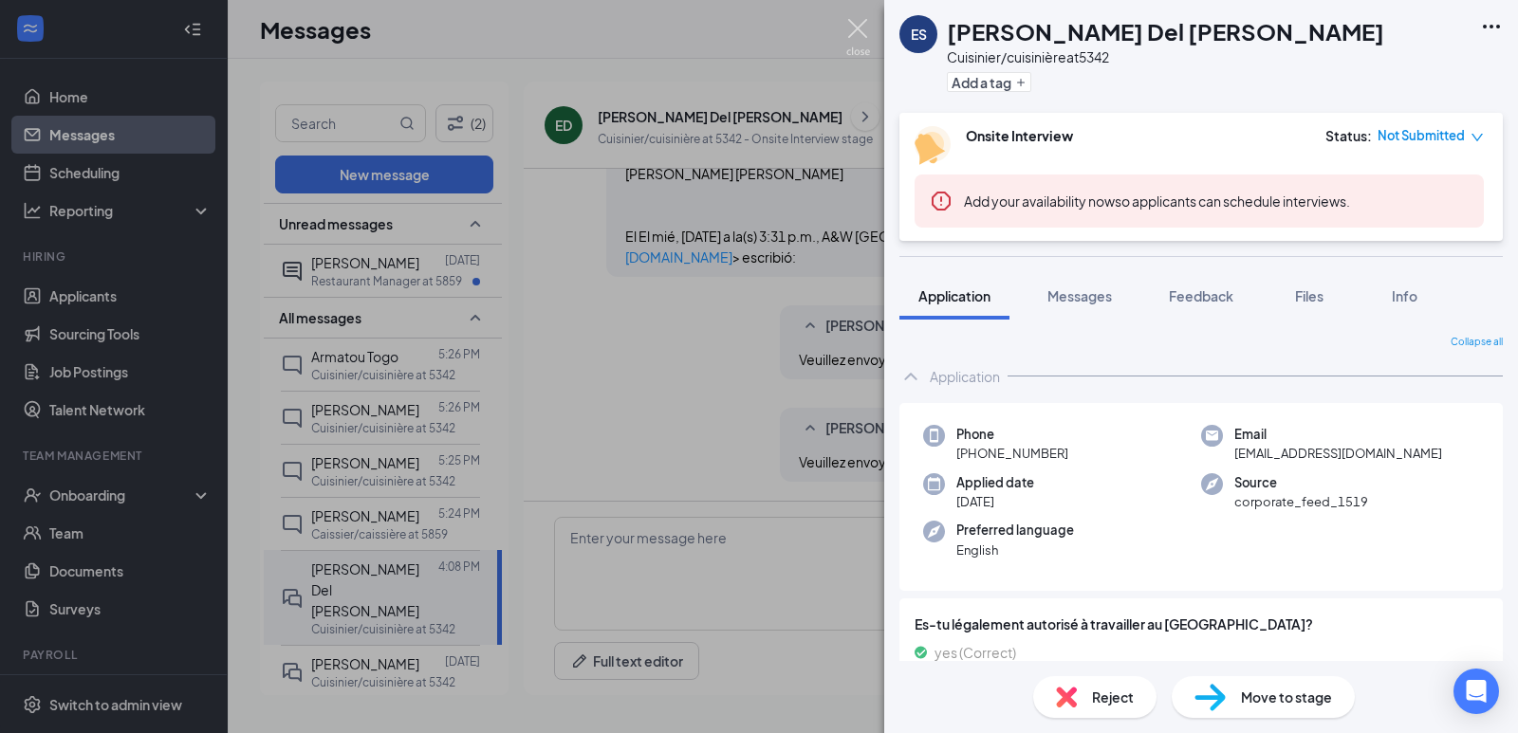
click at [859, 27] on img at bounding box center [858, 37] width 24 height 37
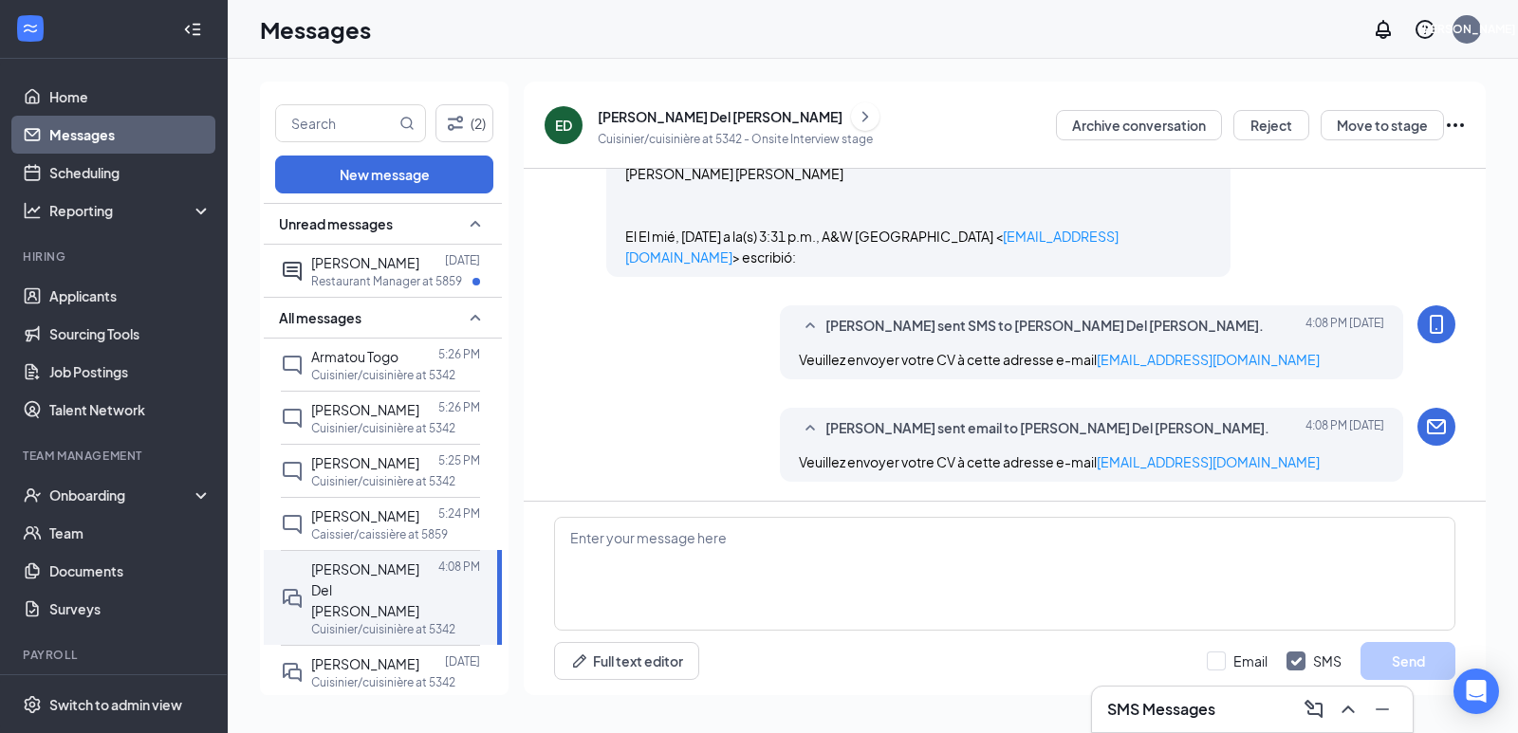
click at [104, 123] on link "Messages" at bounding box center [130, 135] width 162 height 38
click at [82, 97] on link "Home" at bounding box center [130, 97] width 162 height 38
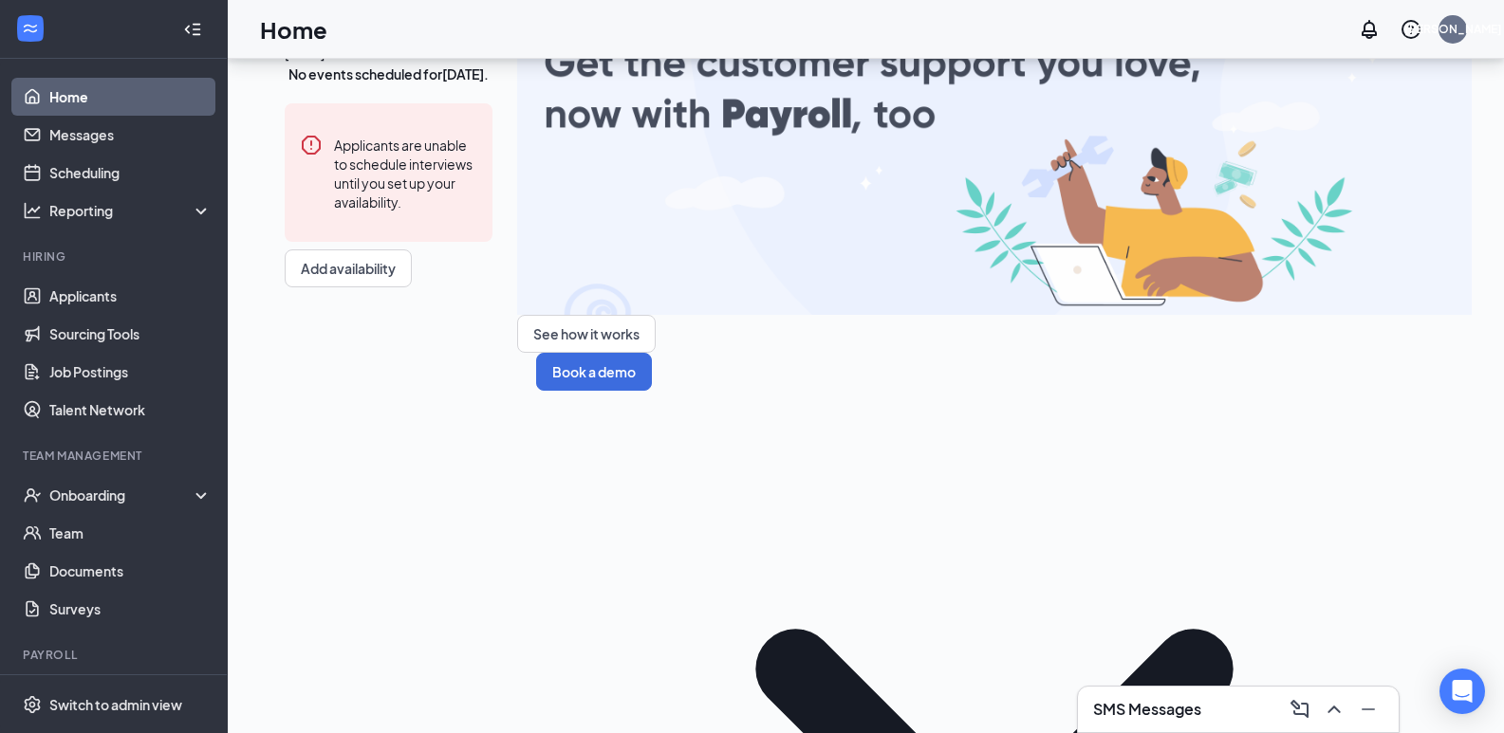
scroll to position [95, 0]
click at [102, 166] on link "Scheduling" at bounding box center [130, 173] width 162 height 38
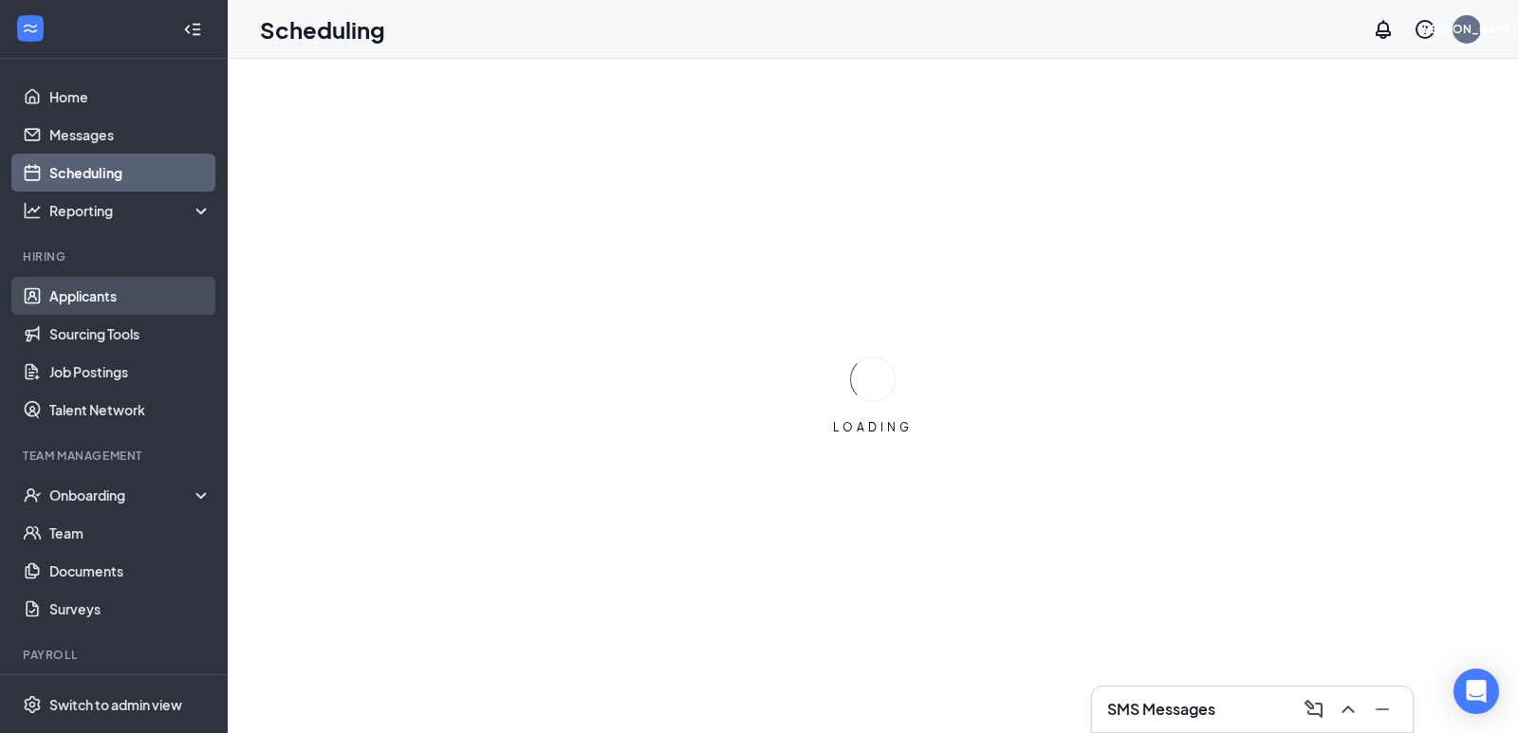
click at [106, 301] on link "Applicants" at bounding box center [130, 296] width 162 height 38
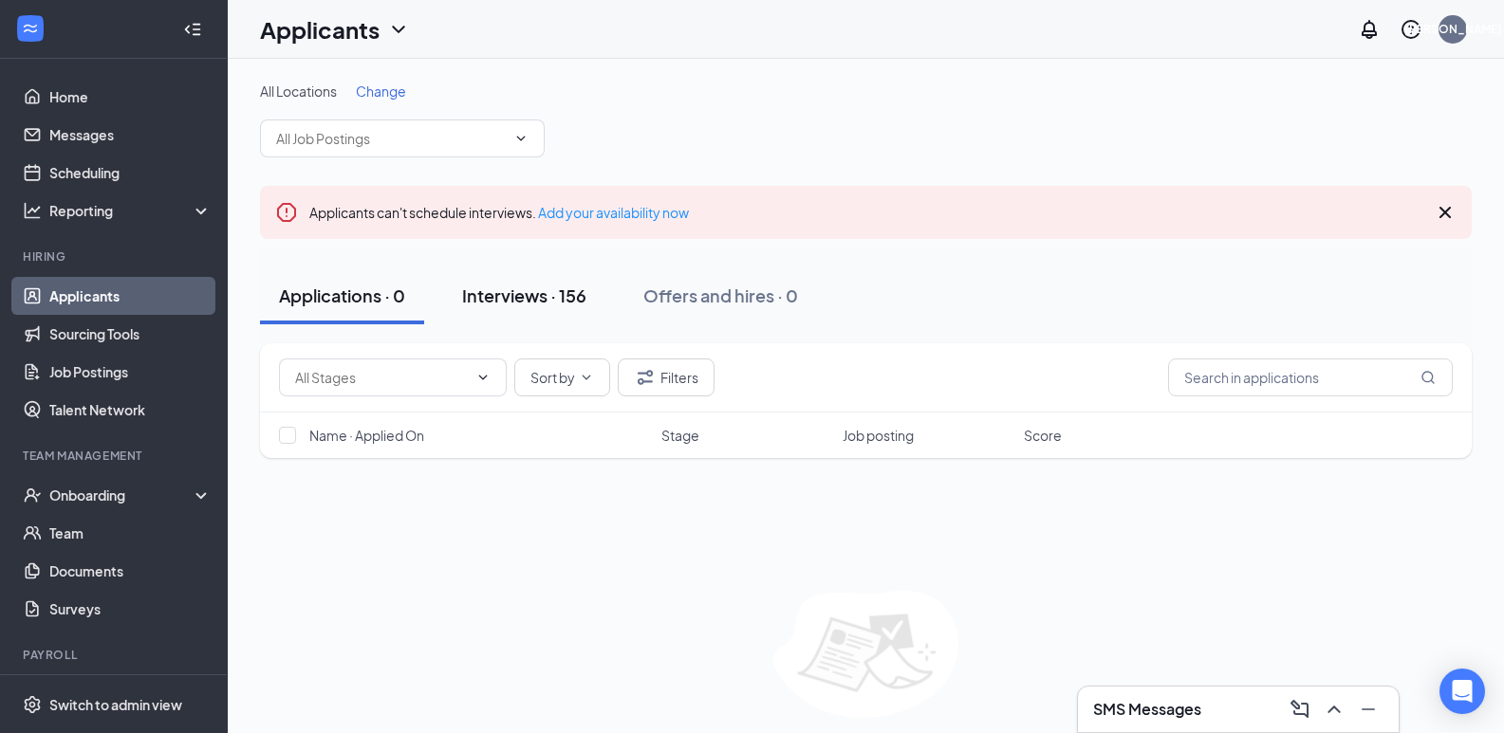
click at [535, 291] on div "Interviews · 156" at bounding box center [524, 296] width 124 height 24
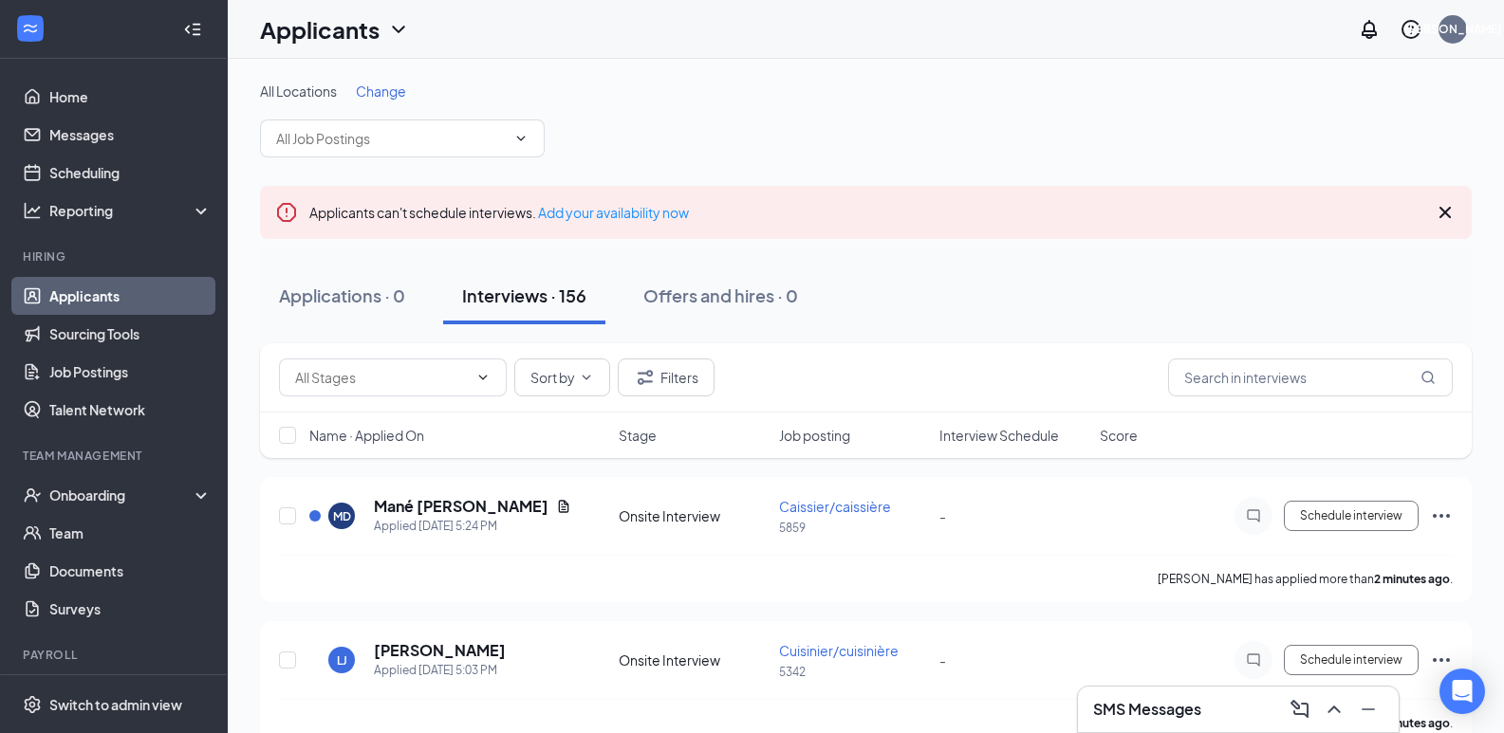
click at [558, 291] on div "Interviews · 156" at bounding box center [524, 296] width 124 height 24
click at [419, 507] on h5 "Mané [PERSON_NAME]" at bounding box center [461, 506] width 175 height 21
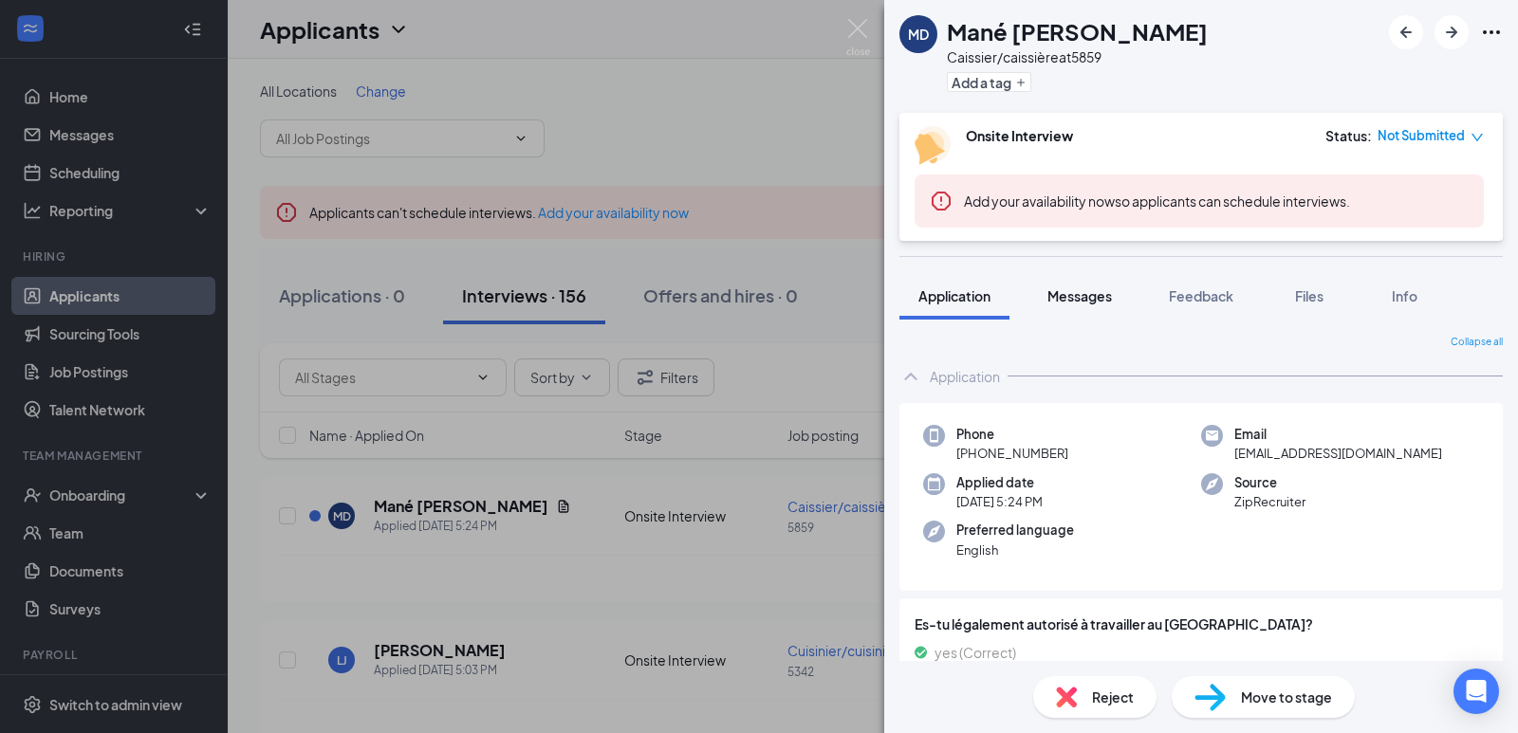
click at [1110, 297] on span "Messages" at bounding box center [1079, 295] width 65 height 17
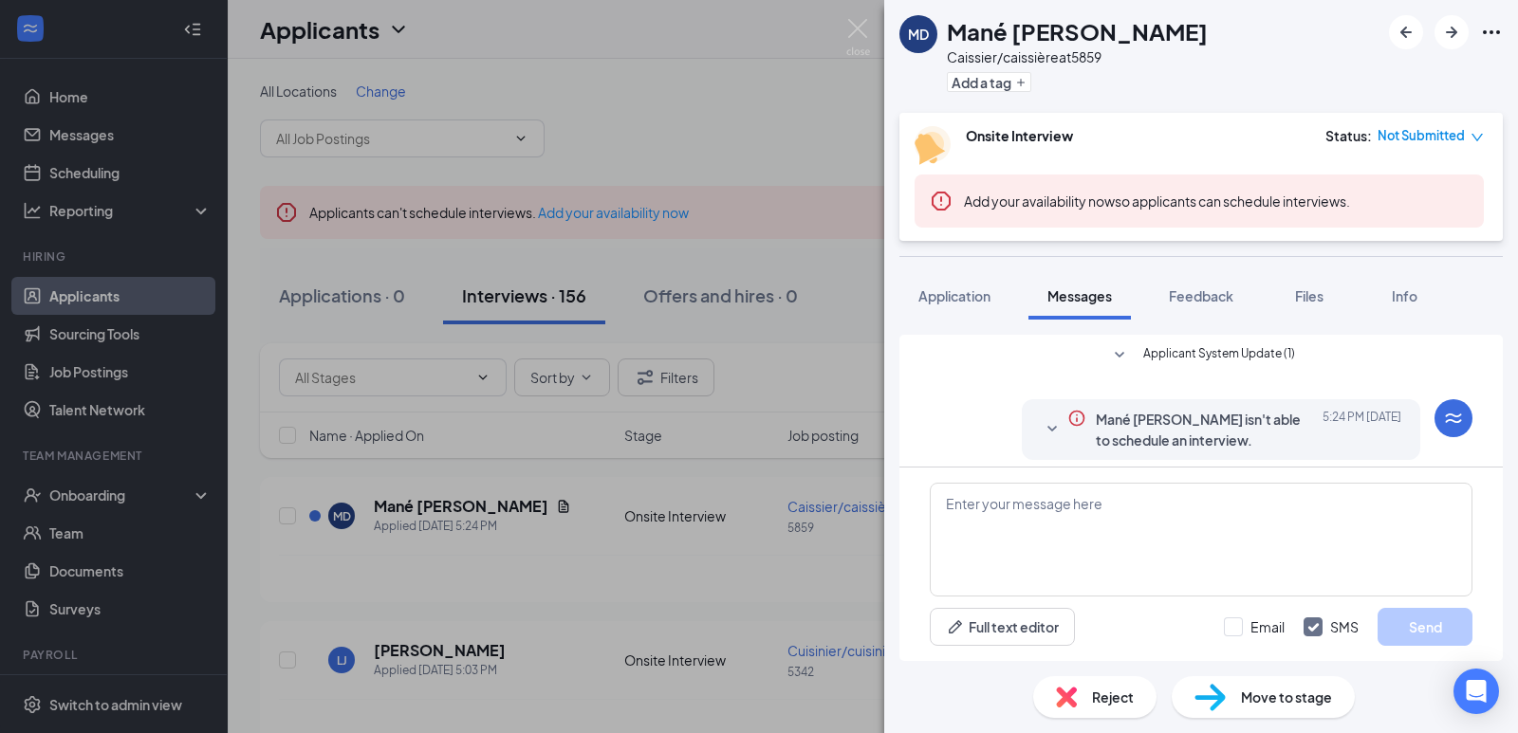
scroll to position [67, 0]
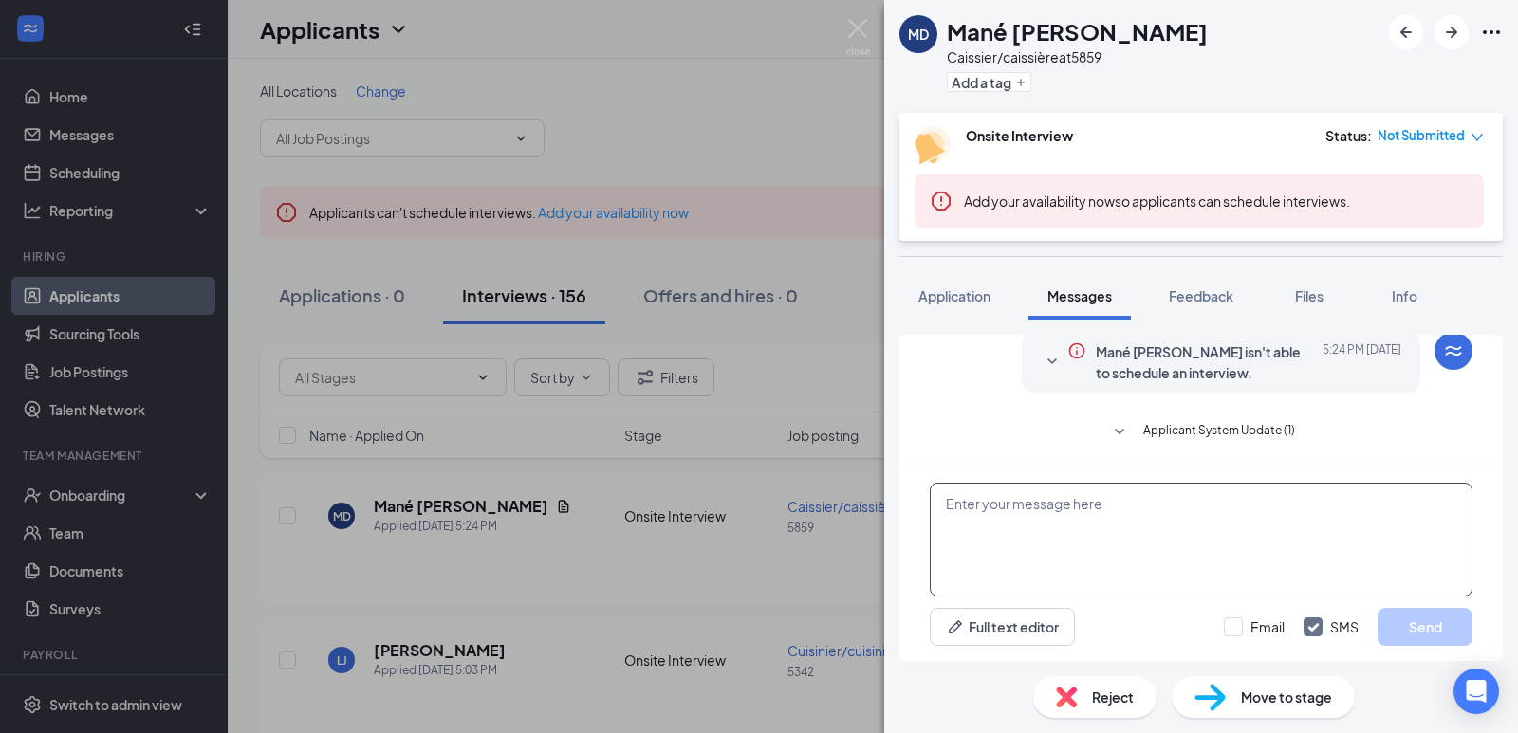
click at [1068, 513] on textarea at bounding box center [1201, 540] width 543 height 114
paste textarea "Greetings from A&W [GEOGRAPHIC_DATA][PERSON_NAME]! We would like to know your p…"
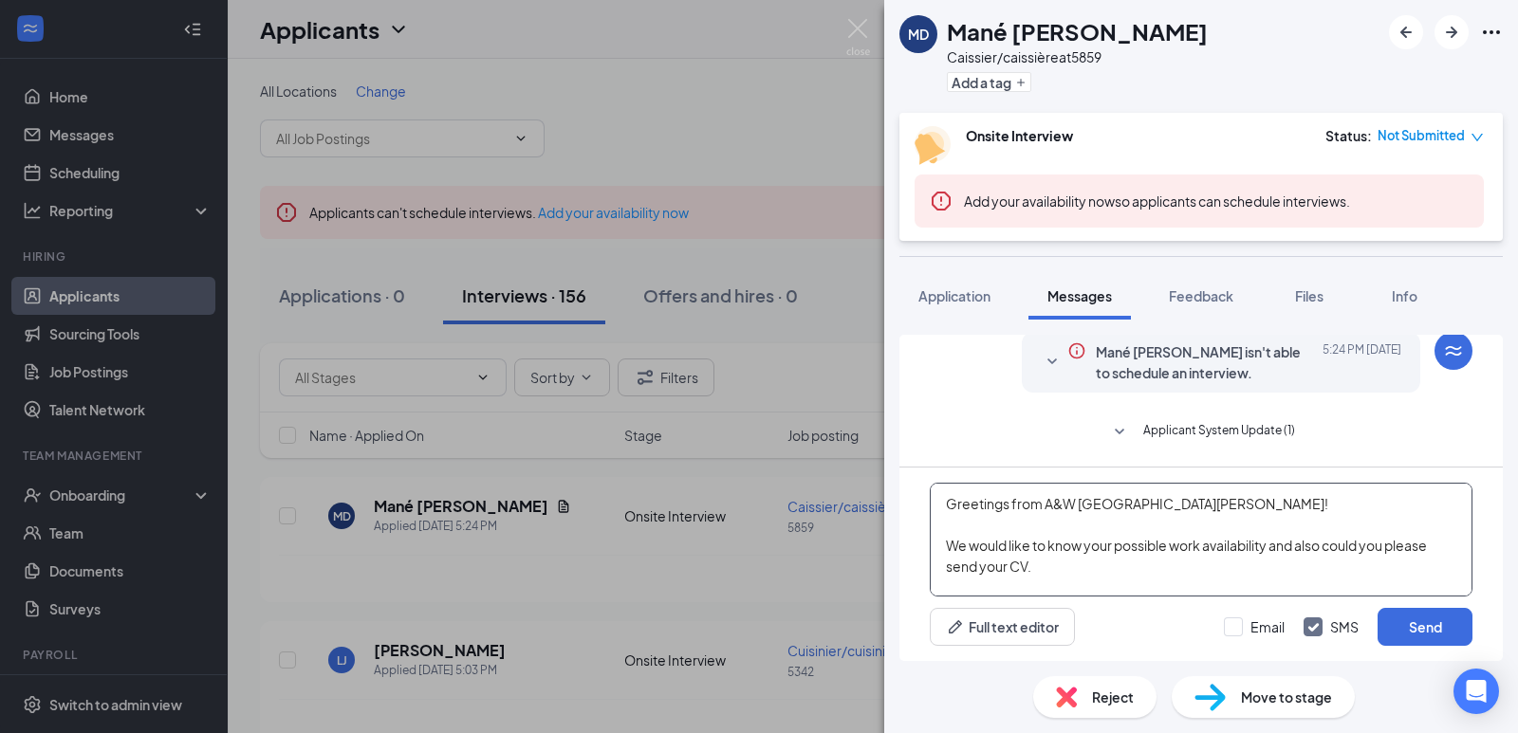
scroll to position [21, 0]
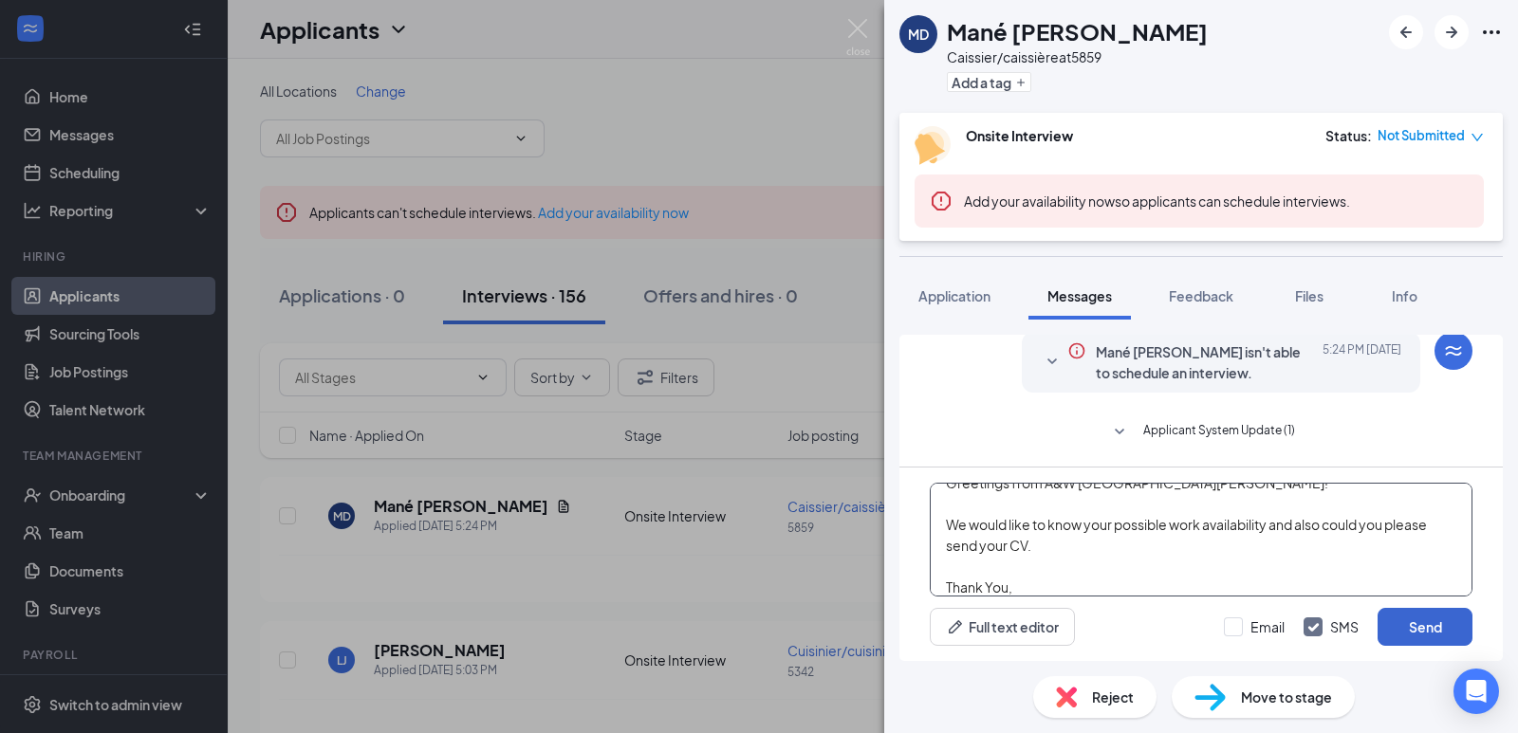
type textarea "Greetings from A&W [GEOGRAPHIC_DATA][PERSON_NAME]! We would like to know your p…"
click at [1435, 626] on button "Send" at bounding box center [1425, 627] width 95 height 38
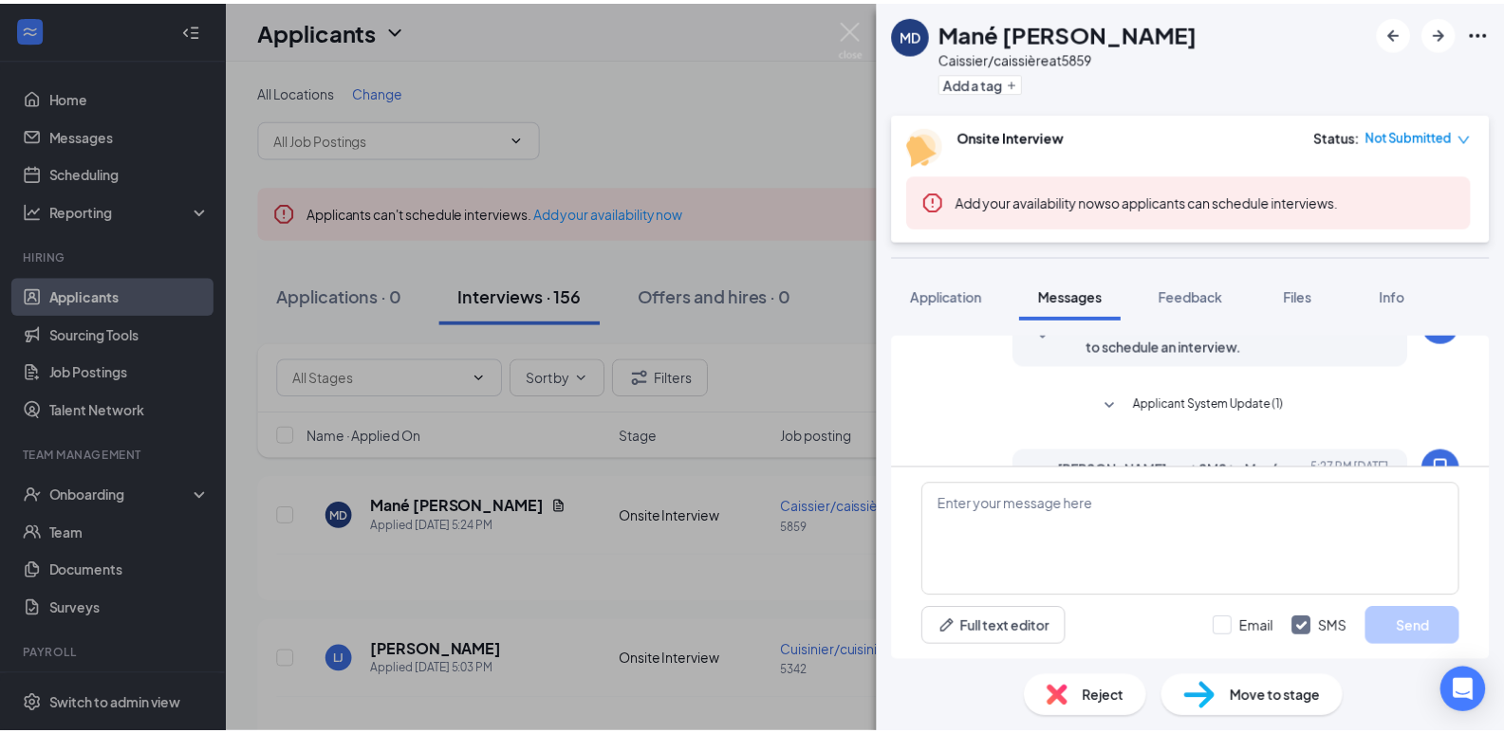
scroll to position [95, 0]
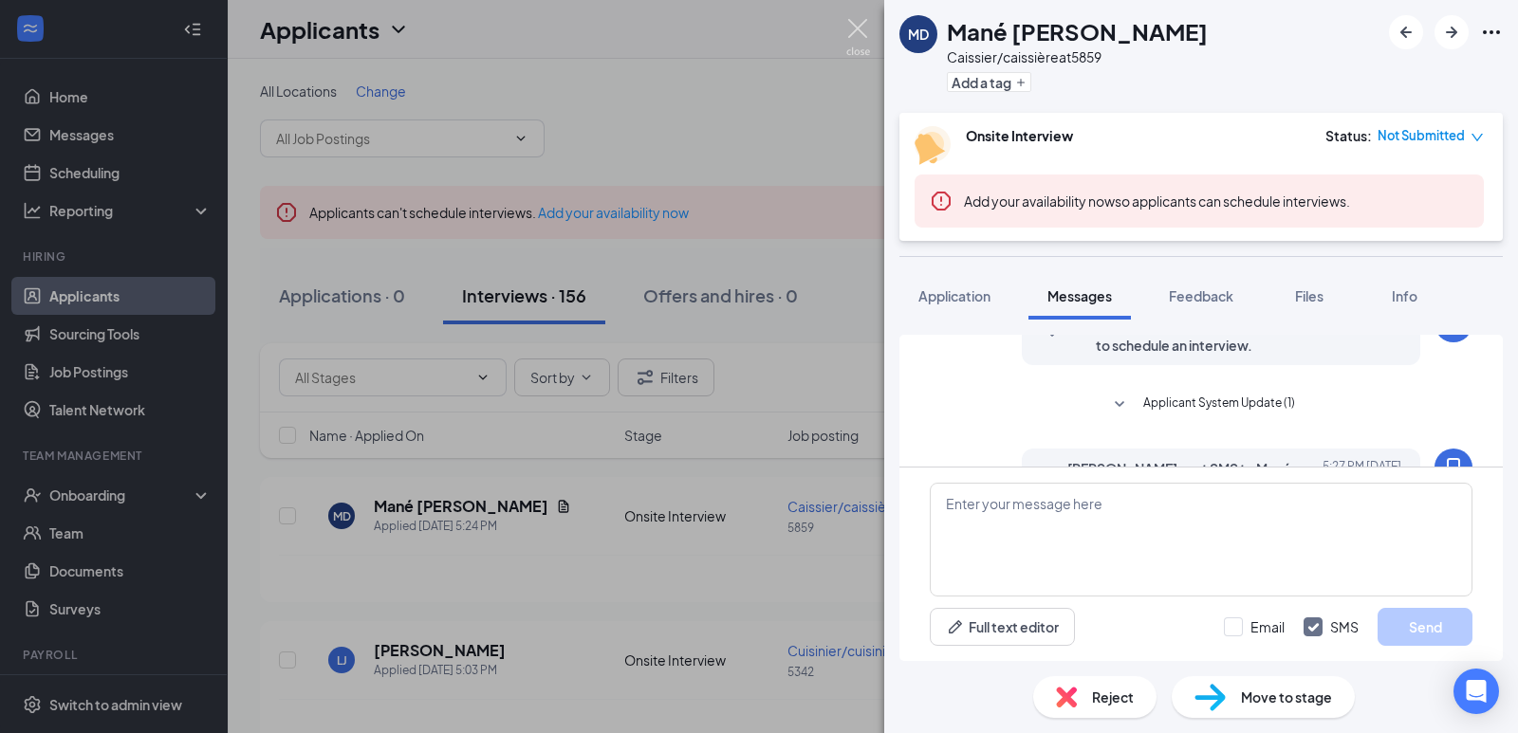
click at [858, 28] on img at bounding box center [858, 37] width 24 height 37
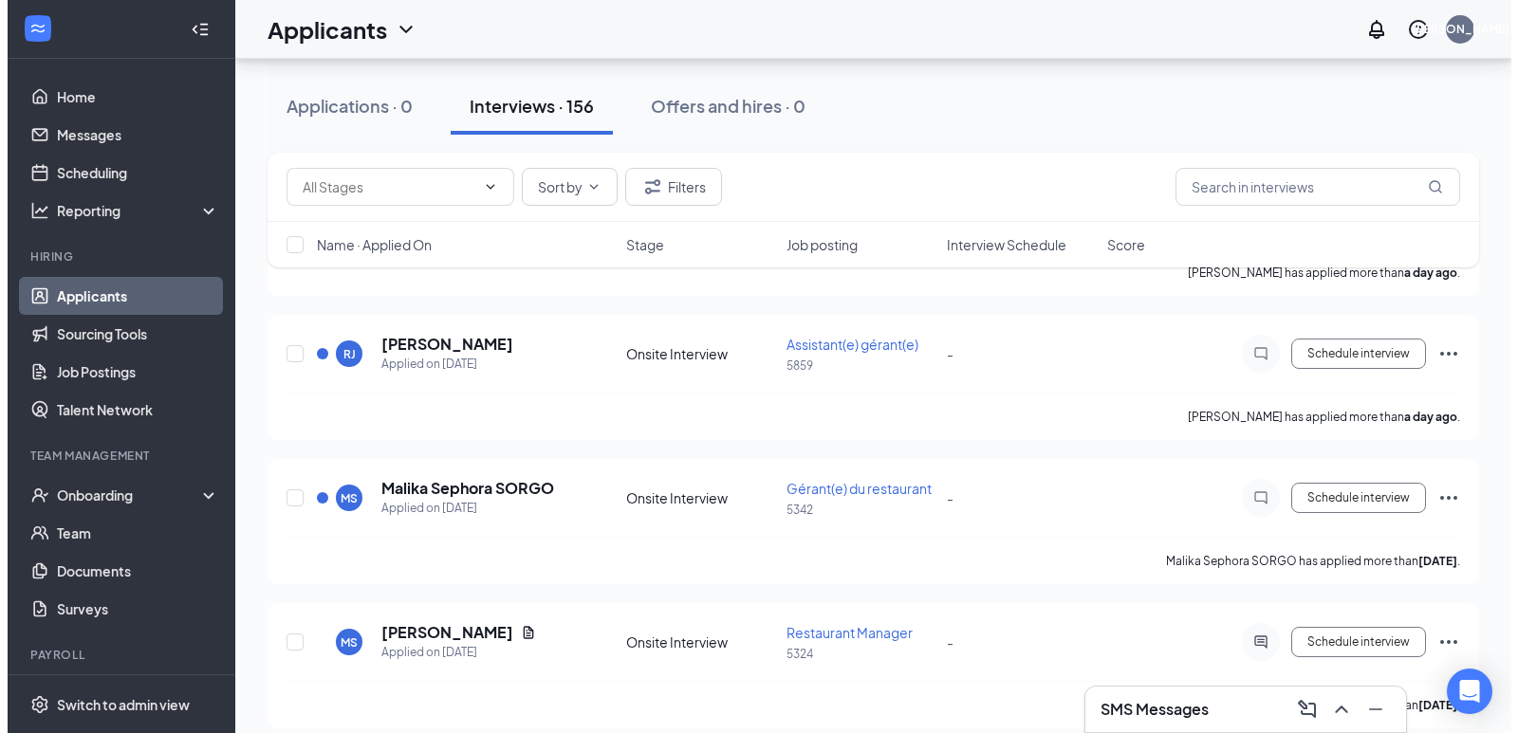
scroll to position [1435, 0]
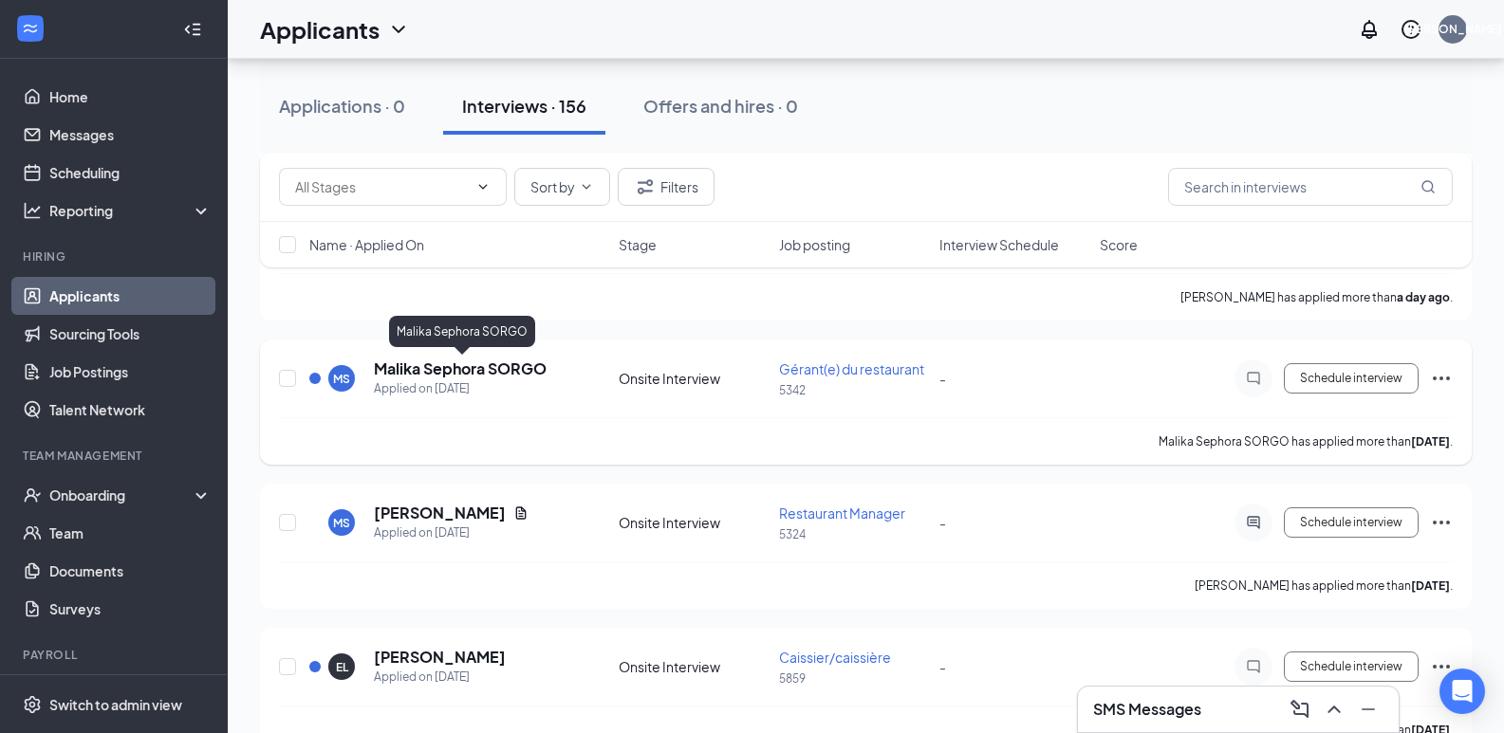
click at [475, 370] on h5 "Malika Sephora SORGO" at bounding box center [460, 369] width 173 height 21
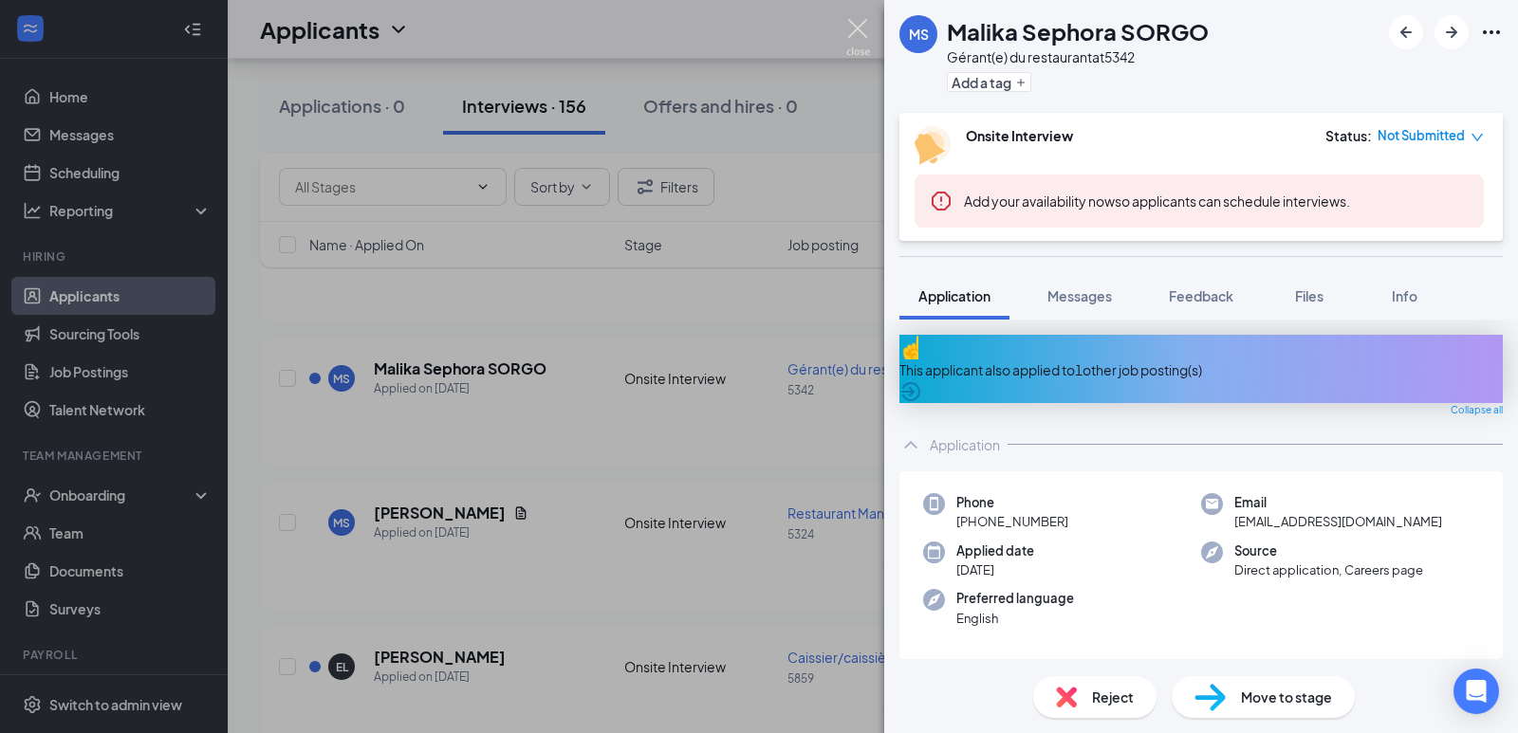
click at [858, 36] on img at bounding box center [858, 37] width 24 height 37
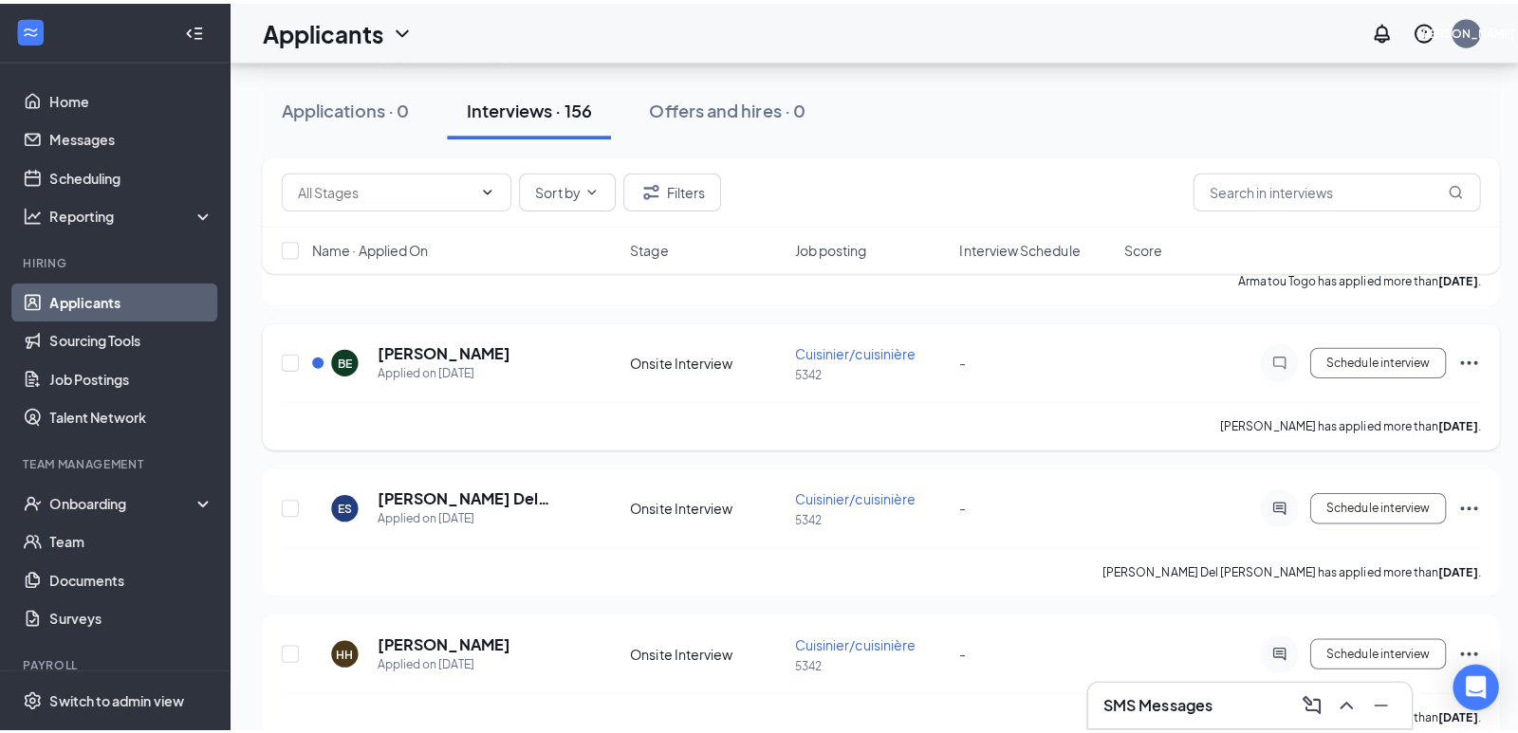
scroll to position [3238, 0]
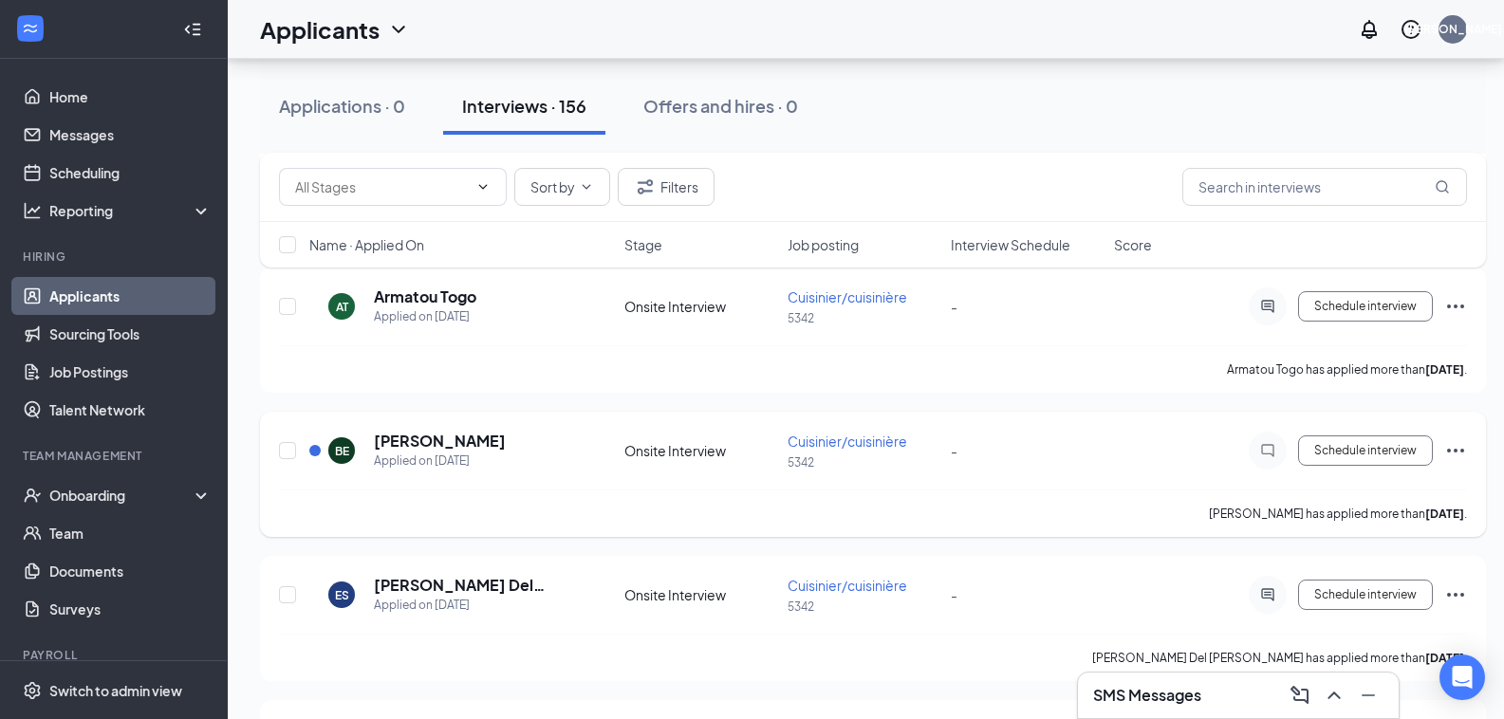
click at [517, 437] on div "BE [PERSON_NAME] Applied on [DATE]" at bounding box center [461, 451] width 304 height 40
click at [487, 436] on h5 "[PERSON_NAME]" at bounding box center [440, 441] width 132 height 21
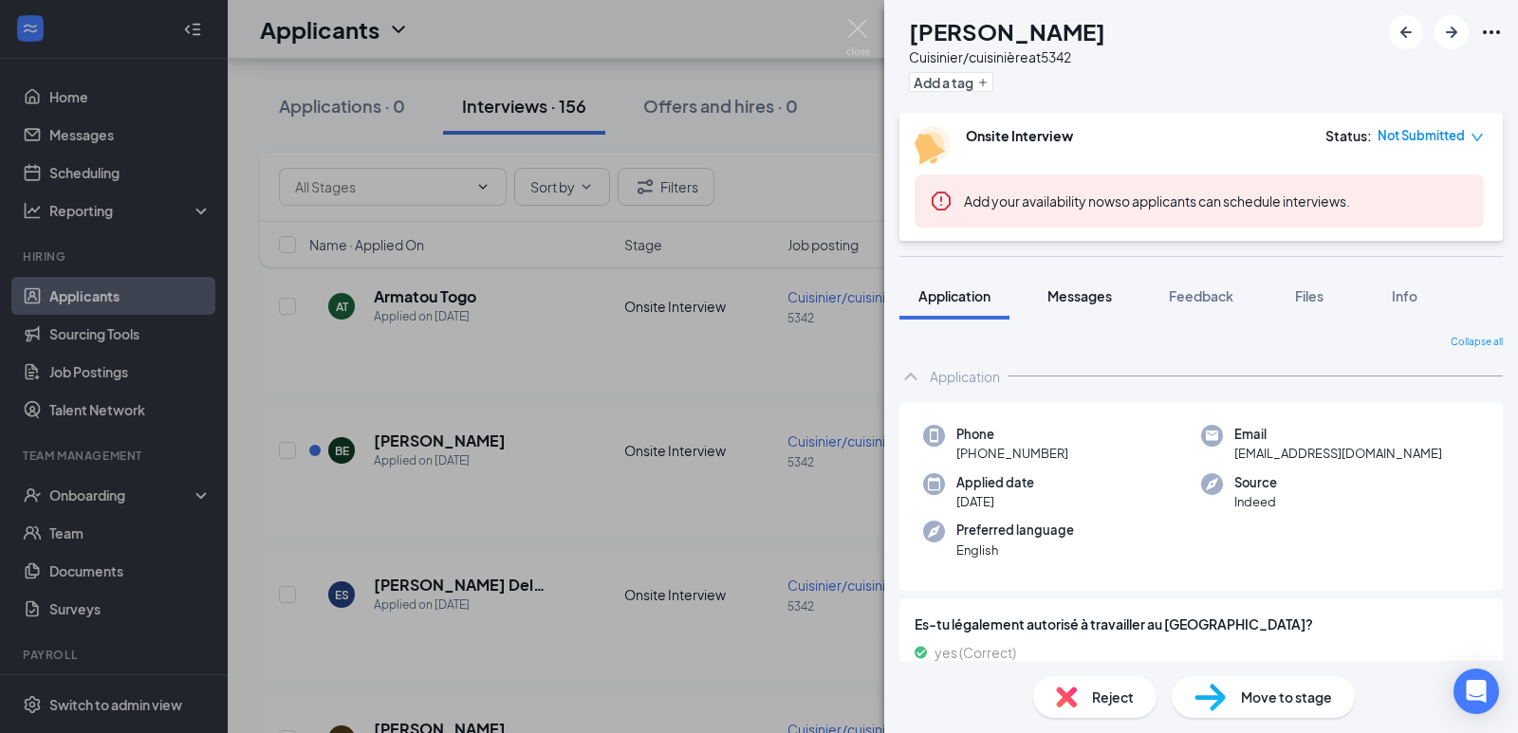
click at [1082, 307] on button "Messages" at bounding box center [1079, 295] width 102 height 47
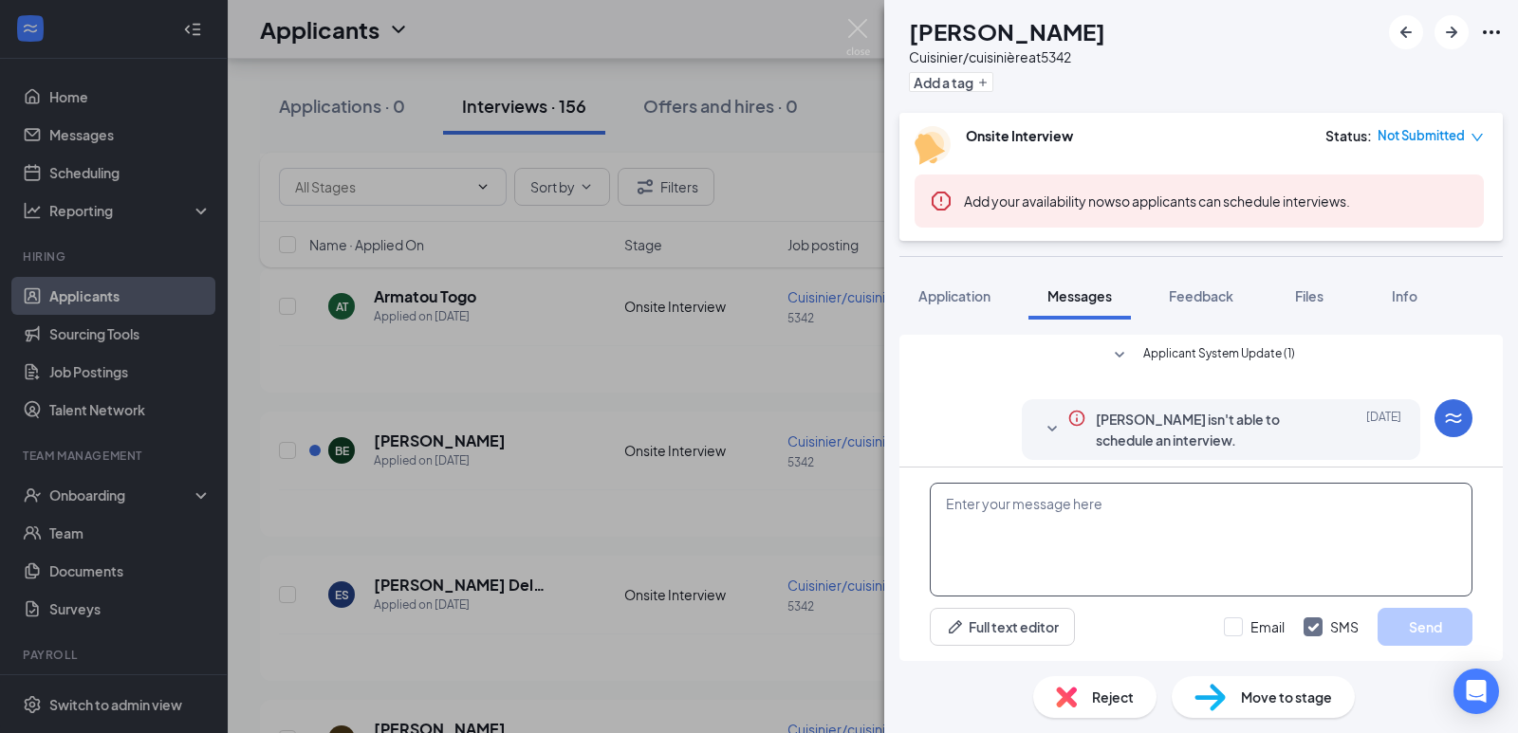
click at [1075, 505] on textarea at bounding box center [1201, 540] width 543 height 114
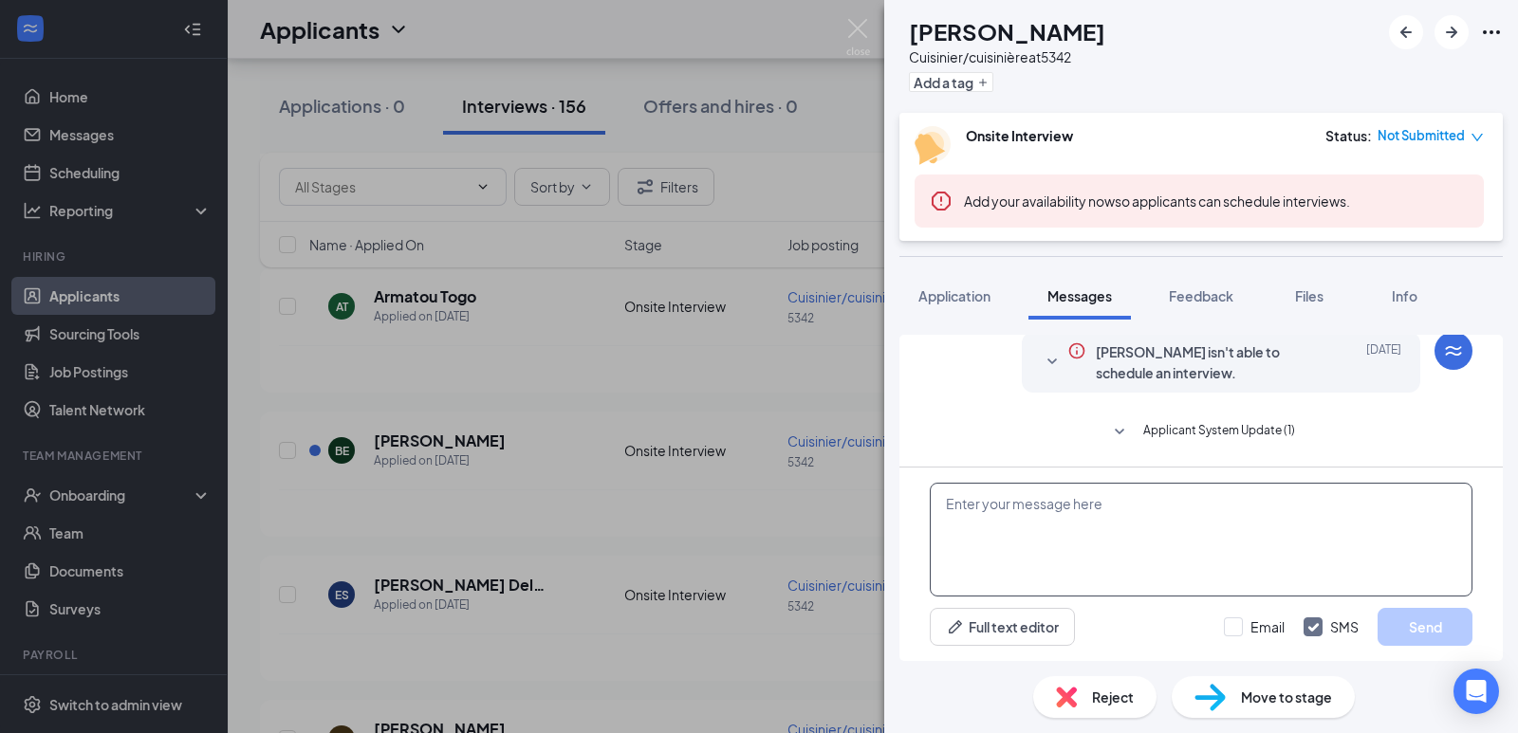
paste textarea "Greetings from A&W [GEOGRAPHIC_DATA][PERSON_NAME]! We would like to know your p…"
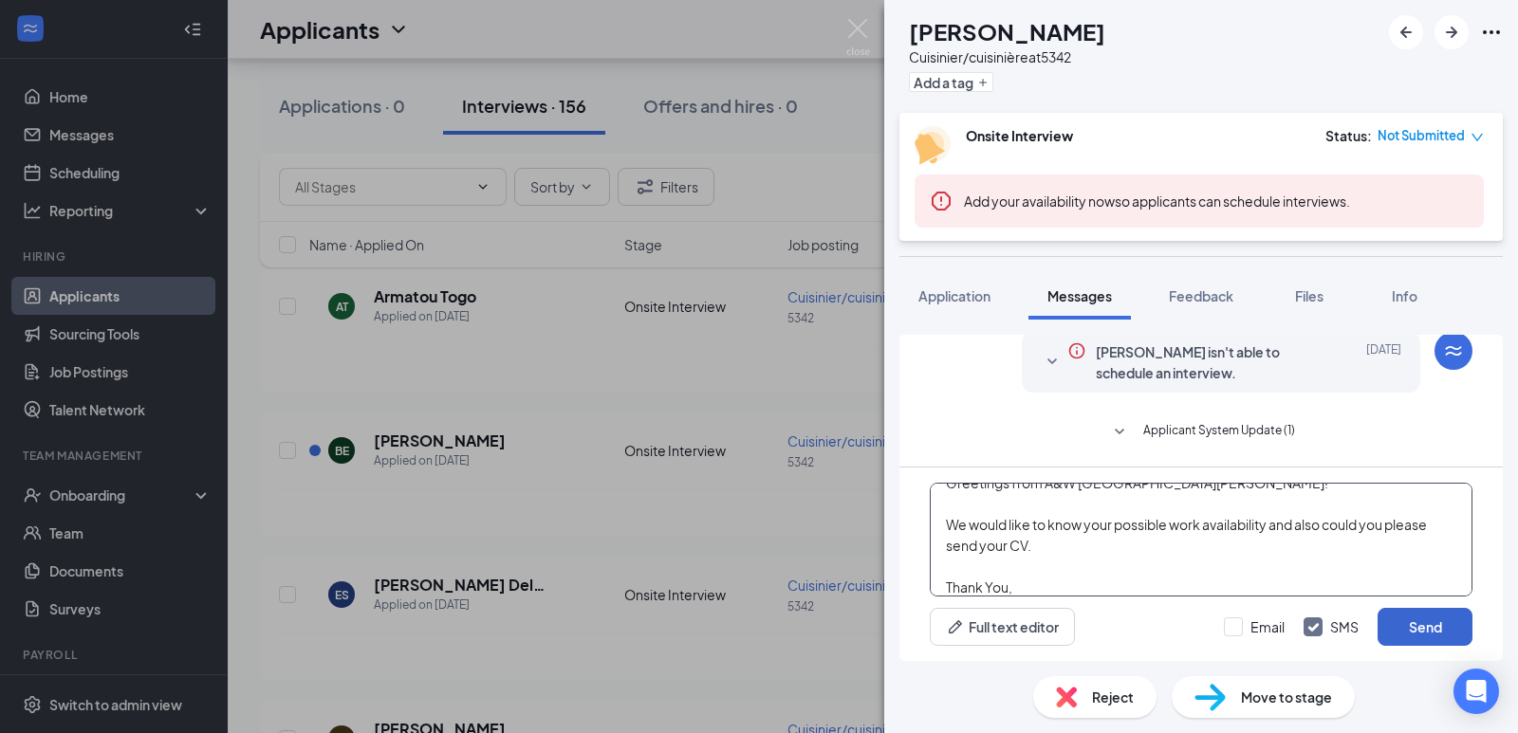
type textarea "Greetings from A&W [GEOGRAPHIC_DATA][PERSON_NAME]! We would like to know your p…"
click at [1414, 621] on button "Send" at bounding box center [1425, 627] width 95 height 38
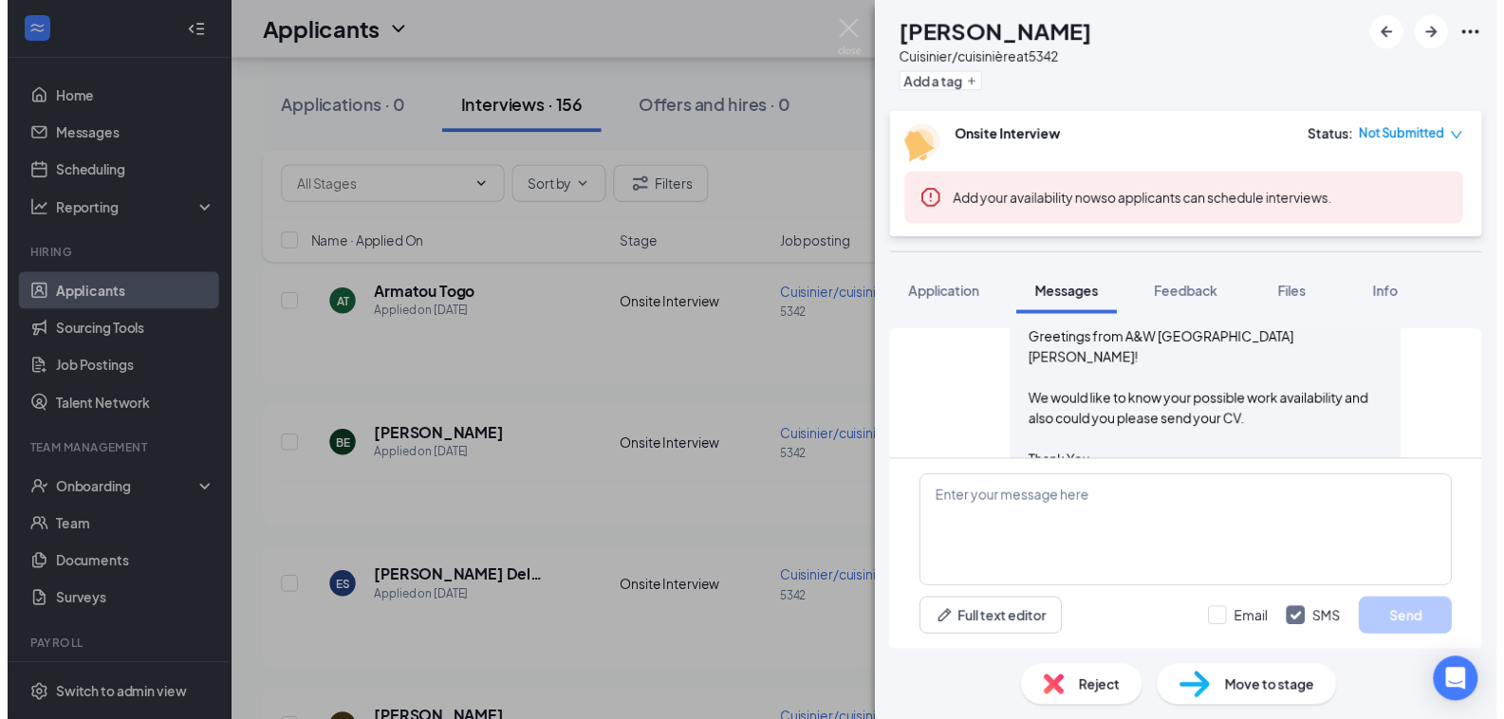
scroll to position [293, 0]
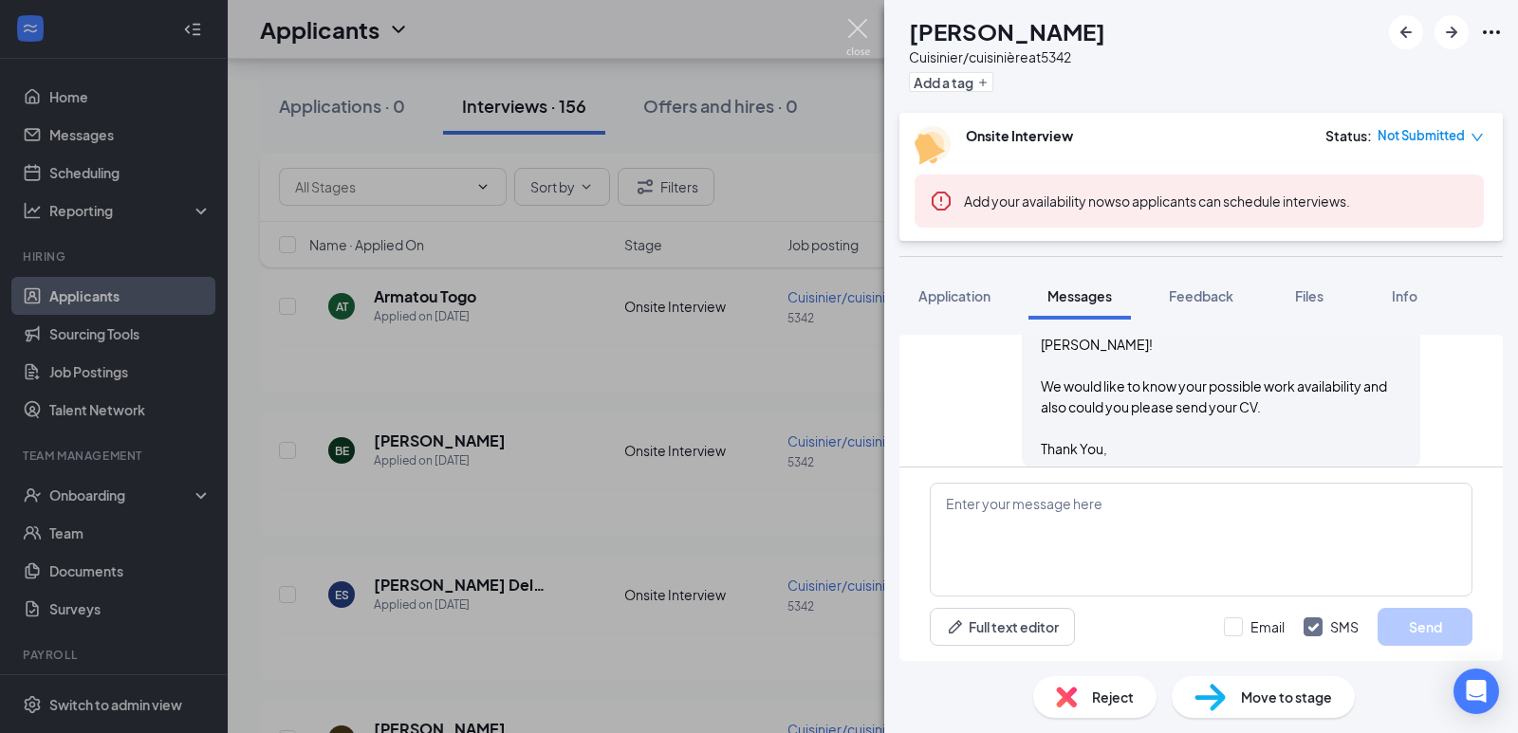
click at [861, 33] on img at bounding box center [858, 37] width 24 height 37
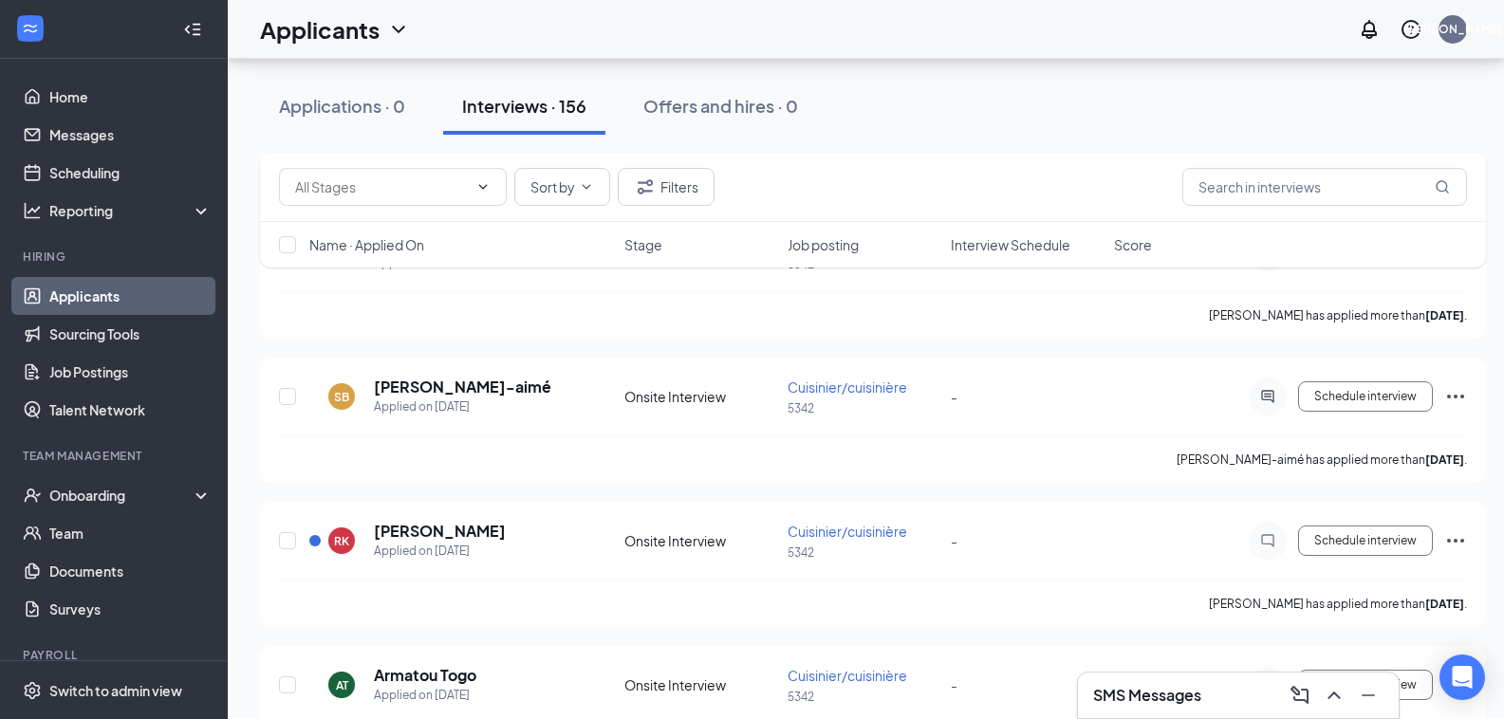
scroll to position [2859, 0]
